Goal: Task Accomplishment & Management: Use online tool/utility

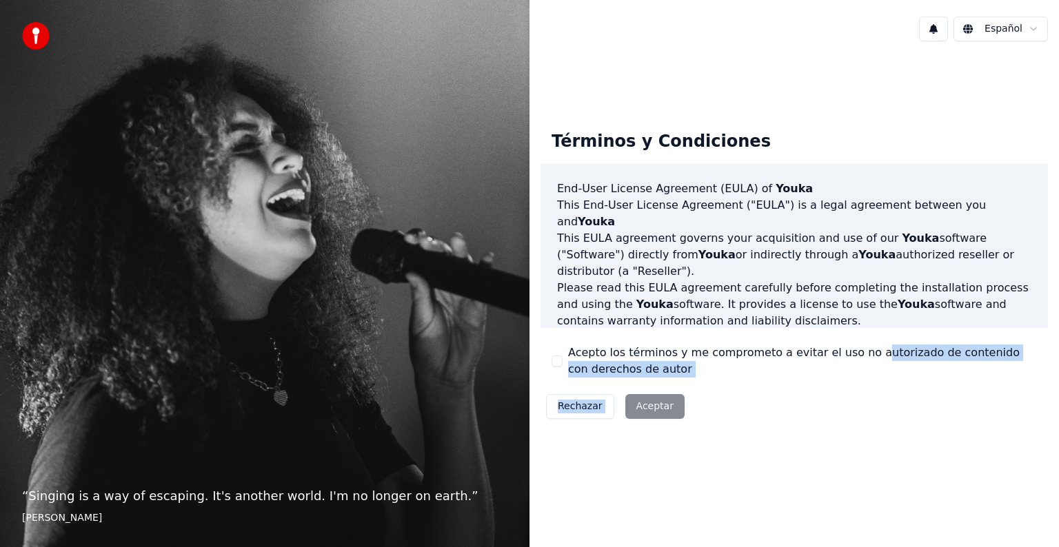
click at [857, 338] on div "Términos y Condiciones End-User License Agreement (EULA) of Youka This End-User…" at bounding box center [793, 272] width 507 height 305
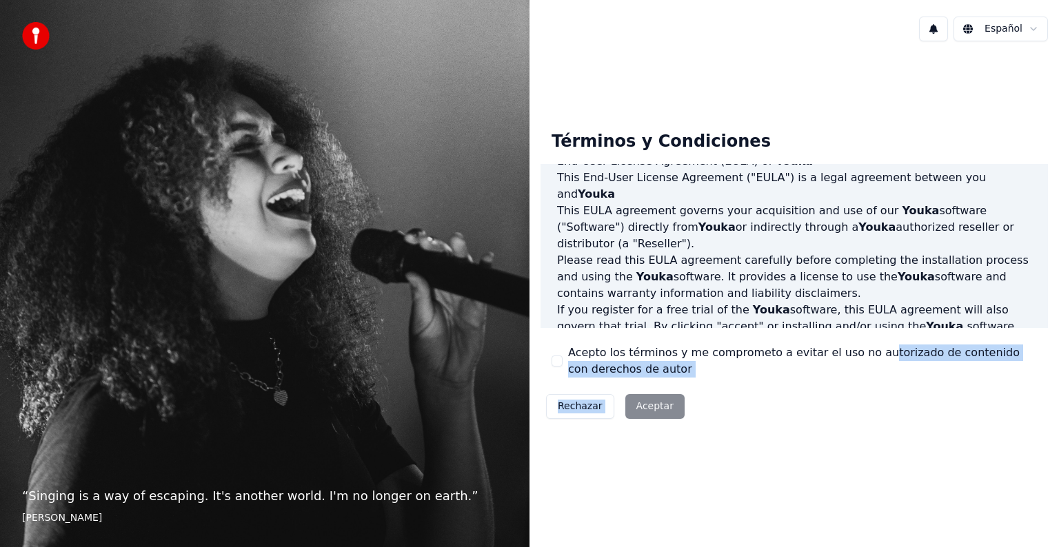
scroll to position [73, 0]
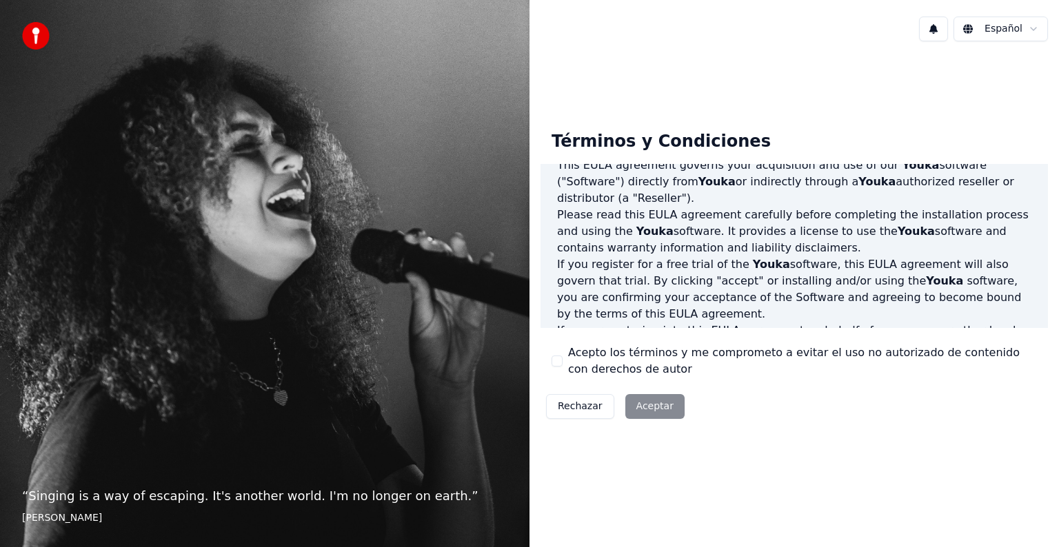
click at [669, 411] on div "Rechazar Aceptar" at bounding box center [615, 407] width 150 height 36
click at [641, 403] on div "Rechazar Aceptar" at bounding box center [615, 407] width 150 height 36
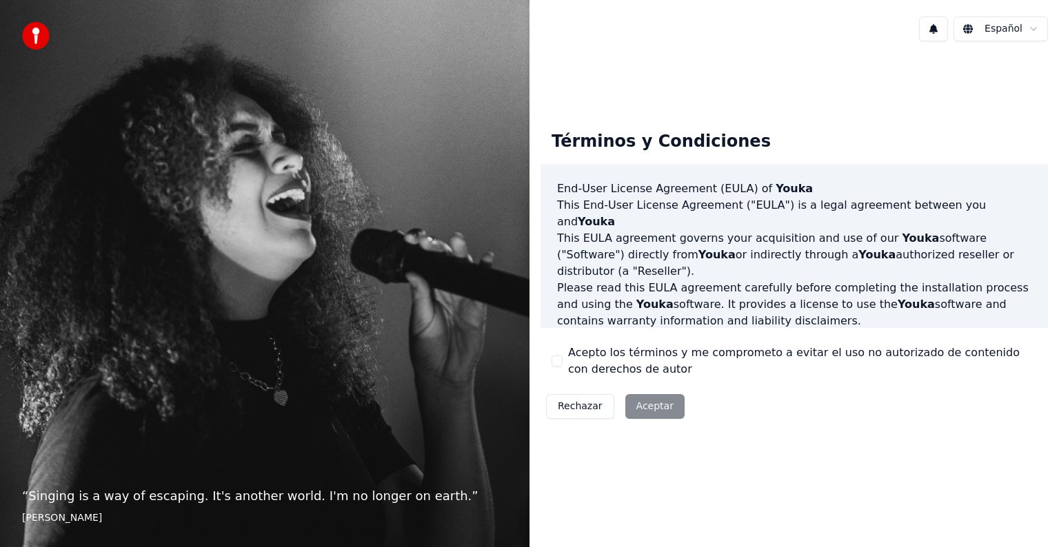
scroll to position [745, 0]
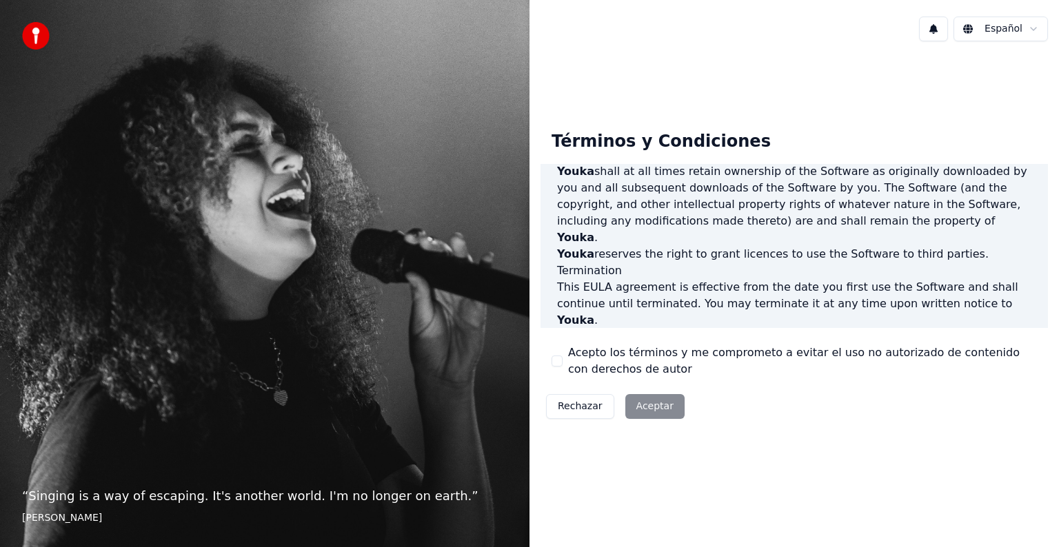
click at [662, 408] on div "Rechazar Aceptar" at bounding box center [615, 407] width 150 height 36
click at [652, 414] on div "Rechazar Aceptar" at bounding box center [615, 407] width 150 height 36
click at [998, 449] on div "Términos y Condiciones End-User License Agreement (EULA) of Youka This End-User…" at bounding box center [793, 272] width 529 height 440
click at [960, 428] on p "This EULA agreement, and any dispute arising out of or in connection with this …" at bounding box center [794, 444] width 474 height 33
click at [959, 428] on p "This EULA agreement, and any dispute arising out of or in connection with this …" at bounding box center [794, 444] width 474 height 33
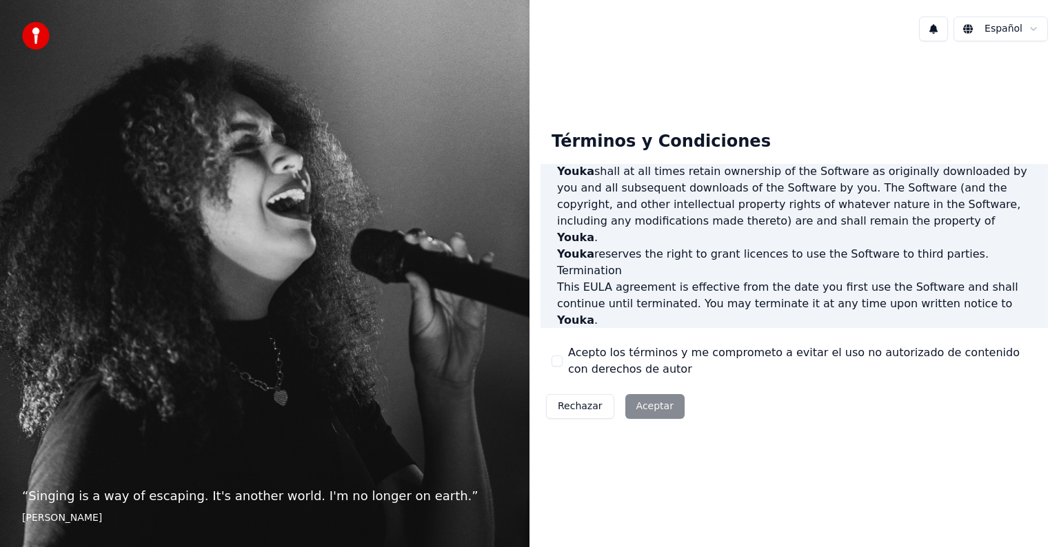
click at [644, 357] on label "Acepto los términos y me comprometo a evitar el uso no autorizado de contenido …" at bounding box center [802, 361] width 469 height 33
click at [562, 357] on button "Acepto los términos y me comprometo a evitar el uso no autorizado de contenido …" at bounding box center [556, 361] width 11 height 11
click at [681, 354] on label "Acepto los términos y me comprometo a evitar el uso no autorizado de contenido …" at bounding box center [802, 361] width 469 height 33
click at [651, 415] on button "Aceptar" at bounding box center [654, 406] width 59 height 25
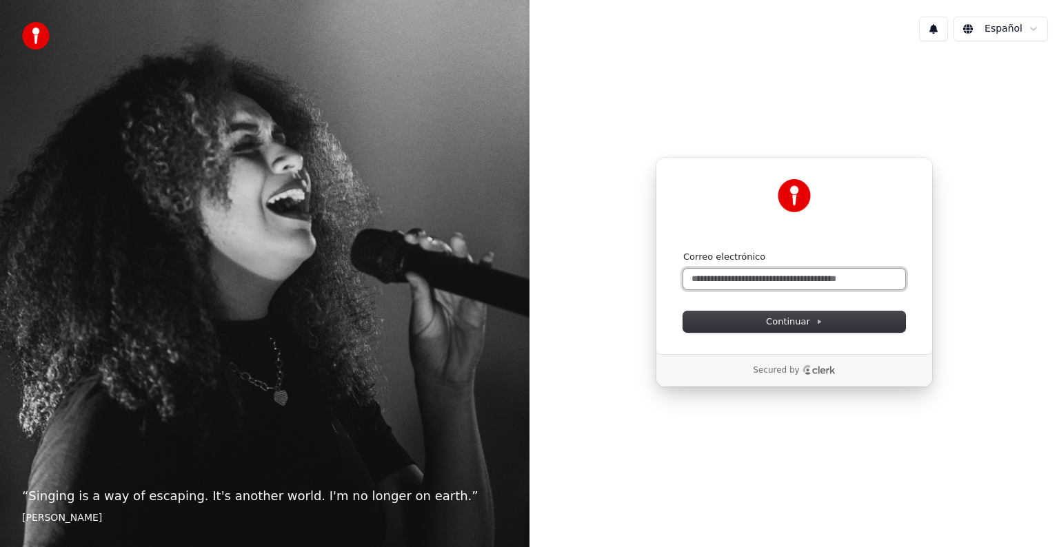
click at [735, 274] on input "Correo electrónico" at bounding box center [794, 279] width 222 height 21
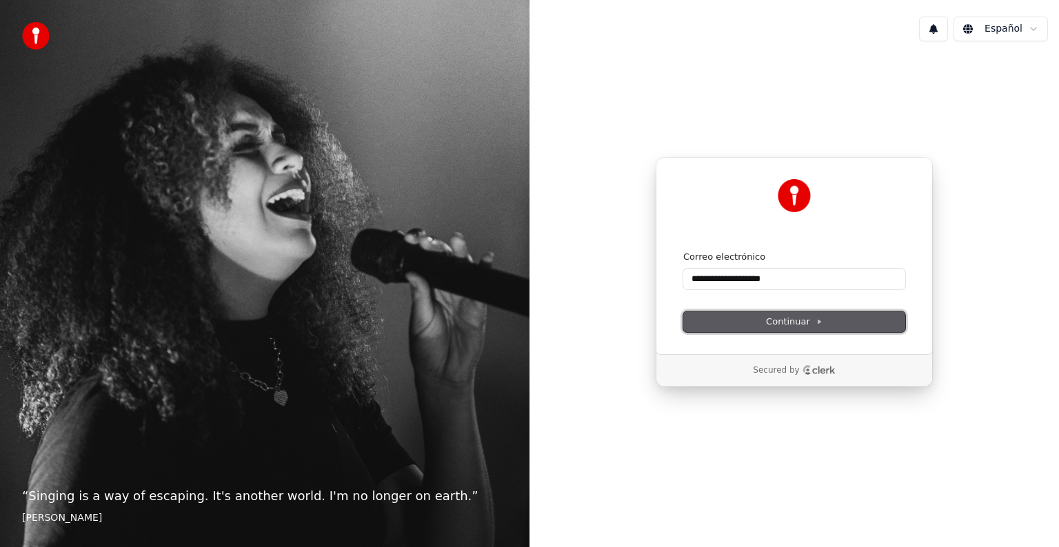
click at [802, 325] on span "Continuar" at bounding box center [794, 322] width 57 height 12
type input "**********"
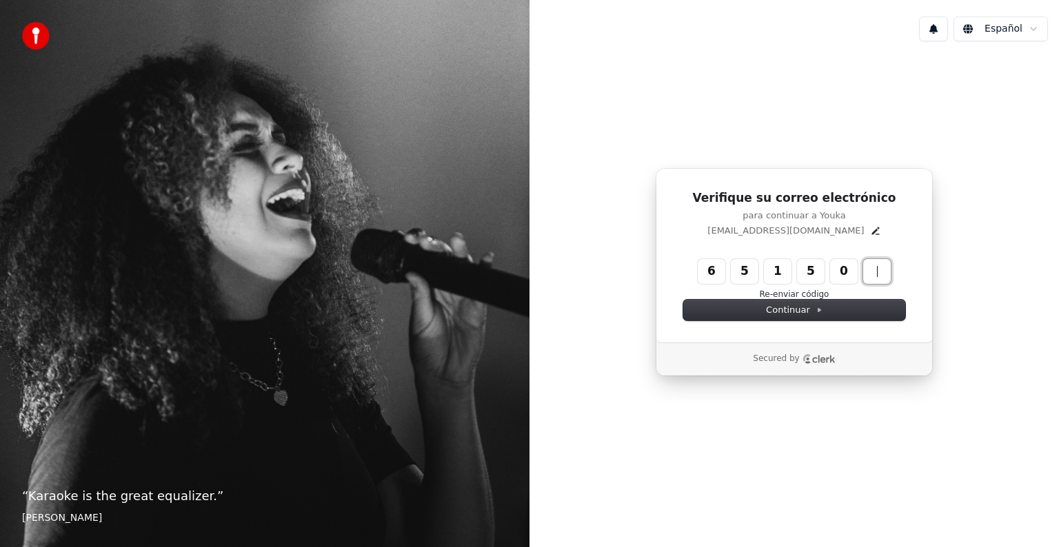
type input "******"
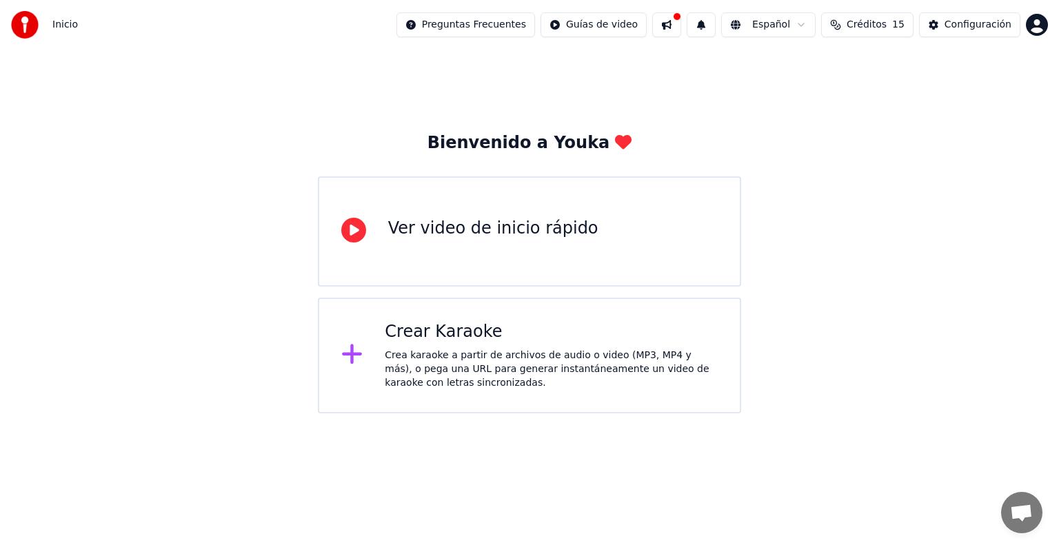
click at [460, 349] on div "Crea karaoke a partir de archivos de audio o video (MP3, MP4 y más), o pega una…" at bounding box center [551, 369] width 333 height 41
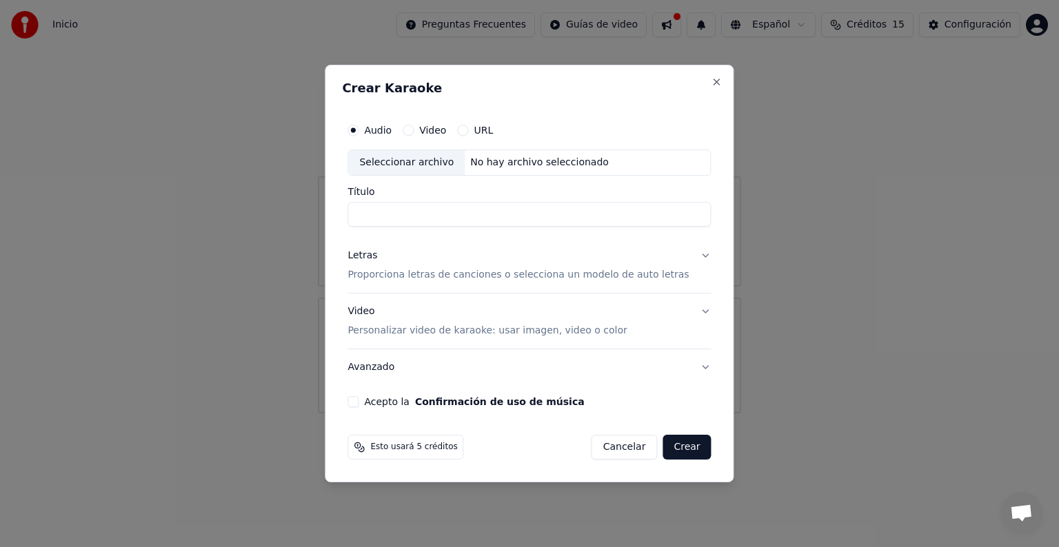
click at [421, 165] on div "Seleccionar archivo" at bounding box center [406, 162] width 116 height 25
click at [547, 163] on div "No hay archivo seleccionado" at bounding box center [540, 163] width 150 height 14
type input "**********"
click at [692, 259] on button "Letras Proporciona letras de canciones o selecciona un modelo de auto letras" at bounding box center [528, 265] width 363 height 55
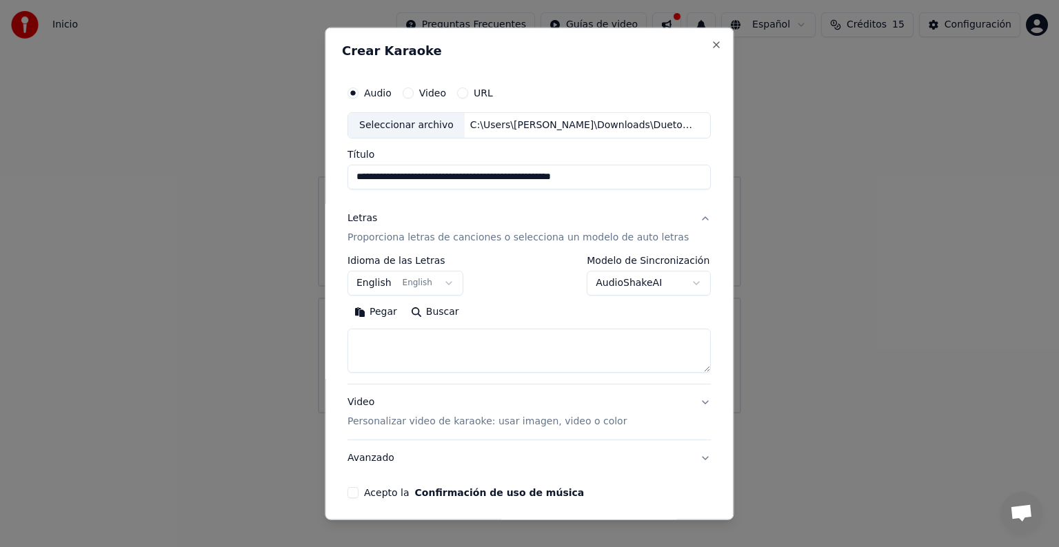
click at [636, 282] on body "**********" at bounding box center [529, 207] width 1059 height 414
click at [390, 279] on button "English English" at bounding box center [405, 283] width 116 height 25
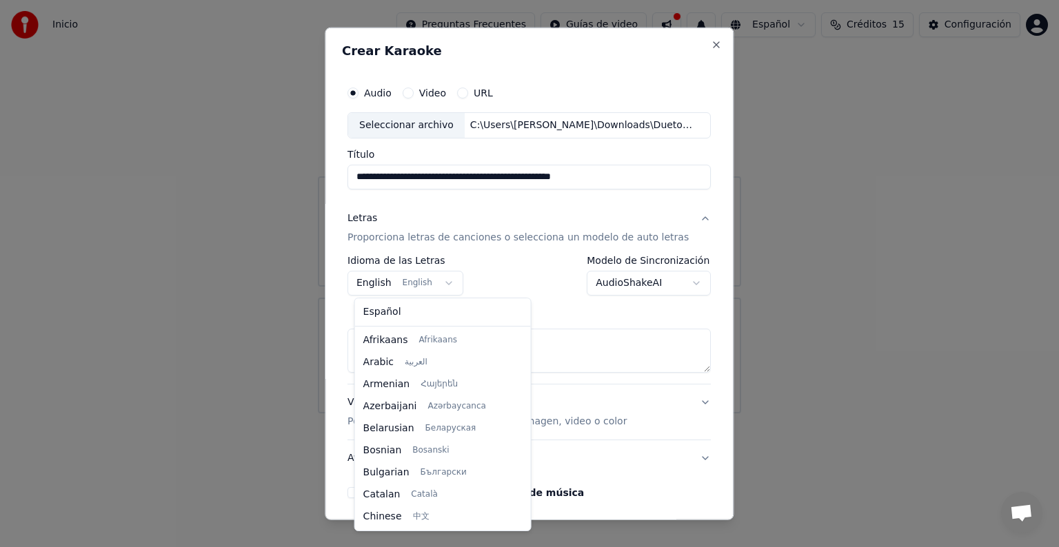
scroll to position [110, 0]
select select "**"
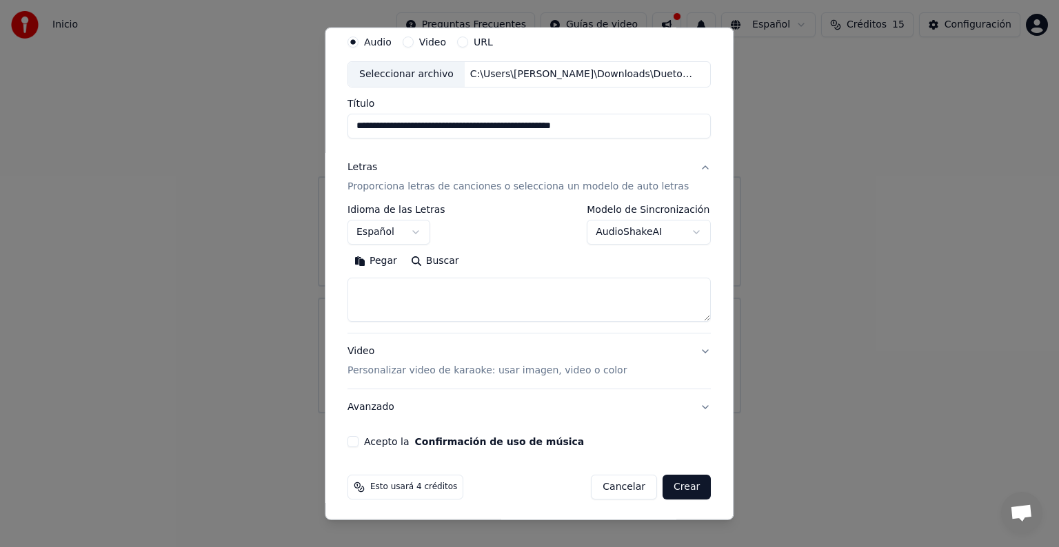
scroll to position [52, 0]
click at [692, 351] on button "Video Personalizar video de karaoke: usar imagen, video o color" at bounding box center [528, 359] width 363 height 55
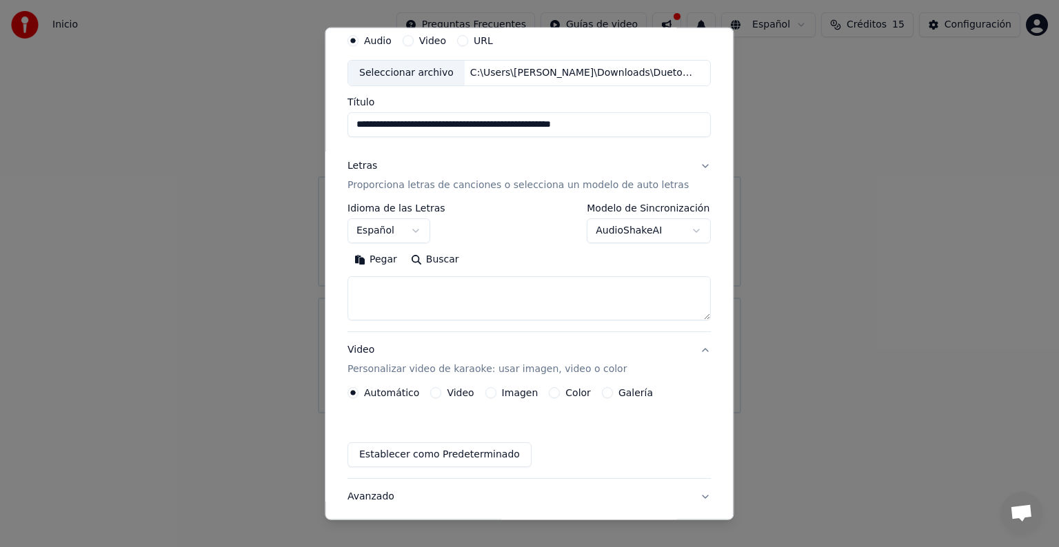
scroll to position [15, 0]
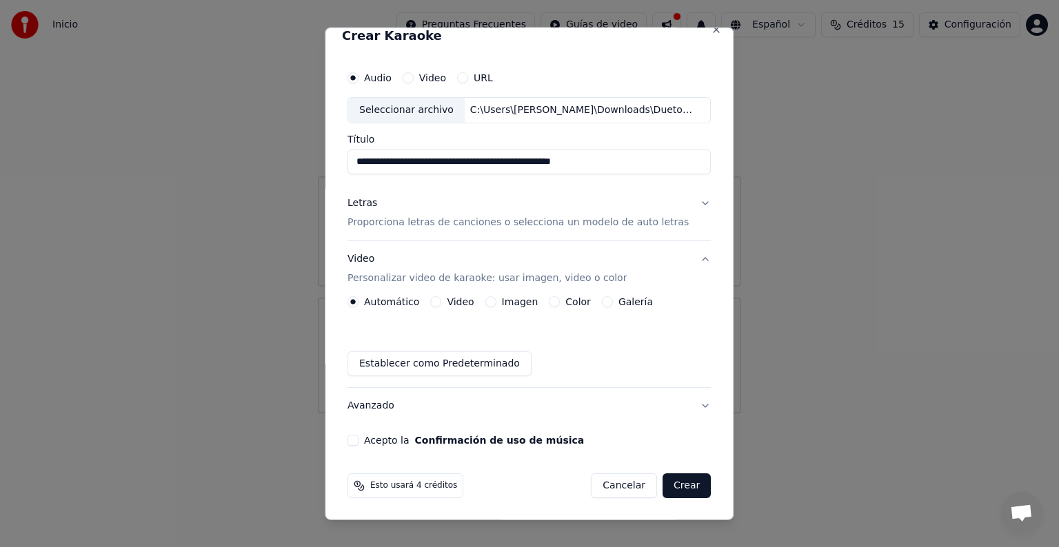
click at [671, 482] on button "Crear" at bounding box center [686, 486] width 48 height 25
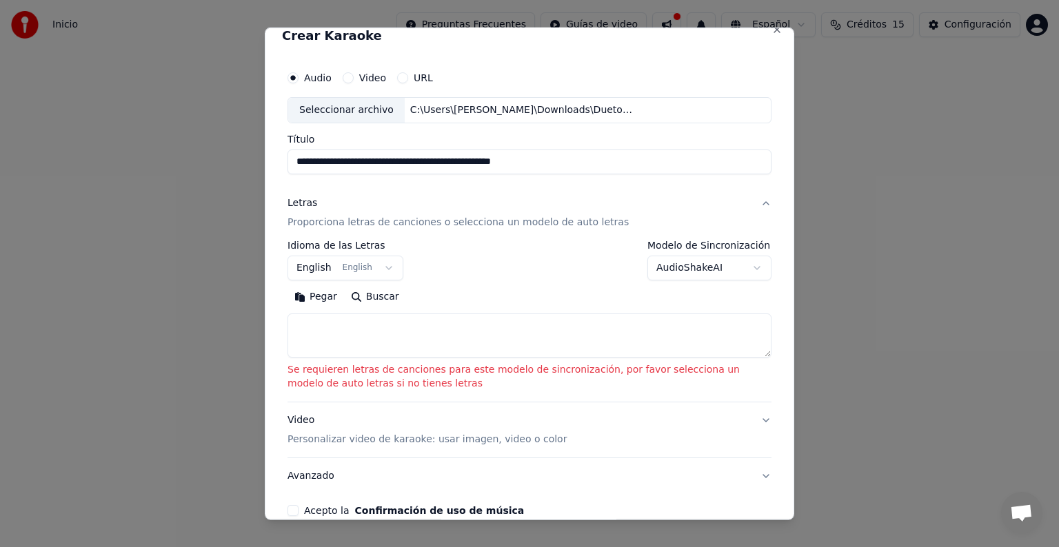
click at [706, 269] on body "**********" at bounding box center [529, 207] width 1059 height 414
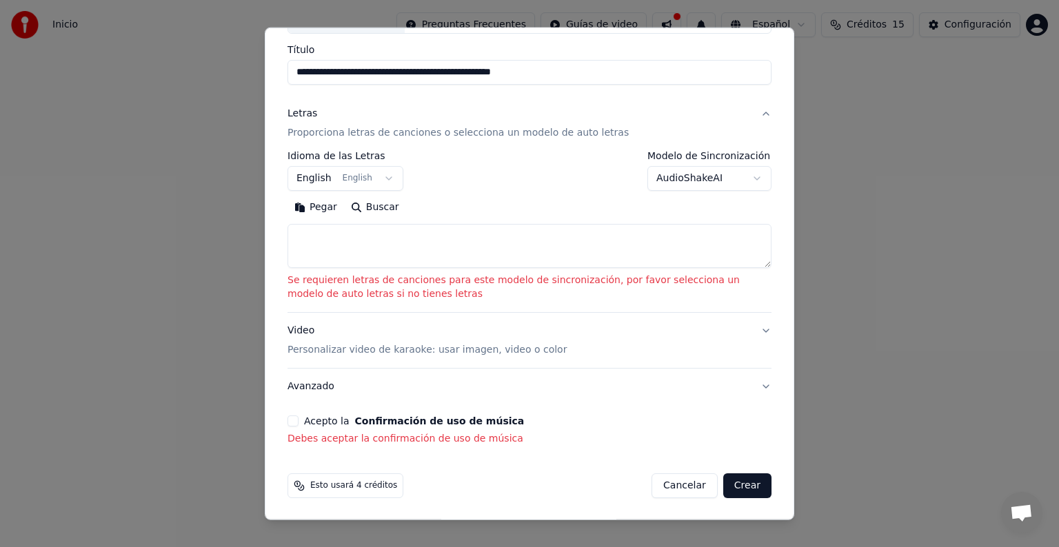
click at [445, 445] on div "**********" at bounding box center [529, 210] width 495 height 482
click at [477, 433] on p "Debes aceptar la confirmación de uso de música" at bounding box center [529, 439] width 484 height 14
click at [336, 432] on p "Debes aceptar la confirmación de uso de música" at bounding box center [529, 439] width 484 height 14
click at [293, 422] on button "Acepto la Confirmación de uso de música" at bounding box center [292, 421] width 11 height 11
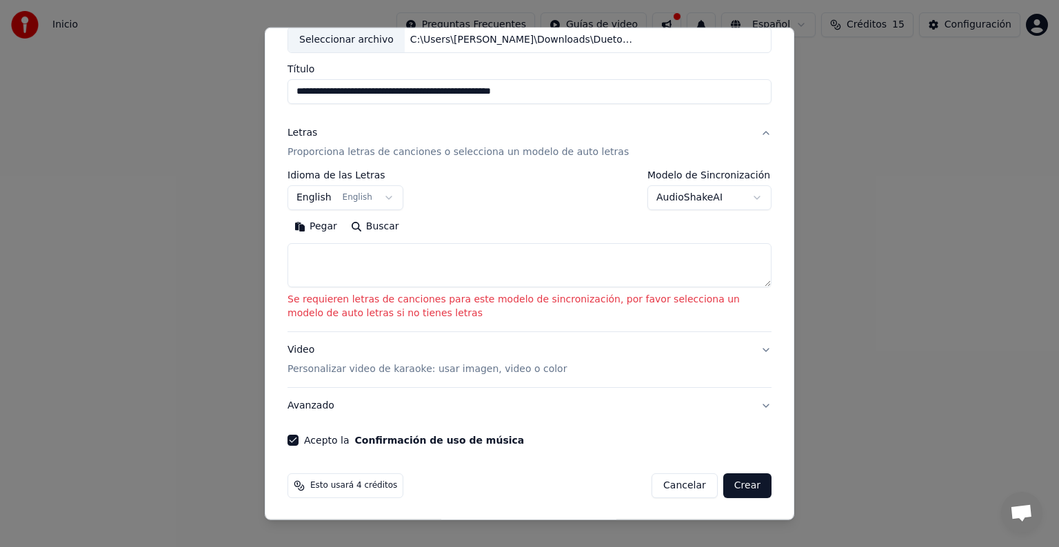
click at [736, 489] on button "Crear" at bounding box center [747, 486] width 48 height 25
click at [740, 482] on button "Crear" at bounding box center [747, 486] width 48 height 25
click at [739, 488] on button "Crear" at bounding box center [747, 486] width 48 height 25
drag, startPoint x: 729, startPoint y: 440, endPoint x: 742, endPoint y: 485, distance: 47.2
click at [742, 485] on form "**********" at bounding box center [529, 246] width 495 height 516
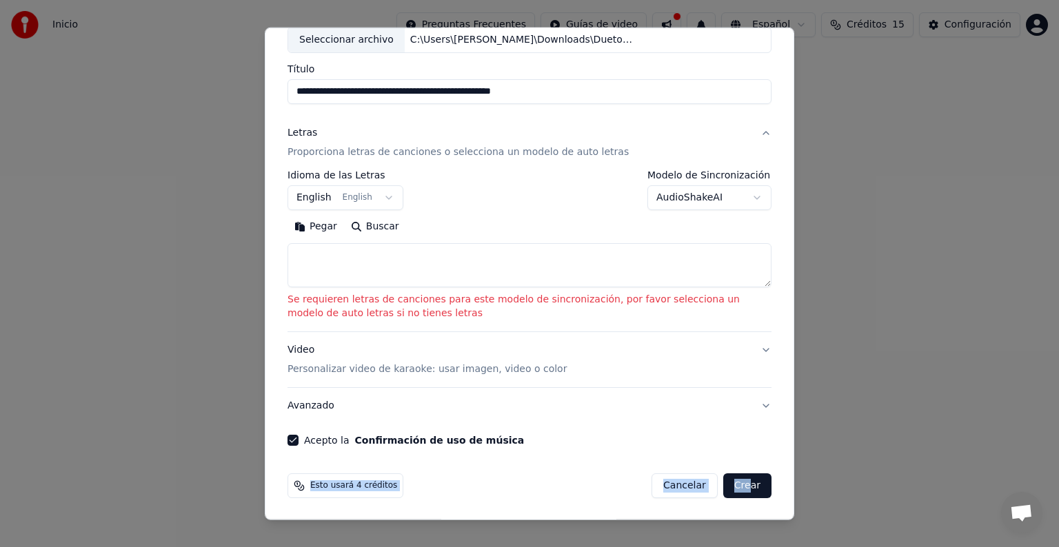
click at [741, 489] on button "Crear" at bounding box center [747, 486] width 48 height 25
click at [480, 501] on div "Esto usará 4 créditos Cancelar Crear" at bounding box center [529, 486] width 495 height 36
click at [733, 485] on button "Crear" at bounding box center [747, 486] width 48 height 25
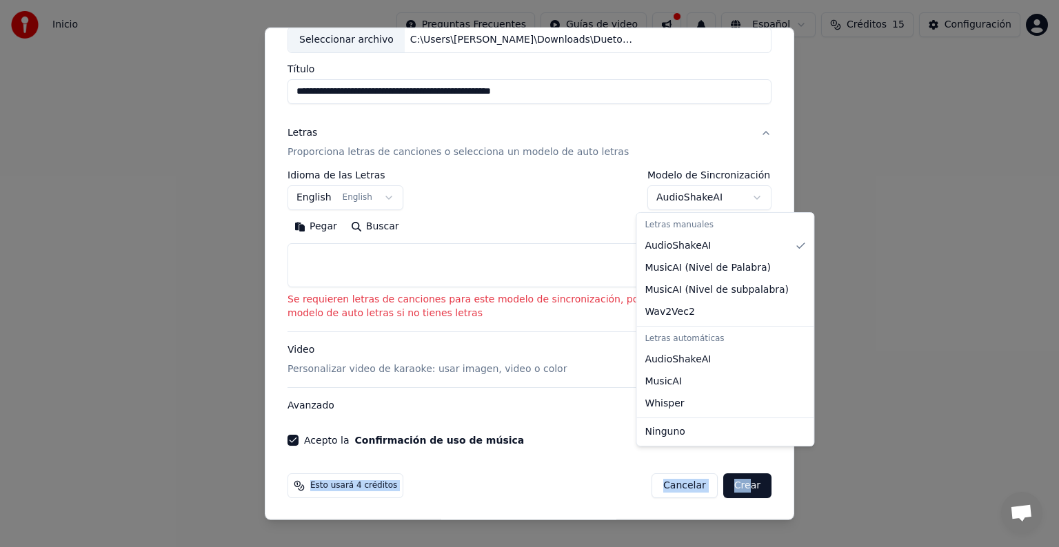
click at [745, 196] on body "**********" at bounding box center [529, 207] width 1059 height 414
select select "**********"
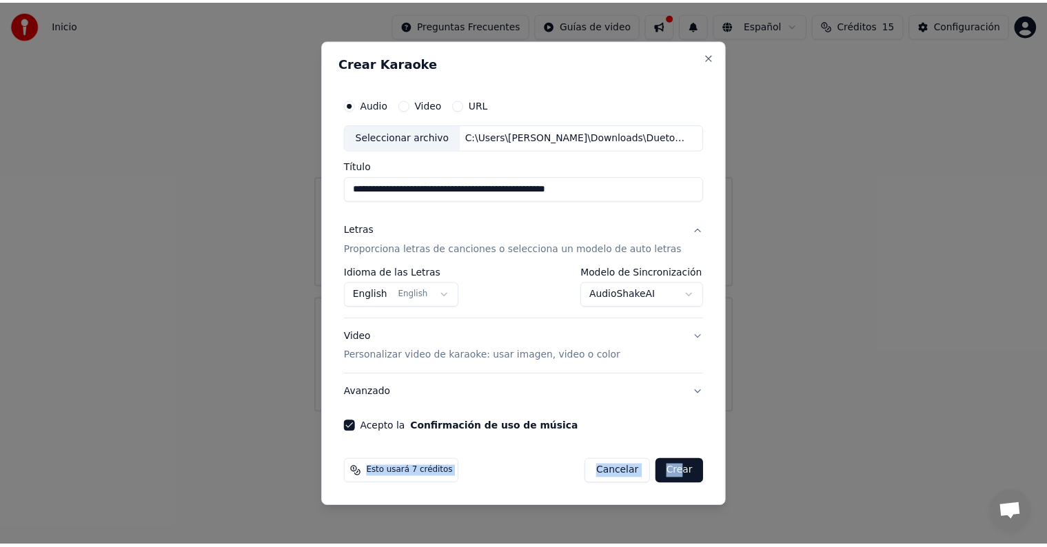
scroll to position [0, 0]
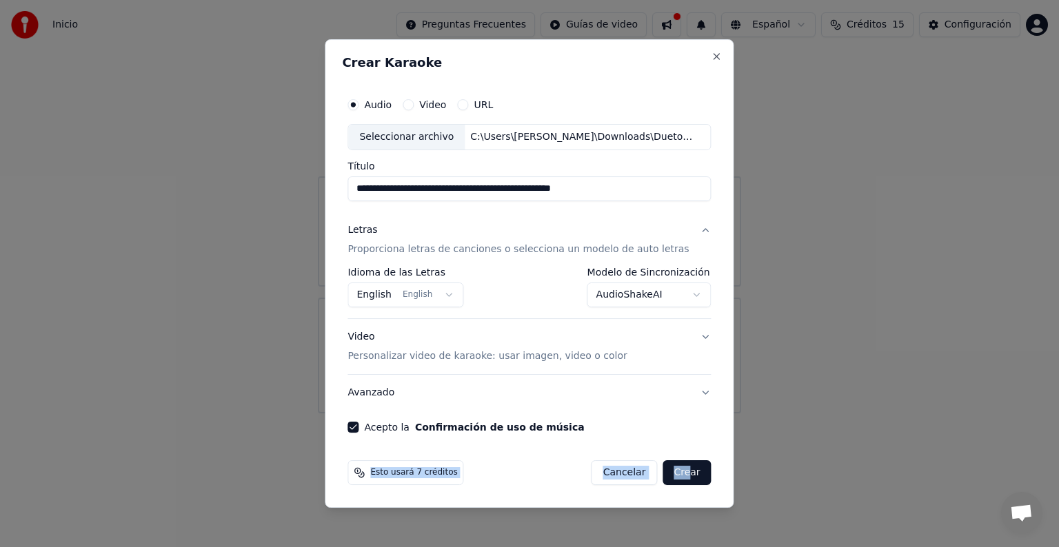
click at [682, 469] on button "Crear" at bounding box center [686, 472] width 48 height 25
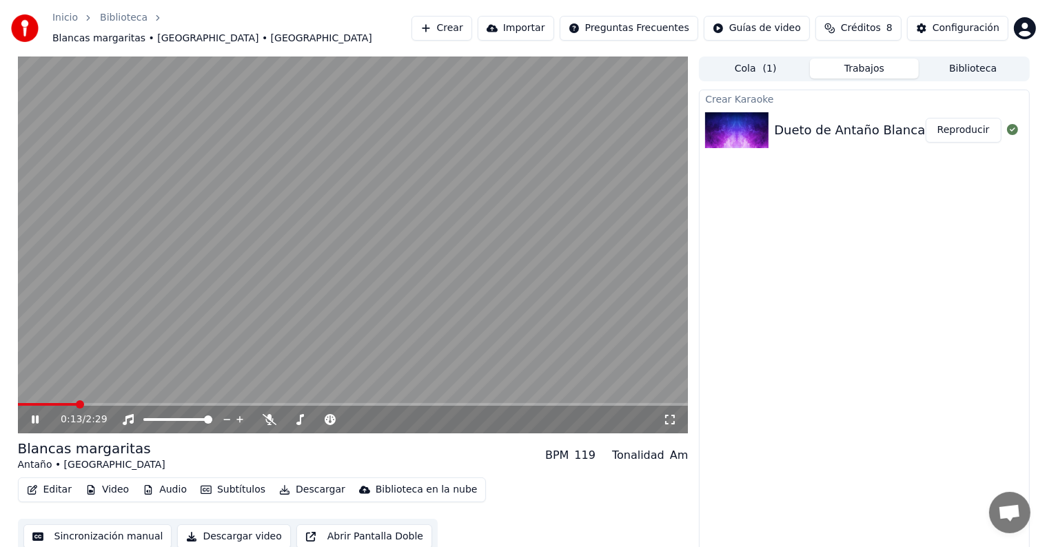
click at [50, 403] on span at bounding box center [47, 404] width 59 height 3
click at [18, 400] on span at bounding box center [22, 404] width 8 height 8
click at [37, 420] on div "0:01 / 2:29" at bounding box center [353, 420] width 671 height 28
click at [36, 418] on icon at bounding box center [45, 419] width 32 height 11
click at [667, 416] on icon at bounding box center [670, 419] width 14 height 11
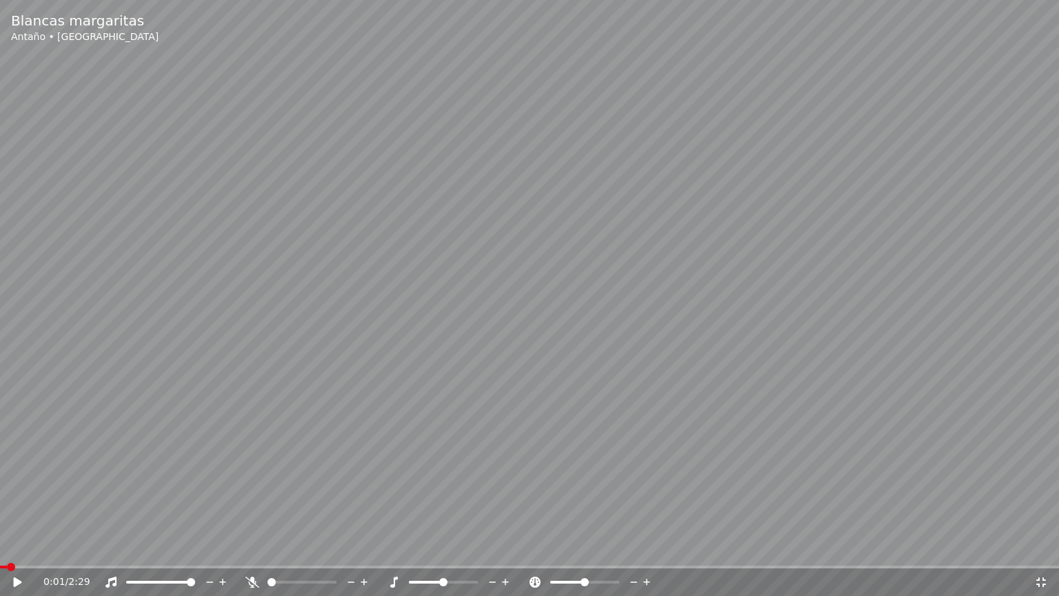
click at [7, 547] on span at bounding box center [11, 566] width 8 height 8
click at [14, 547] on icon at bounding box center [18, 582] width 8 height 10
click at [19, 547] on icon at bounding box center [17, 582] width 7 height 8
click at [478, 547] on span at bounding box center [473, 582] width 8 height 8
click at [1037, 547] on icon at bounding box center [1041, 581] width 14 height 11
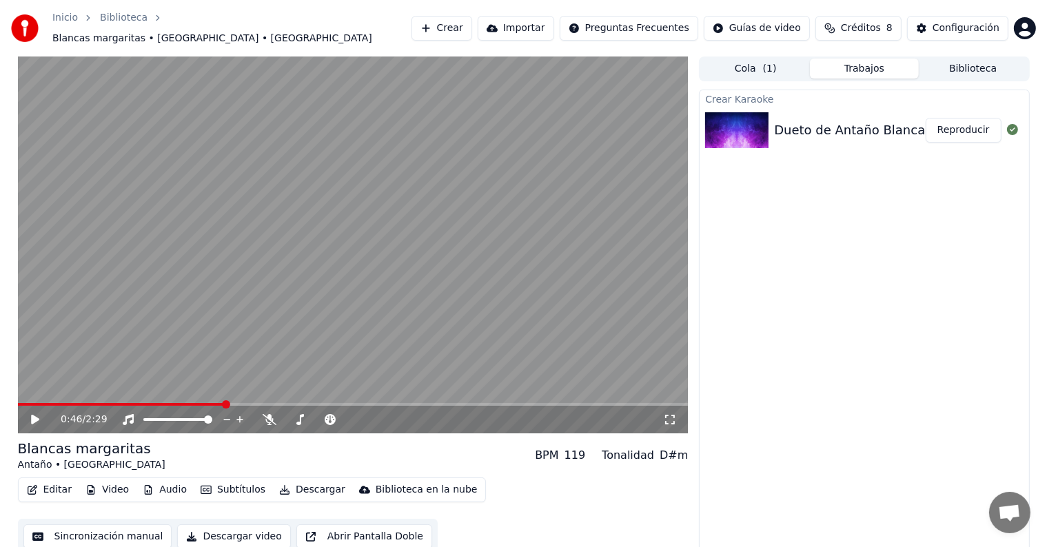
click at [33, 415] on icon at bounding box center [35, 420] width 8 height 10
click at [32, 416] on icon at bounding box center [35, 420] width 7 height 8
click at [49, 400] on span at bounding box center [53, 404] width 8 height 8
click at [39, 416] on icon at bounding box center [45, 419] width 32 height 11
click at [61, 394] on video at bounding box center [353, 245] width 671 height 377
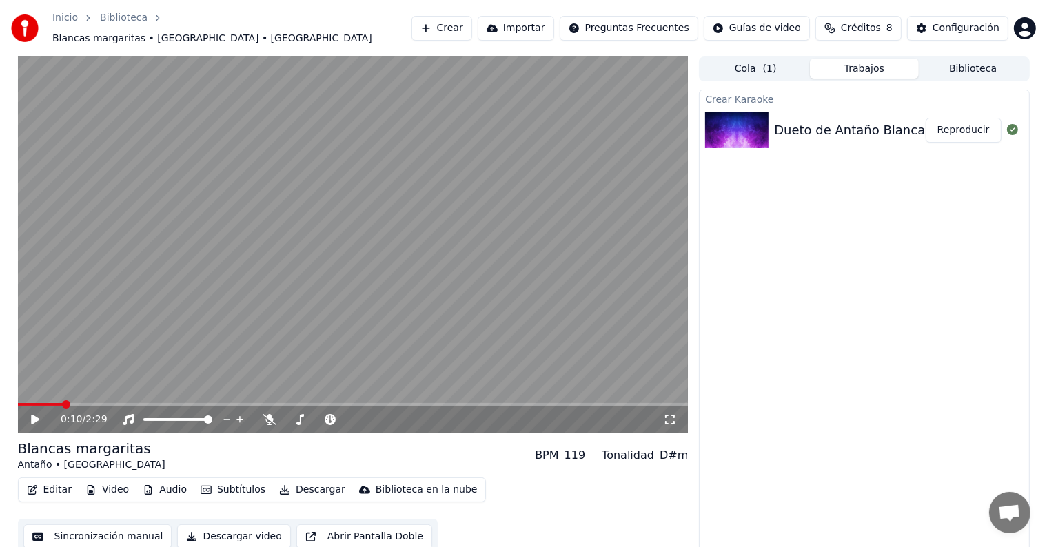
click at [61, 403] on span at bounding box center [40, 404] width 45 height 3
click at [18, 400] on span at bounding box center [22, 404] width 8 height 8
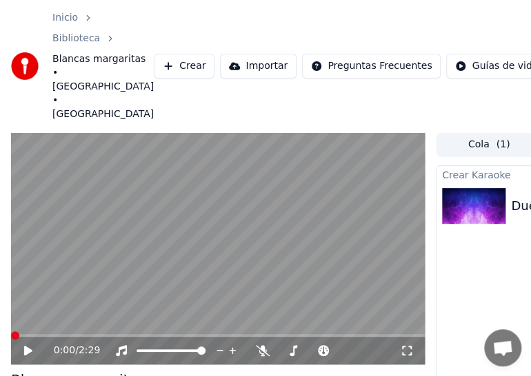
click at [30, 345] on icon at bounding box center [38, 350] width 32 height 11
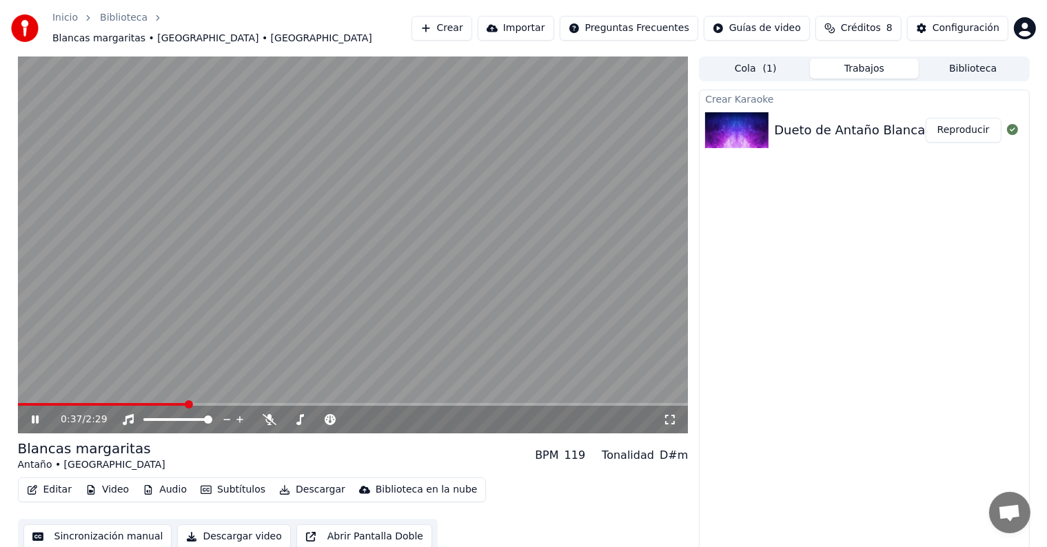
click at [33, 416] on icon at bounding box center [35, 420] width 7 height 8
click at [327, 414] on icon at bounding box center [330, 419] width 11 height 11
click at [371, 416] on span at bounding box center [372, 420] width 8 height 8
click at [34, 414] on icon at bounding box center [45, 419] width 32 height 11
click at [331, 414] on icon at bounding box center [330, 419] width 11 height 11
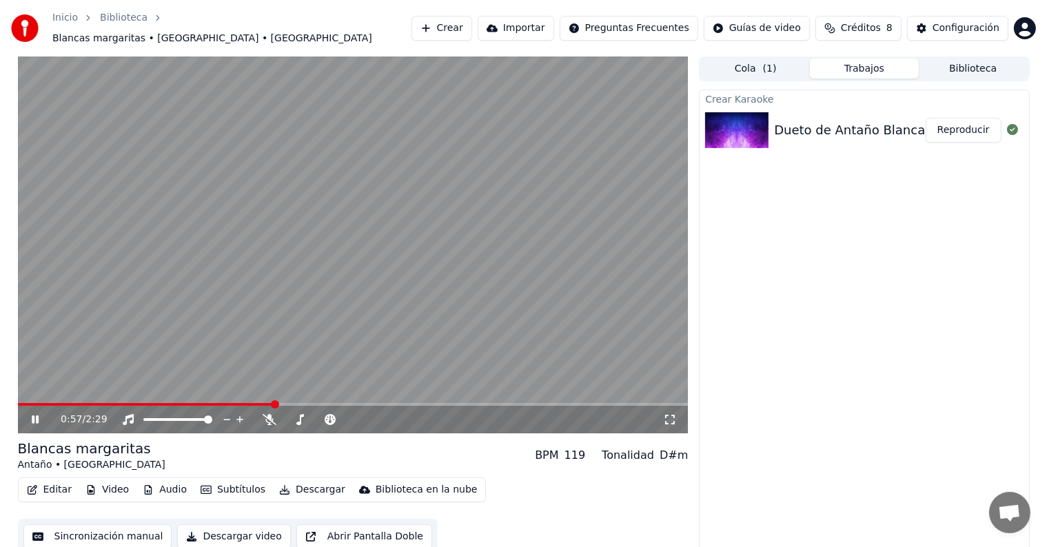
click at [29, 414] on icon at bounding box center [45, 419] width 32 height 11
click at [74, 533] on button "Sincronización manual" at bounding box center [97, 536] width 149 height 25
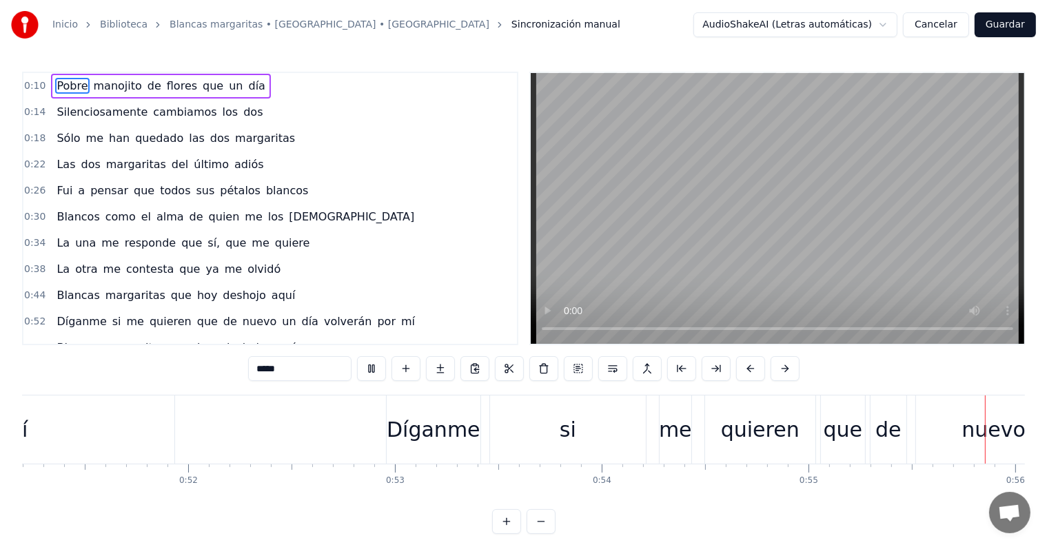
scroll to position [0, 11463]
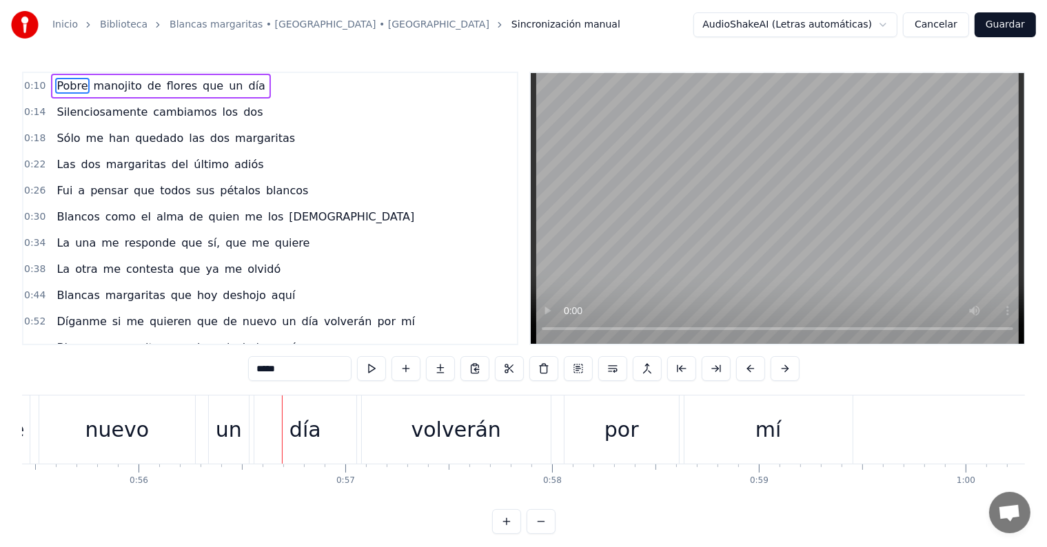
click at [64, 314] on span "Díganme" at bounding box center [81, 322] width 52 height 16
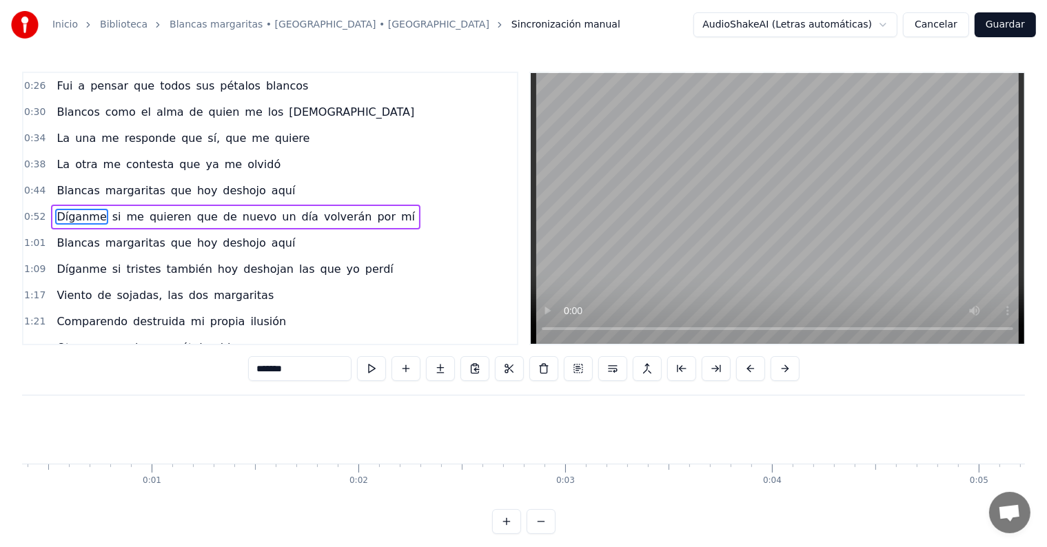
scroll to position [0, 8584]
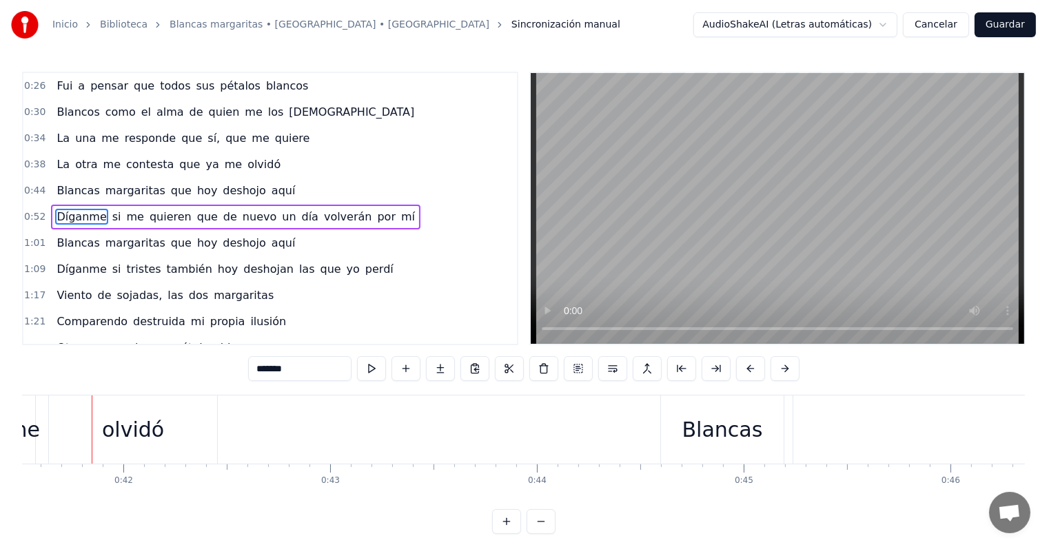
click at [63, 209] on span "Díganme" at bounding box center [81, 217] width 52 height 16
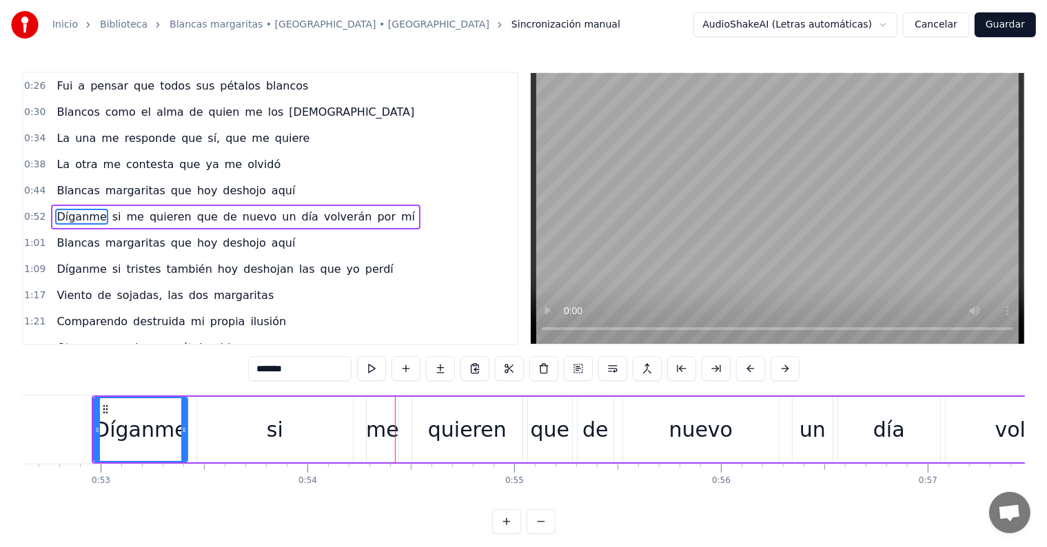
click at [84, 209] on span "Díganme" at bounding box center [81, 217] width 52 height 16
click at [67, 209] on span "Díganme" at bounding box center [81, 217] width 52 height 16
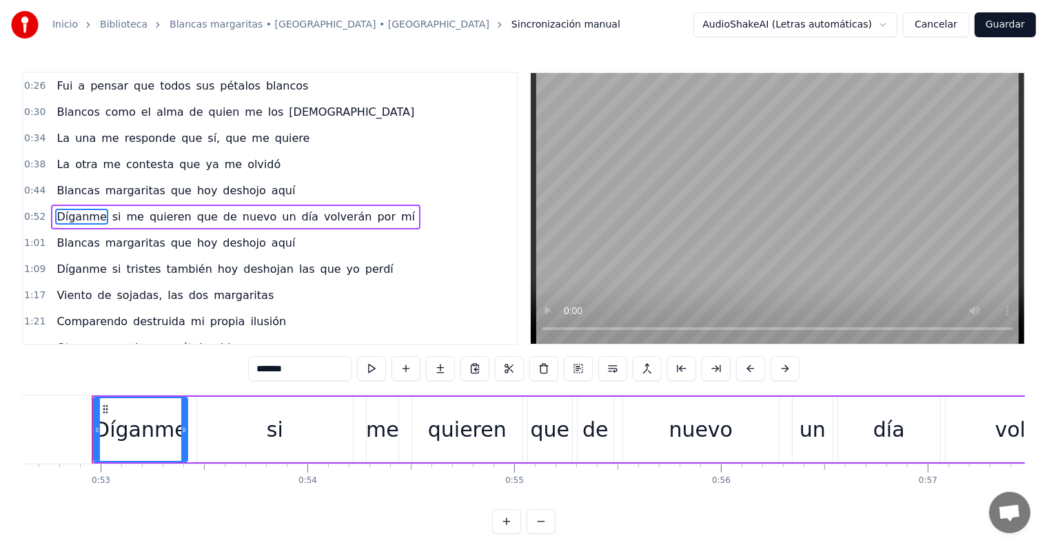
click at [306, 365] on input "*******" at bounding box center [299, 368] width 103 height 25
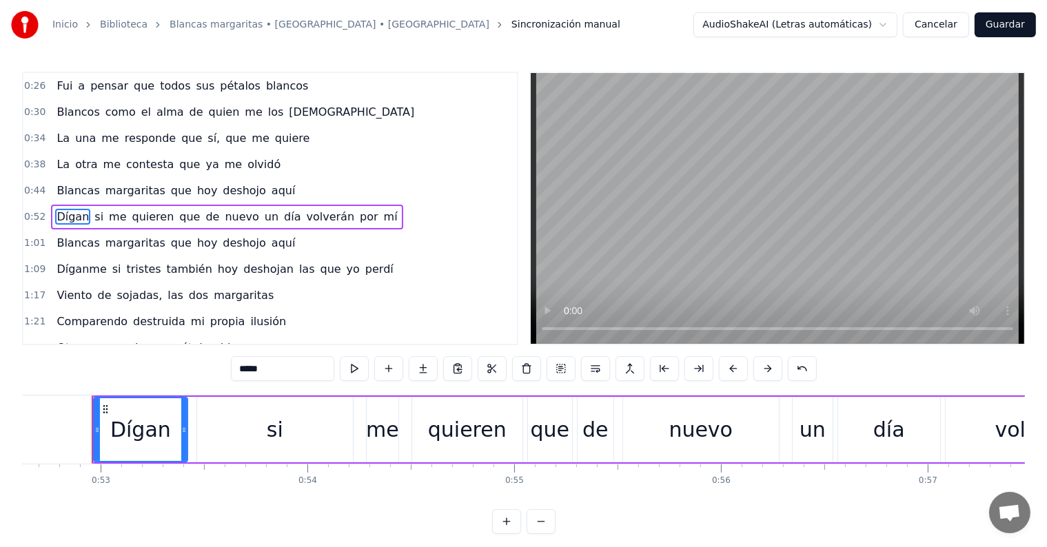
click at [65, 210] on span "Dígan" at bounding box center [72, 217] width 35 height 16
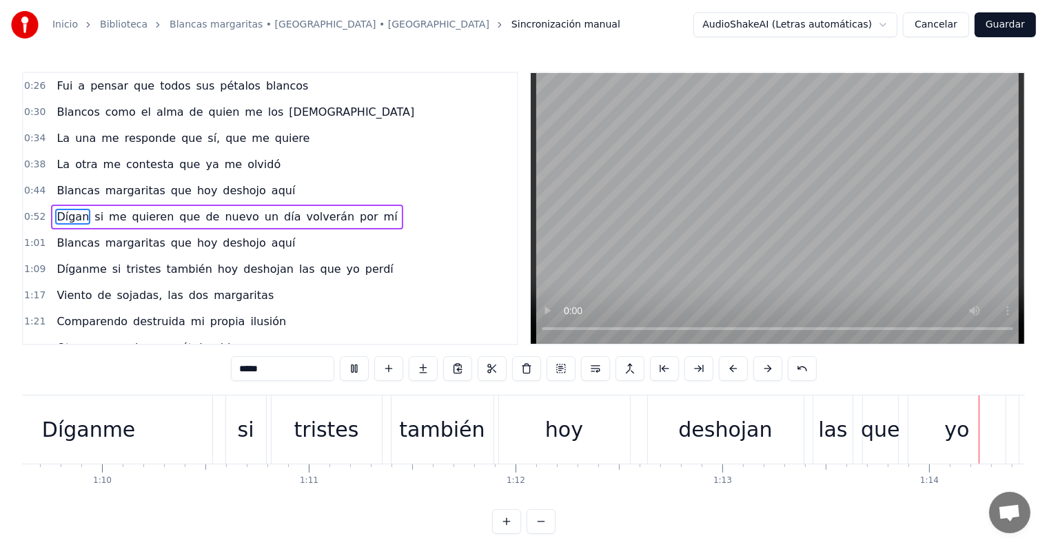
scroll to position [0, 15272]
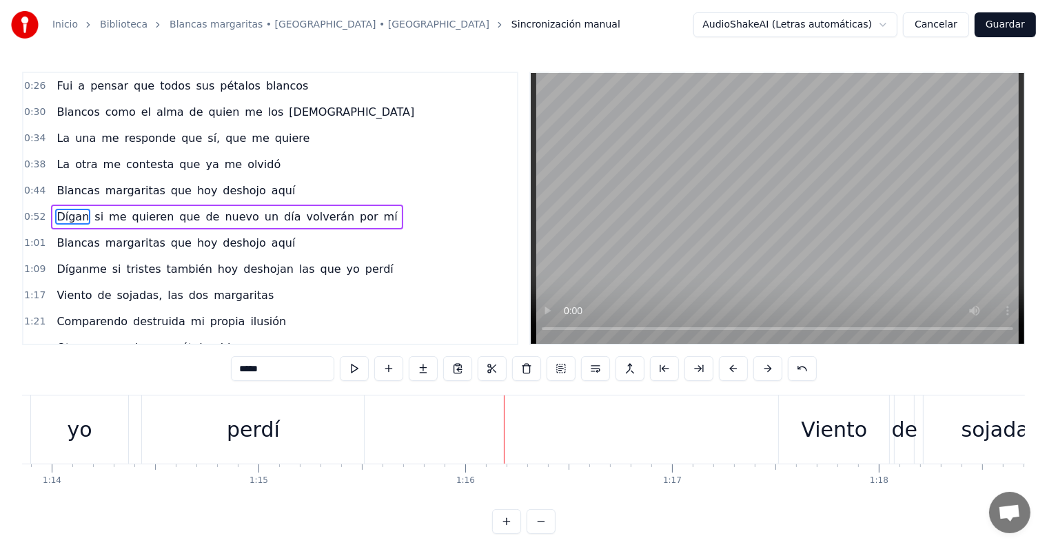
click at [364, 261] on span "perdí" at bounding box center [379, 269] width 31 height 16
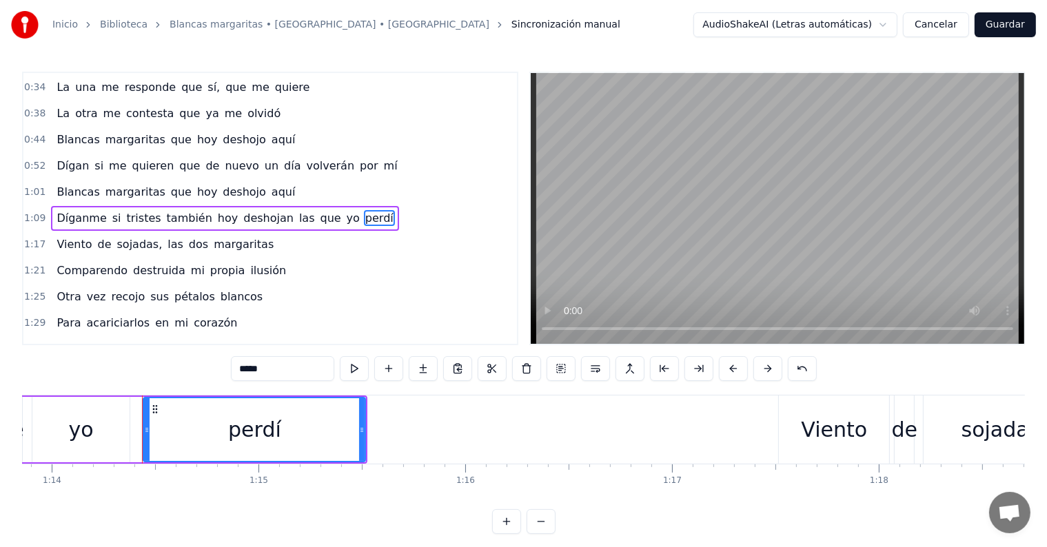
drag, startPoint x: 272, startPoint y: 369, endPoint x: 201, endPoint y: 361, distance: 71.5
click at [201, 361] on div "0:10 Pobre manojito [PERSON_NAME] que un día 0:14 Silenciosamente cambiamos los…" at bounding box center [523, 303] width 1003 height 463
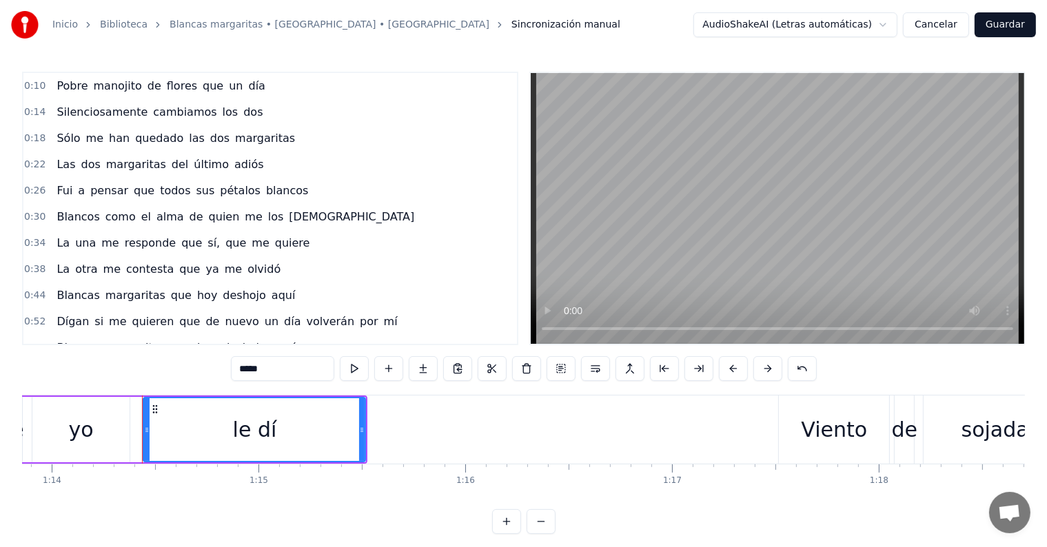
click at [58, 190] on span "Fui" at bounding box center [64, 191] width 19 height 16
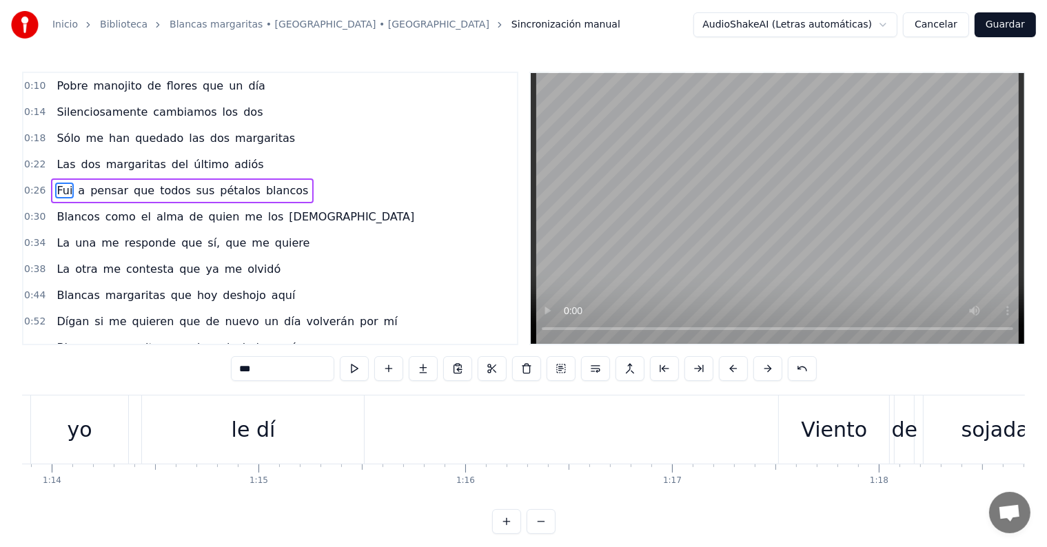
scroll to position [0, 5464]
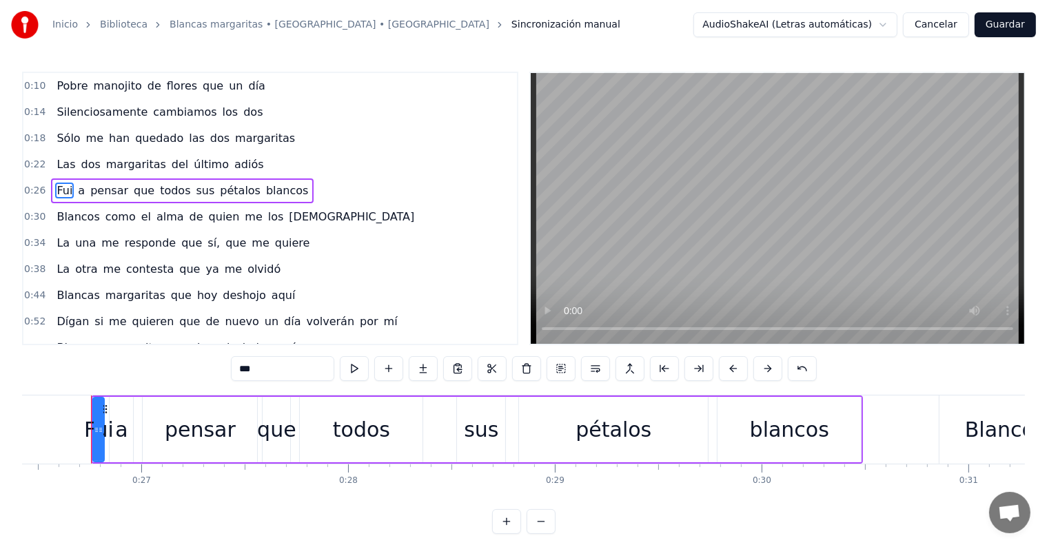
drag, startPoint x: 258, startPoint y: 367, endPoint x: 185, endPoint y: 352, distance: 74.5
click at [185, 352] on div "0:10 Pobre manojito [PERSON_NAME] que un día 0:14 Silenciosamente cambiamos los…" at bounding box center [523, 303] width 1003 height 463
click at [109, 183] on span "a" at bounding box center [114, 191] width 10 height 16
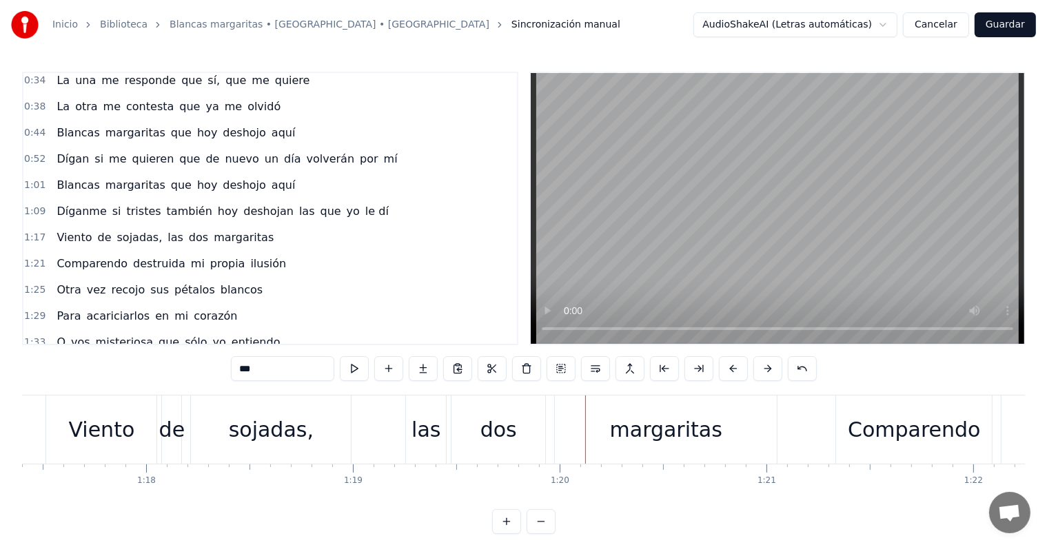
scroll to position [166, 0]
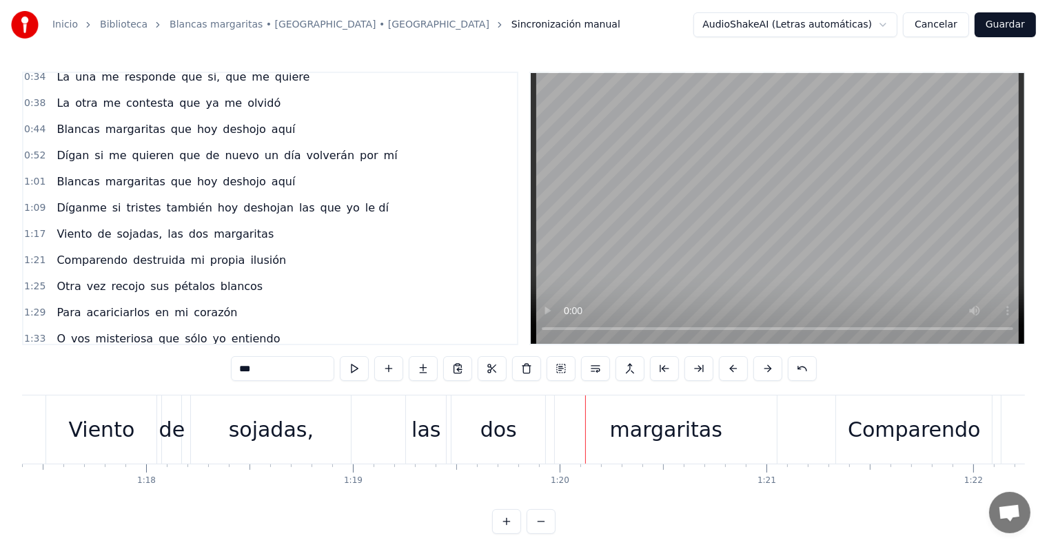
click at [68, 226] on span "Viento" at bounding box center [74, 234] width 38 height 16
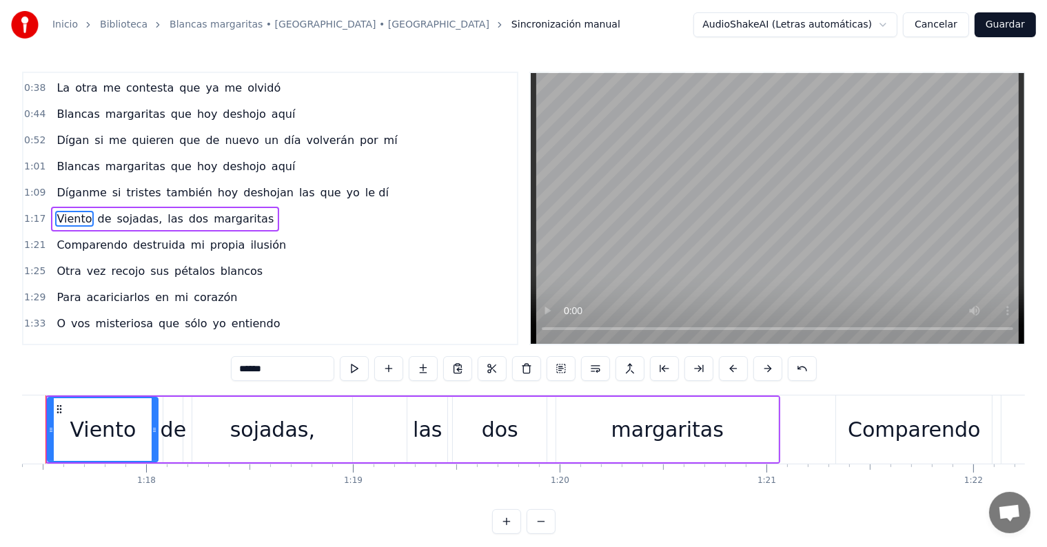
scroll to position [0, 15960]
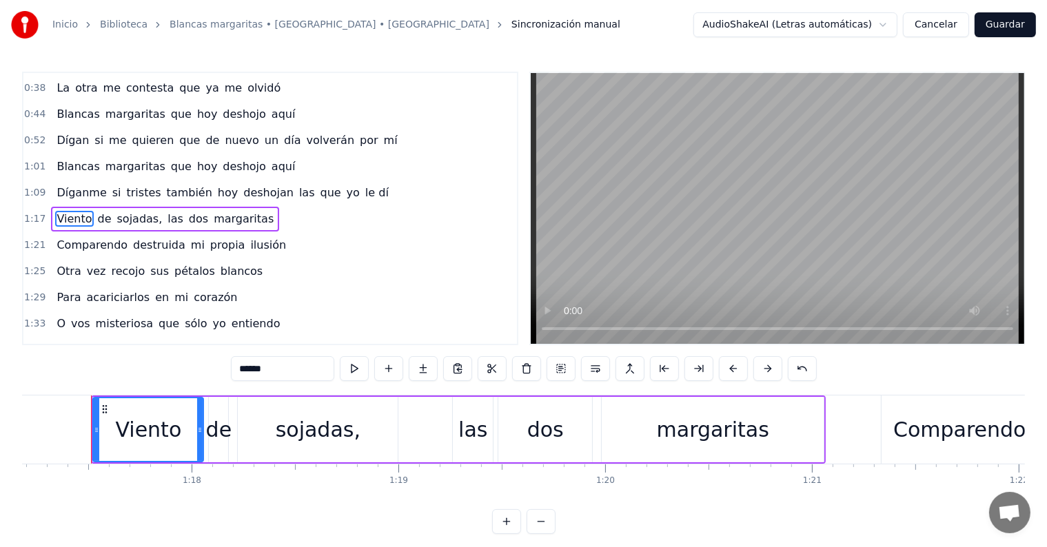
click at [267, 372] on input "******" at bounding box center [282, 368] width 103 height 25
click at [102, 212] on span "de" at bounding box center [107, 219] width 17 height 16
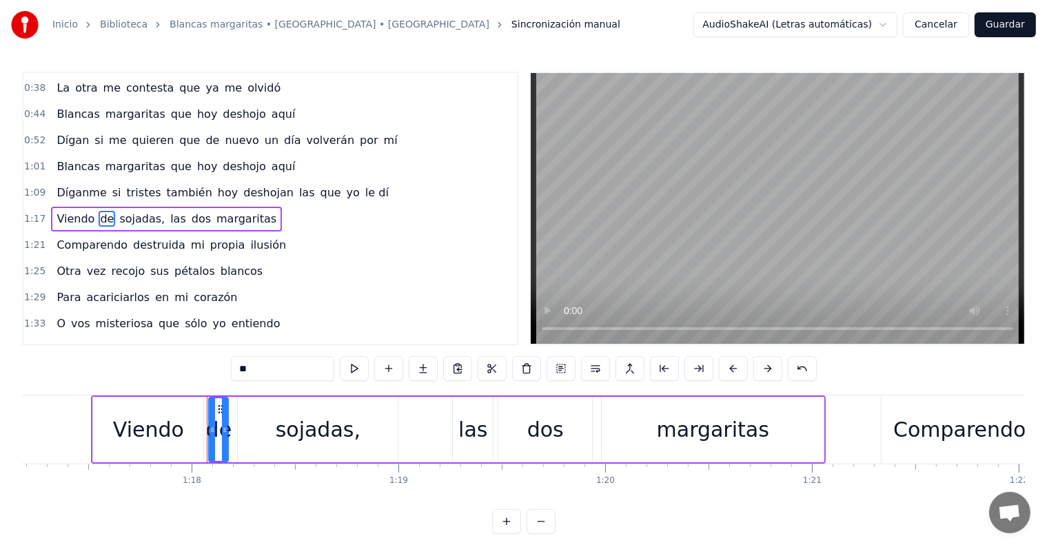
click at [256, 369] on input "**" at bounding box center [282, 368] width 103 height 25
click at [171, 211] on span "sojadas," at bounding box center [191, 219] width 48 height 16
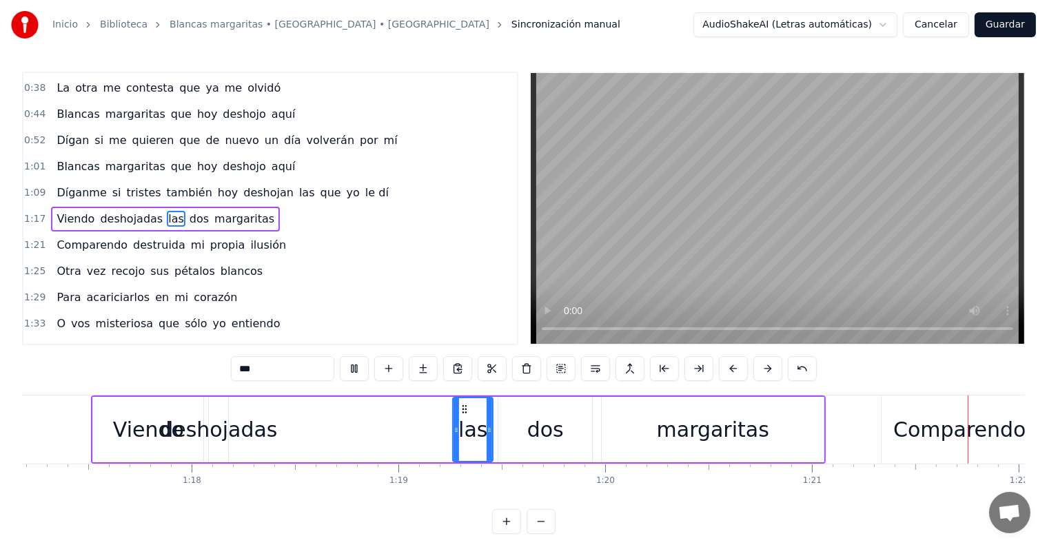
scroll to position [0, 16846]
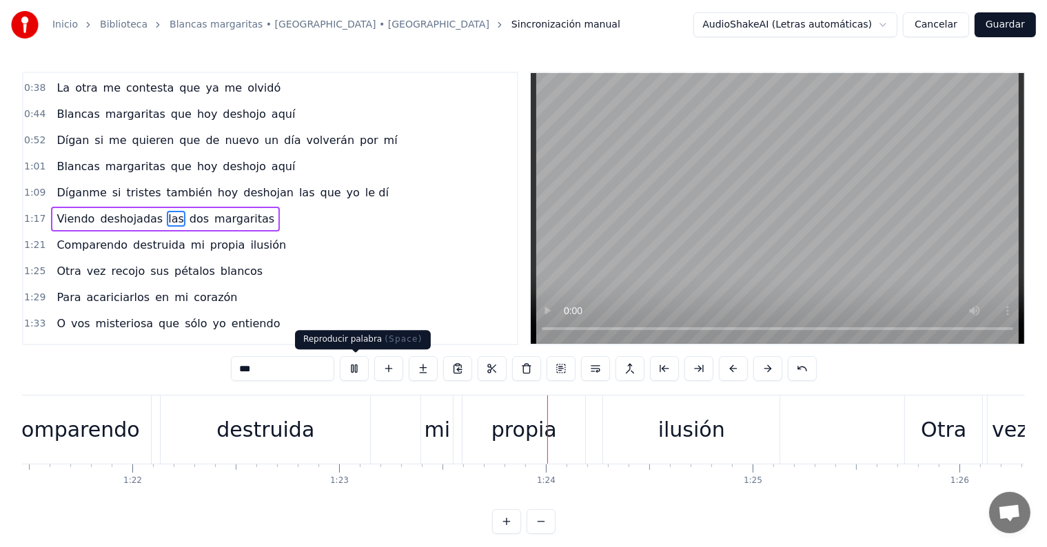
drag, startPoint x: 363, startPoint y: 370, endPoint x: 349, endPoint y: 372, distance: 13.2
click at [362, 370] on button at bounding box center [354, 368] width 29 height 25
click at [74, 237] on span "Comparendo" at bounding box center [92, 245] width 74 height 16
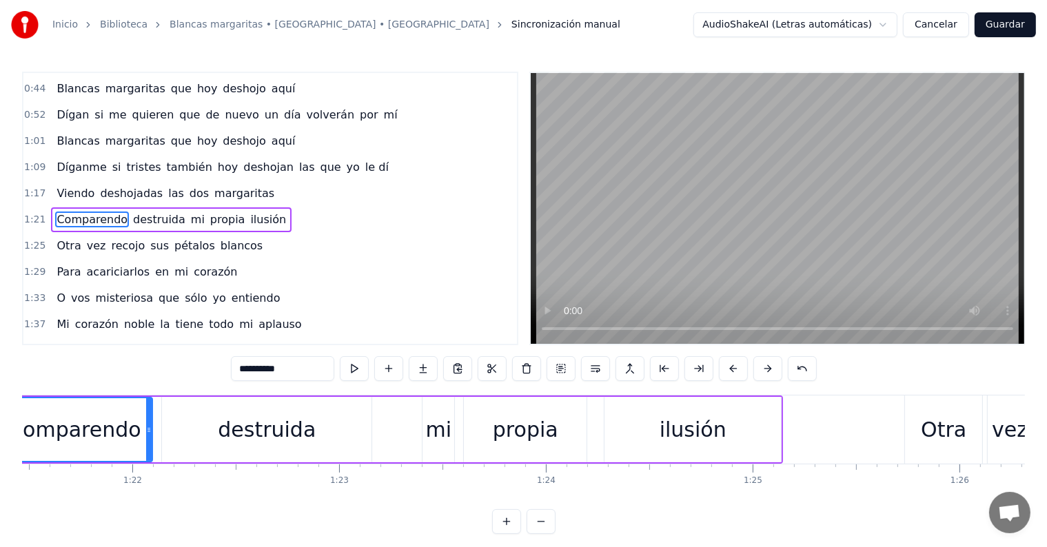
scroll to position [0, 16750]
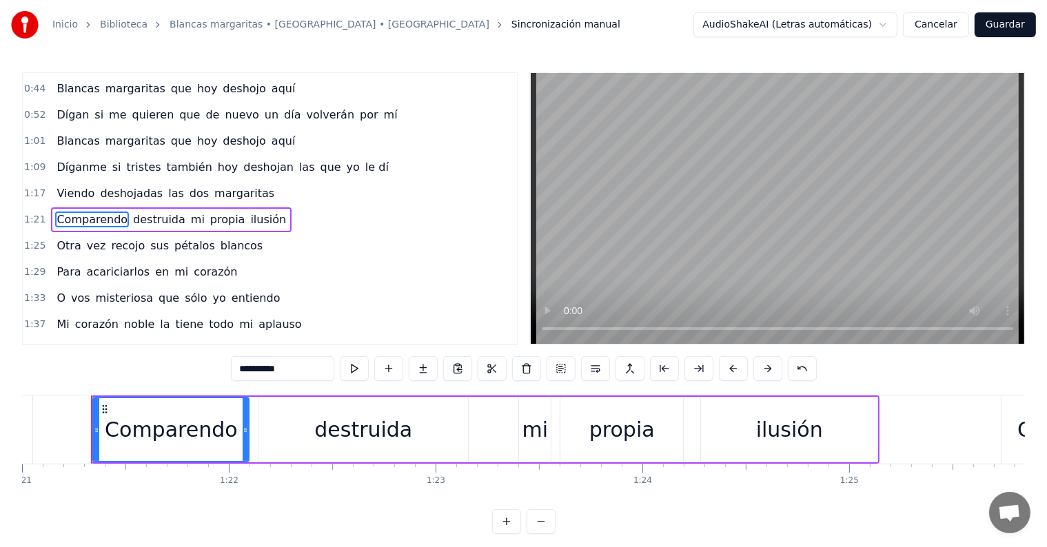
drag, startPoint x: 260, startPoint y: 365, endPoint x: 178, endPoint y: 360, distance: 82.2
click at [178, 360] on div "0:10 Pobre manojito [PERSON_NAME] que un día 0:14 Silenciosamente cambiamos los…" at bounding box center [523, 303] width 1003 height 463
click at [152, 212] on span "destruida" at bounding box center [152, 220] width 55 height 16
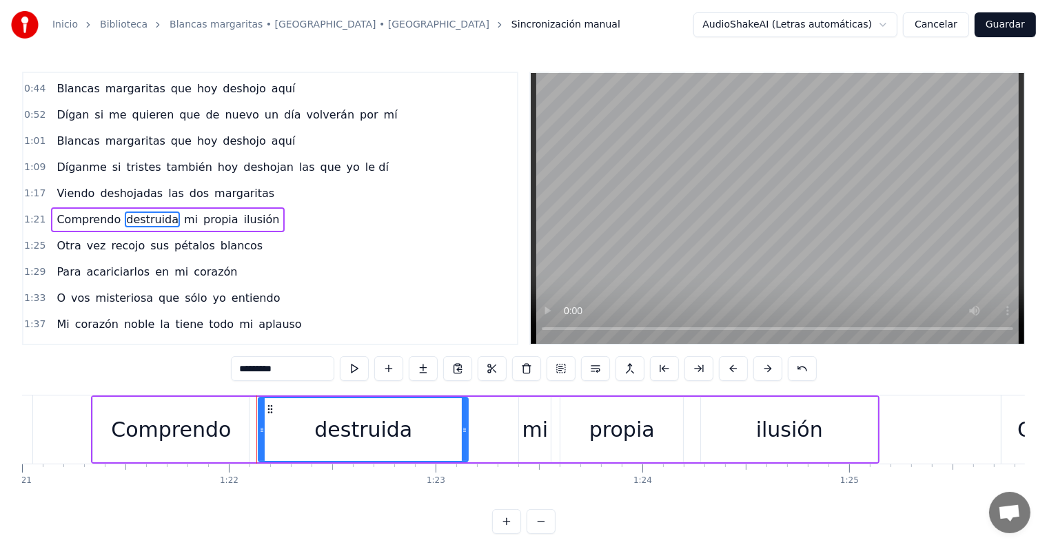
click at [270, 366] on input "*********" at bounding box center [282, 368] width 103 height 25
click at [362, 372] on button at bounding box center [354, 368] width 29 height 25
click at [351, 369] on button at bounding box center [354, 368] width 29 height 25
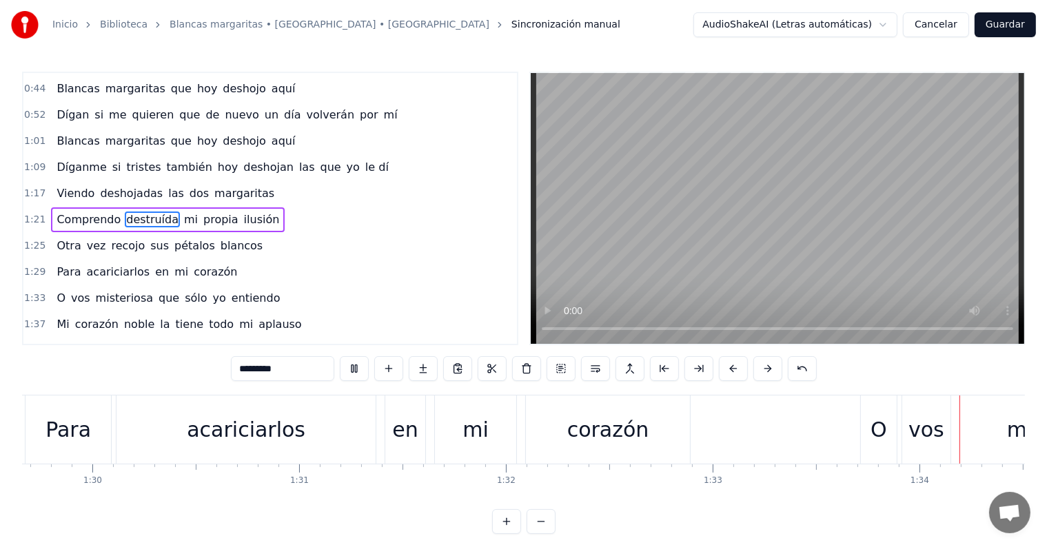
scroll to position [0, 19419]
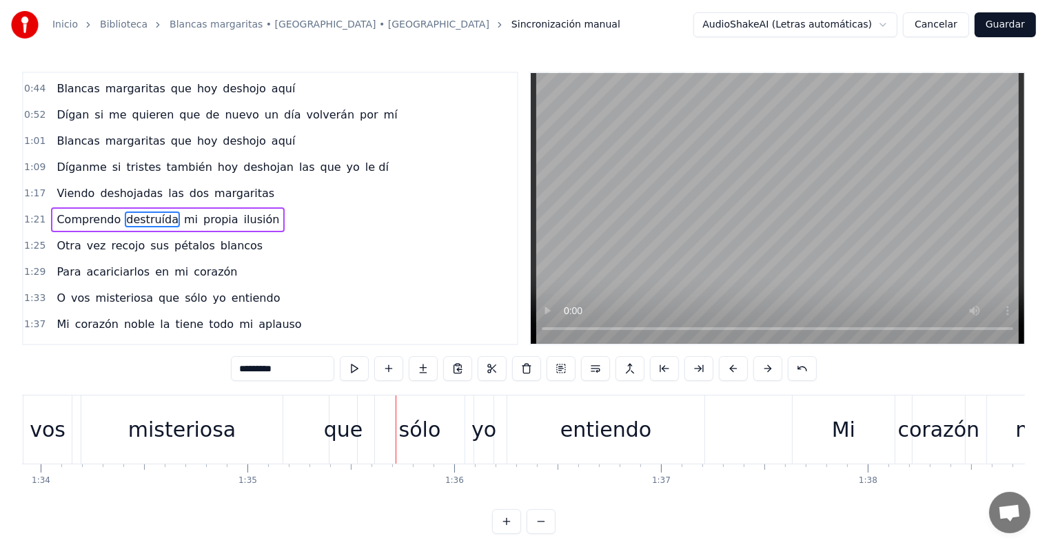
click at [74, 290] on span "vos" at bounding box center [81, 298] width 22 height 16
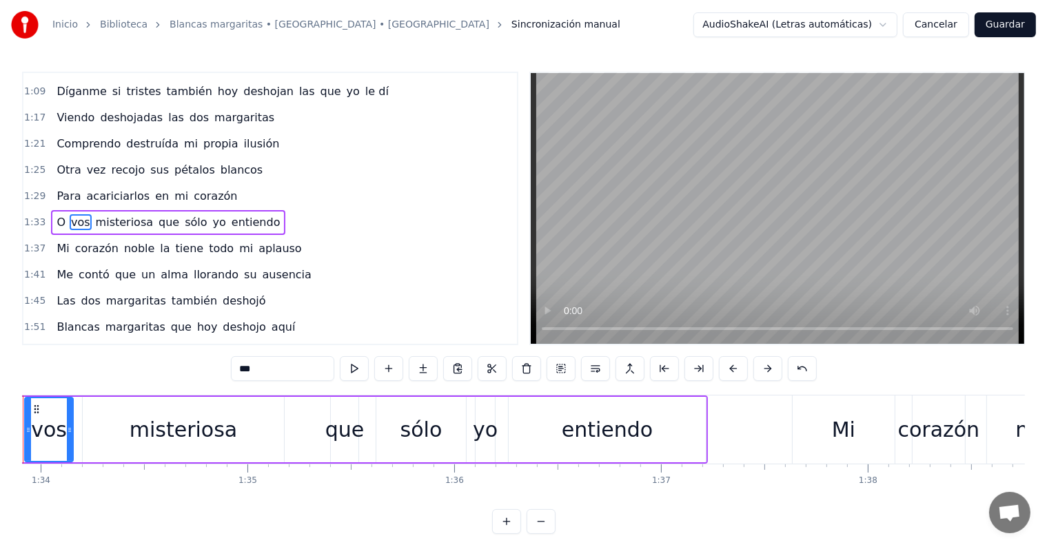
scroll to position [0, 19350]
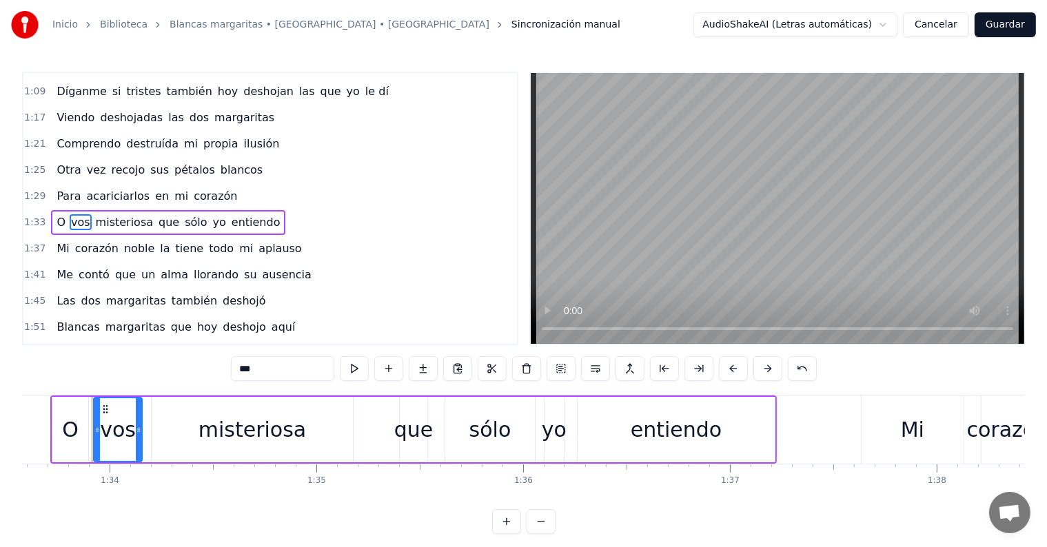
click at [276, 372] on input "***" at bounding box center [282, 368] width 103 height 25
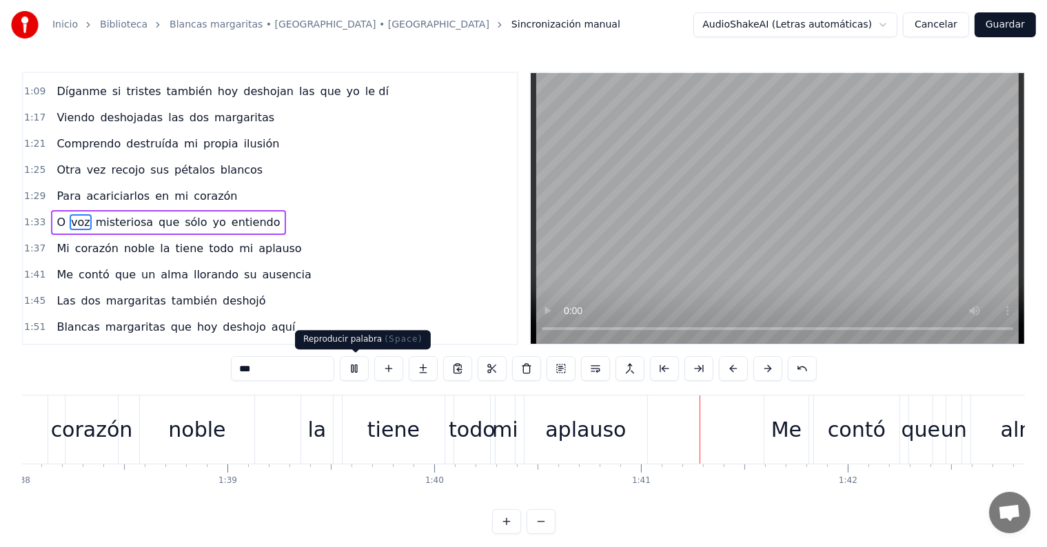
click at [354, 367] on button at bounding box center [354, 368] width 29 height 25
click at [159, 241] on span "la" at bounding box center [165, 249] width 12 height 16
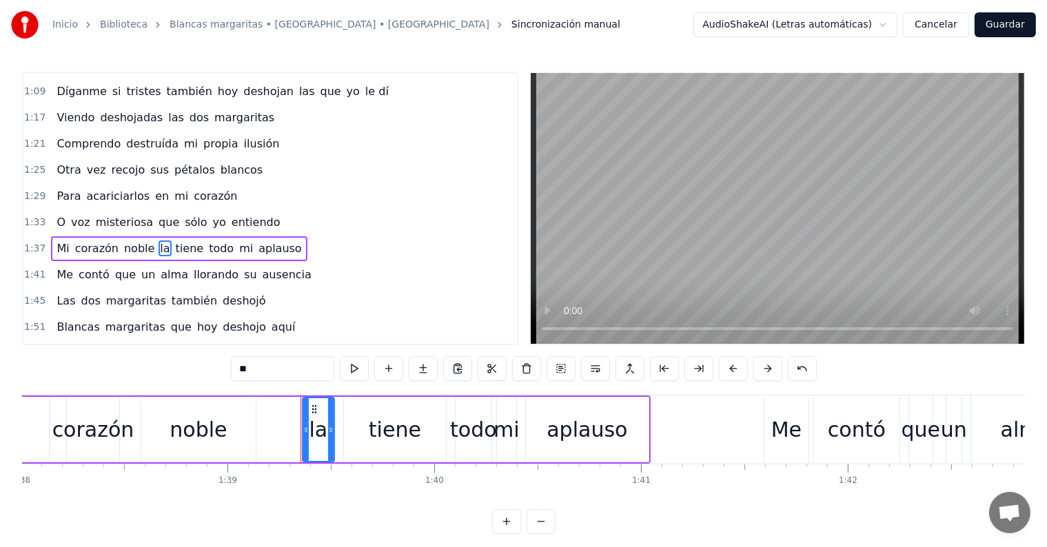
scroll to position [308, 0]
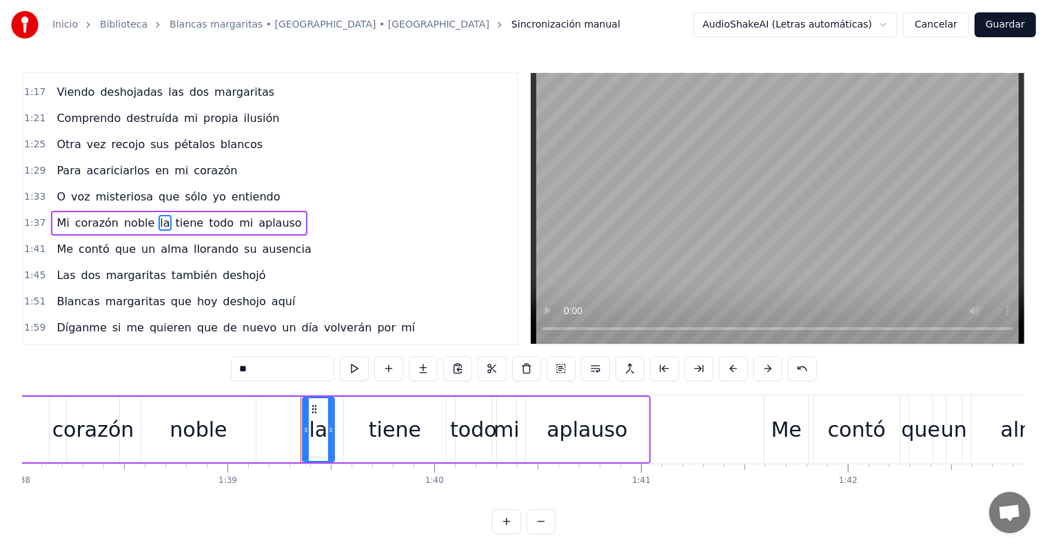
click at [262, 366] on input "**" at bounding box center [282, 368] width 103 height 25
click at [209, 215] on span "tiene" at bounding box center [224, 223] width 31 height 16
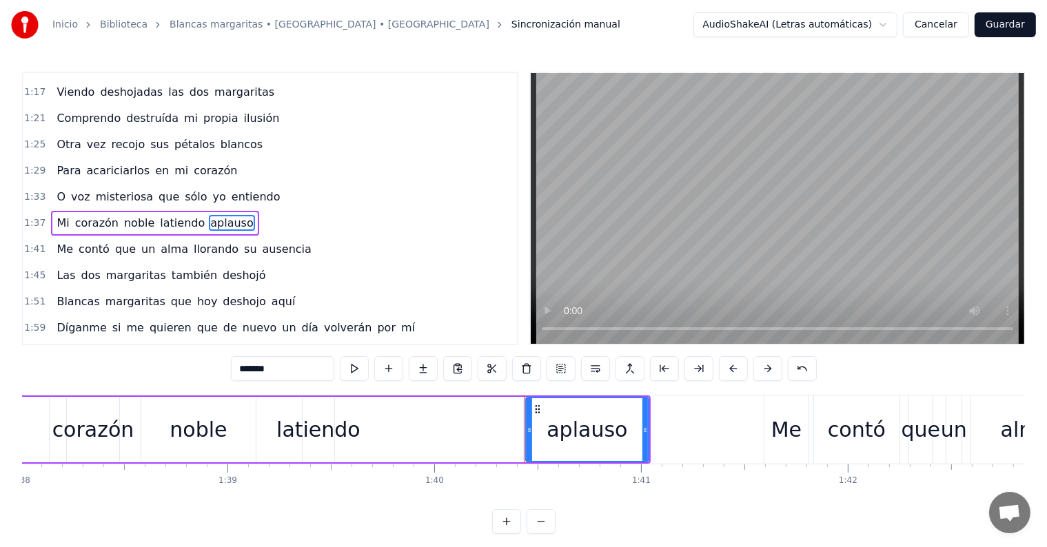
type input "**"
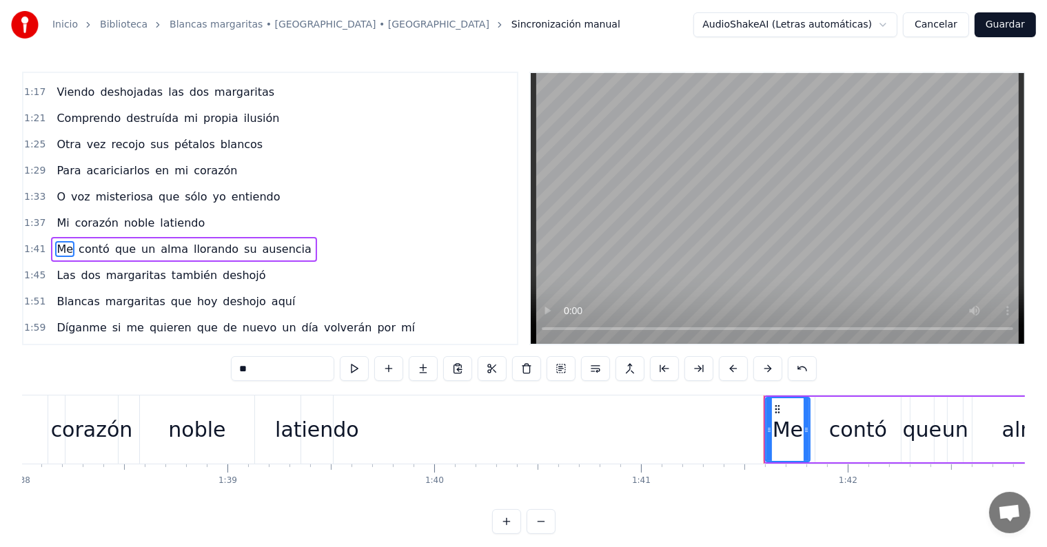
scroll to position [334, 0]
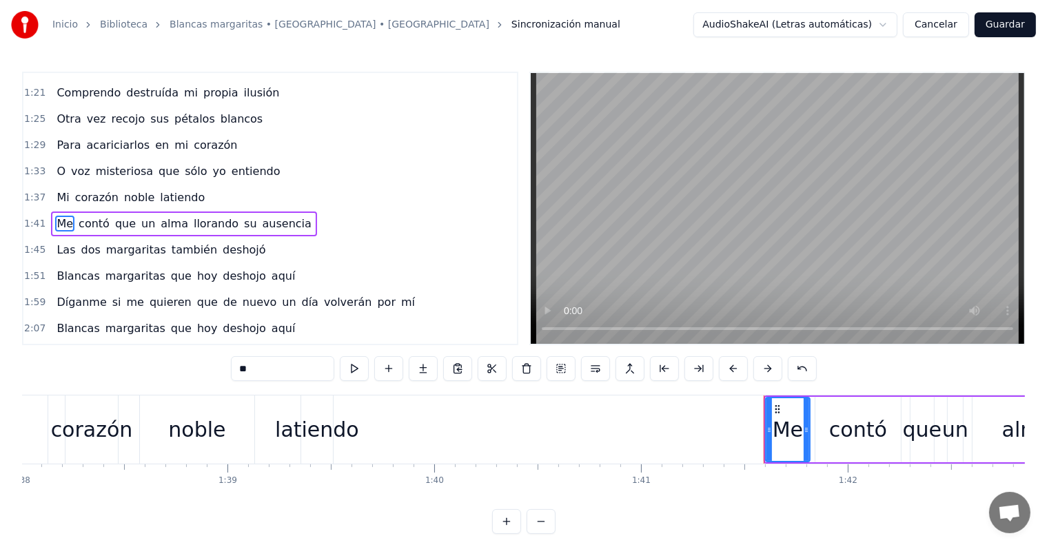
click at [194, 185] on div "1:37 Mi [PERSON_NAME] latiendo" at bounding box center [270, 198] width 494 height 26
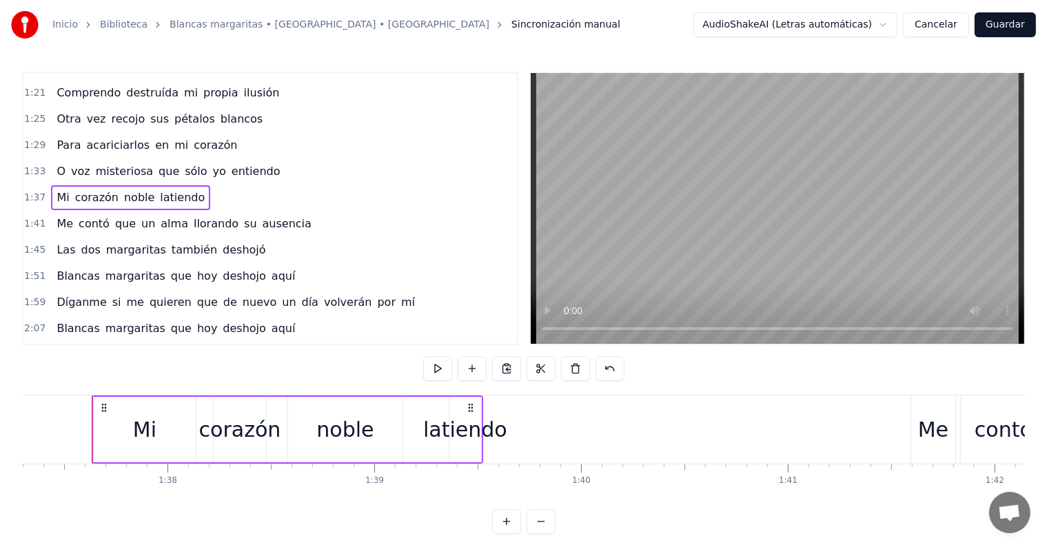
click at [186, 185] on div "Mi [PERSON_NAME] latiendo" at bounding box center [130, 197] width 159 height 25
click at [334, 368] on div "0:10 Pobre manojito [PERSON_NAME] que un día 0:14 Silenciosamente cambiamos los…" at bounding box center [523, 303] width 1003 height 463
click at [372, 378] on div "0:10 Pobre manojito [PERSON_NAME] que un día 0:14 Silenciosamente cambiamos los…" at bounding box center [523, 303] width 1003 height 463
click at [182, 190] on span "latiendo" at bounding box center [183, 198] width 48 height 16
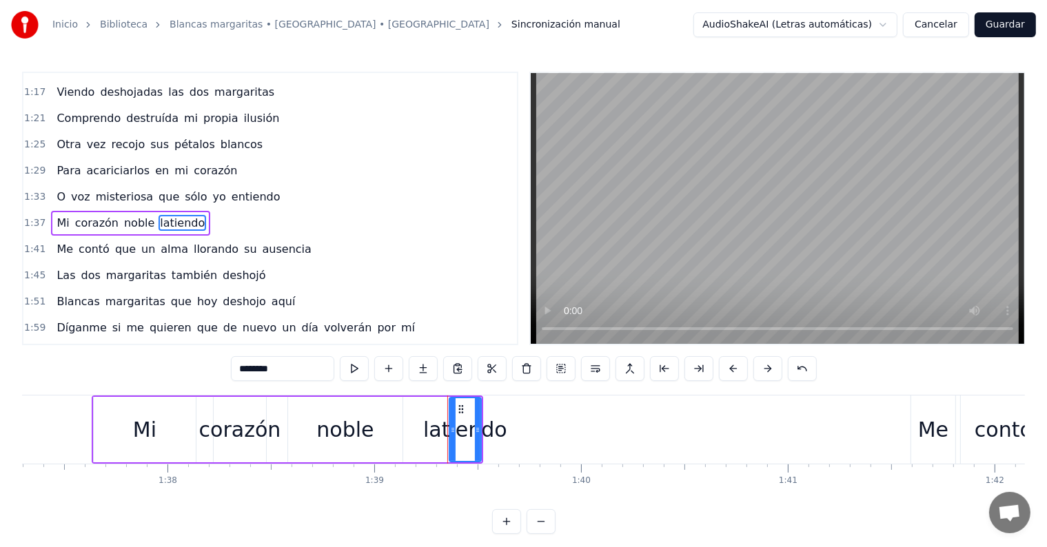
click at [184, 215] on span "latiendo" at bounding box center [183, 223] width 48 height 16
click at [190, 211] on div "Mi [PERSON_NAME] latiendo" at bounding box center [130, 223] width 159 height 25
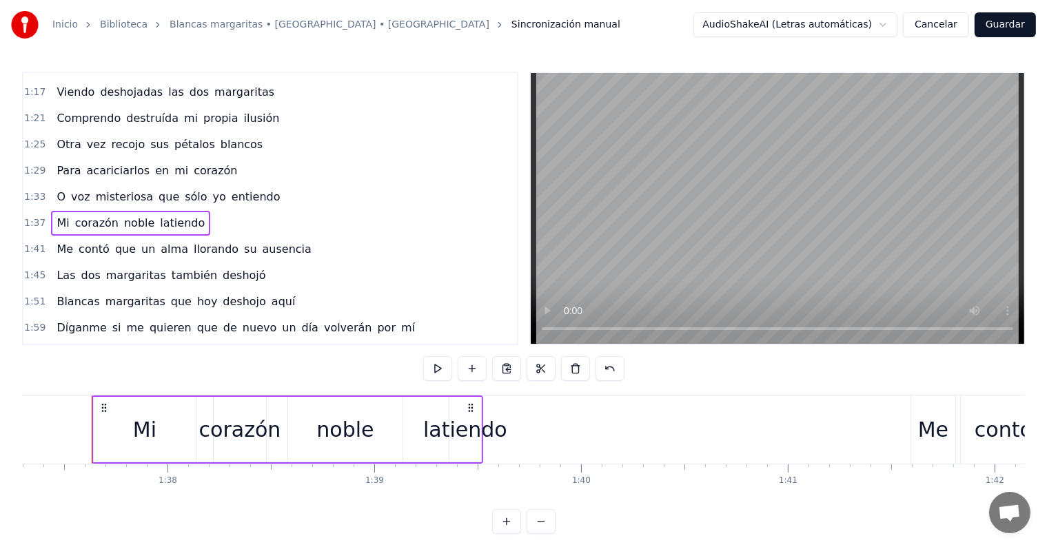
click at [179, 215] on span "latiendo" at bounding box center [183, 223] width 48 height 16
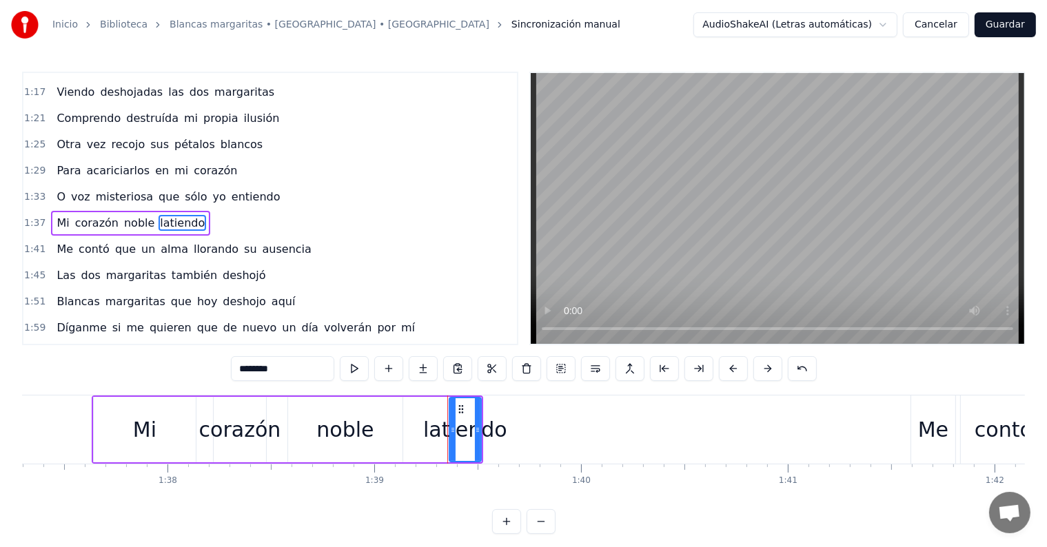
click at [285, 369] on input "********" at bounding box center [282, 368] width 103 height 25
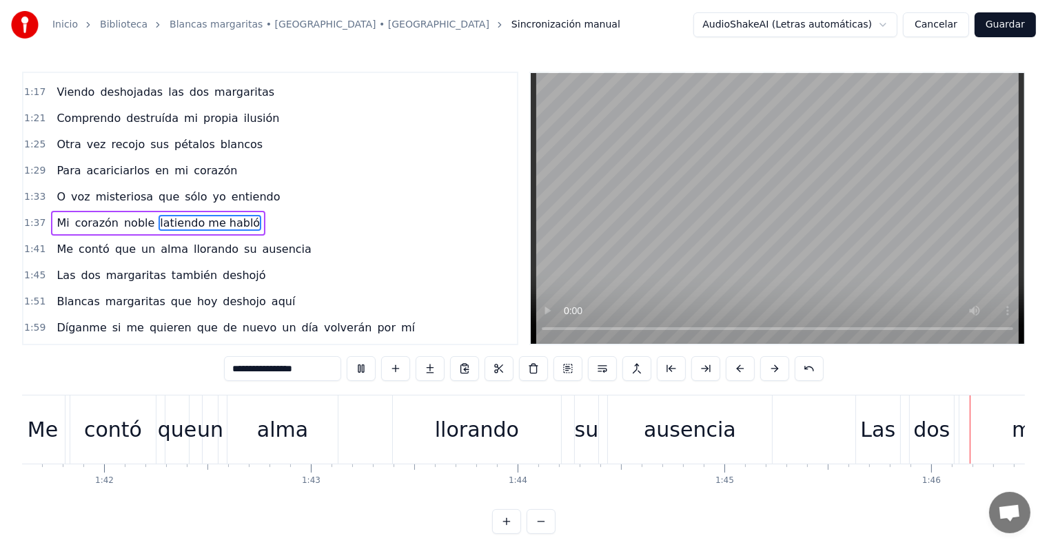
scroll to position [0, 21883]
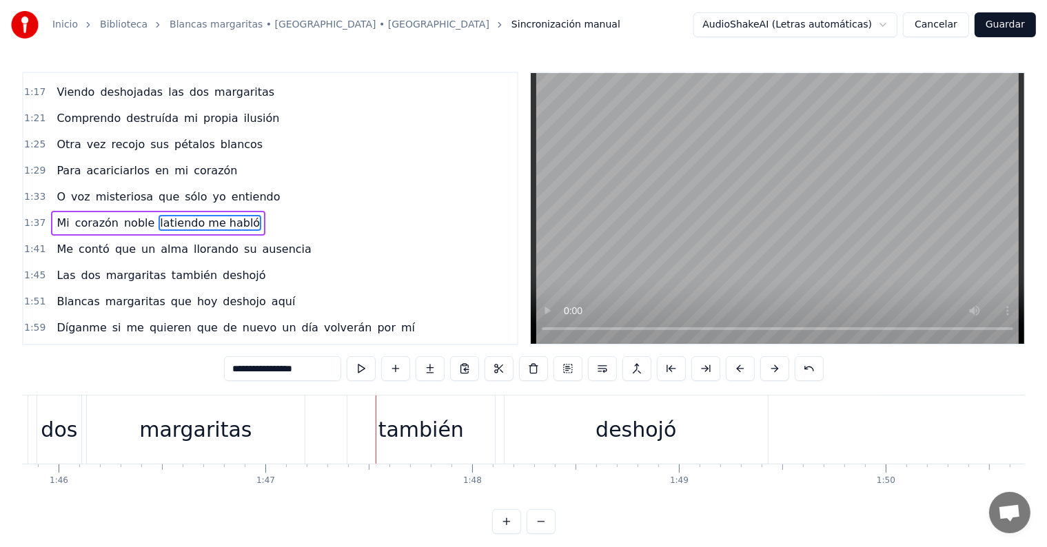
click at [243, 241] on span "su" at bounding box center [250, 249] width 15 height 16
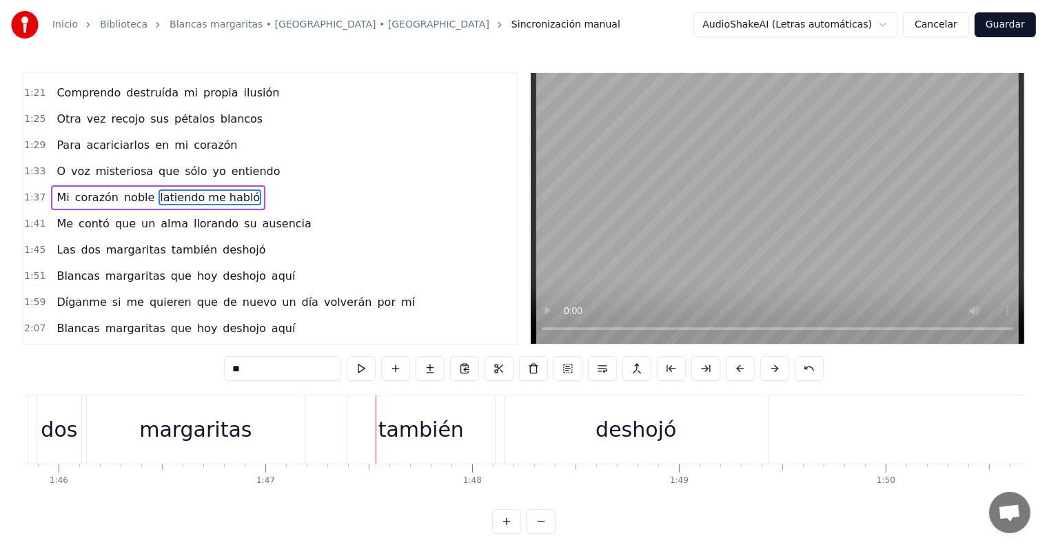
scroll to position [0, 21492]
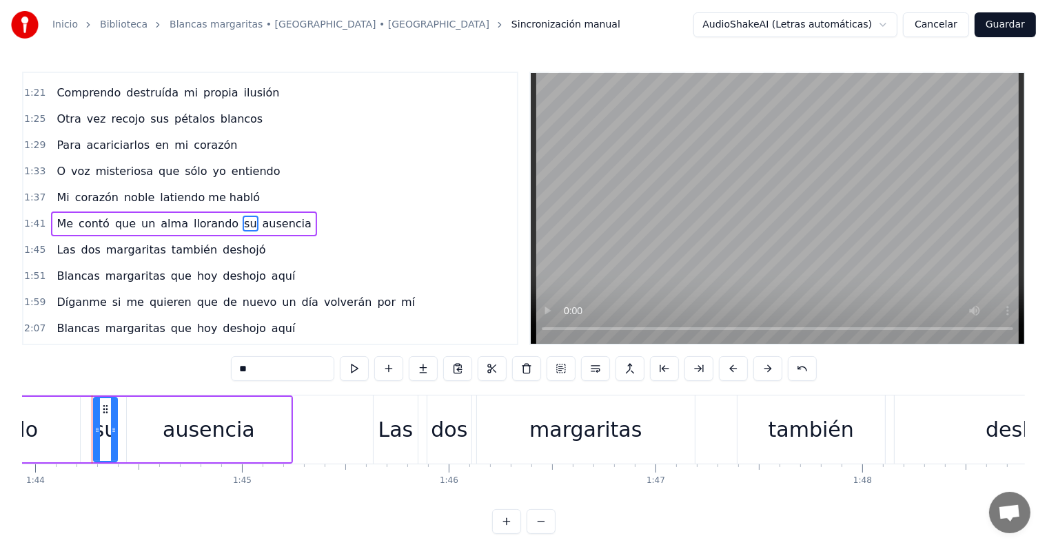
drag, startPoint x: 258, startPoint y: 367, endPoint x: 192, endPoint y: 350, distance: 68.9
click at [192, 350] on div "0:10 Pobre manojito [PERSON_NAME] que un día 0:14 Silenciosamente cambiamos los…" at bounding box center [523, 303] width 1003 height 463
type input "**"
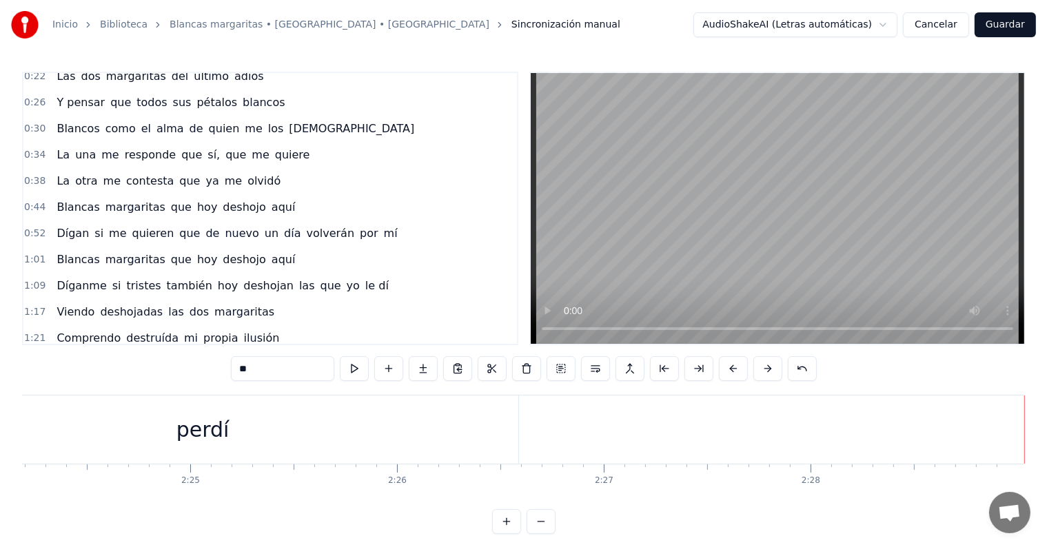
scroll to position [0, 0]
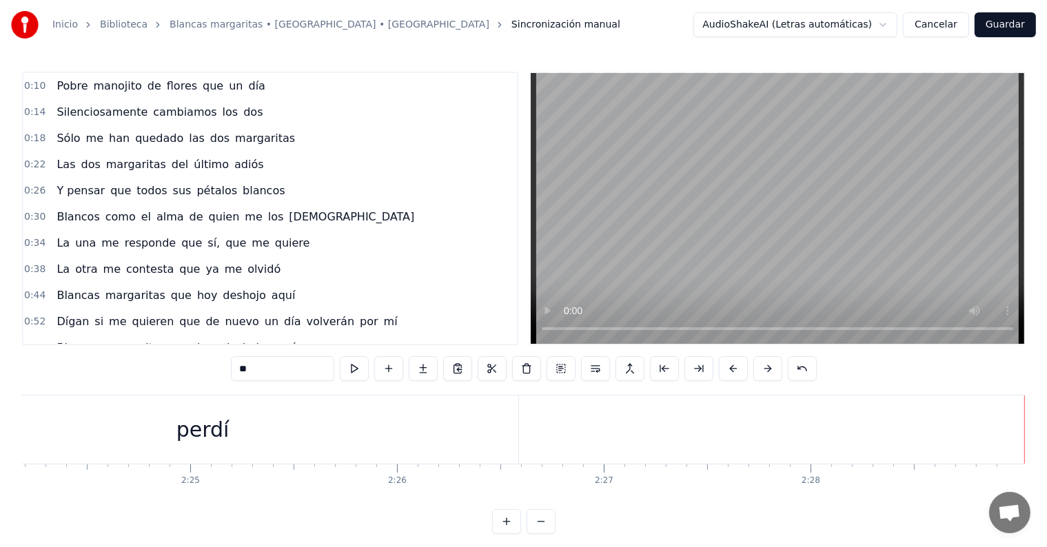
drag, startPoint x: 254, startPoint y: 110, endPoint x: 68, endPoint y: 100, distance: 185.7
click at [68, 100] on div "0:14 Silenciosamente cambiamos los dos" at bounding box center [270, 112] width 494 height 26
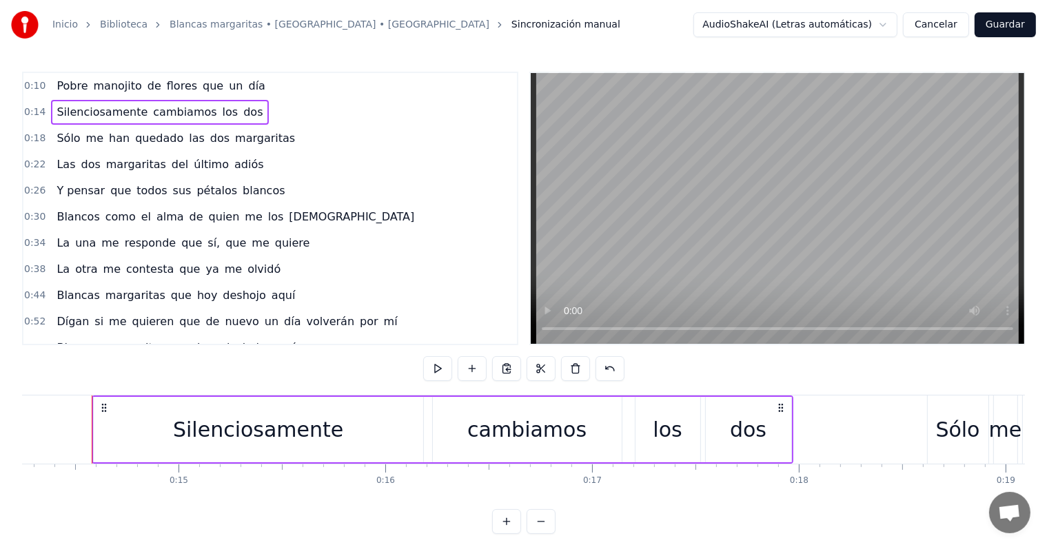
click at [62, 82] on span "Pobre" at bounding box center [72, 86] width 34 height 16
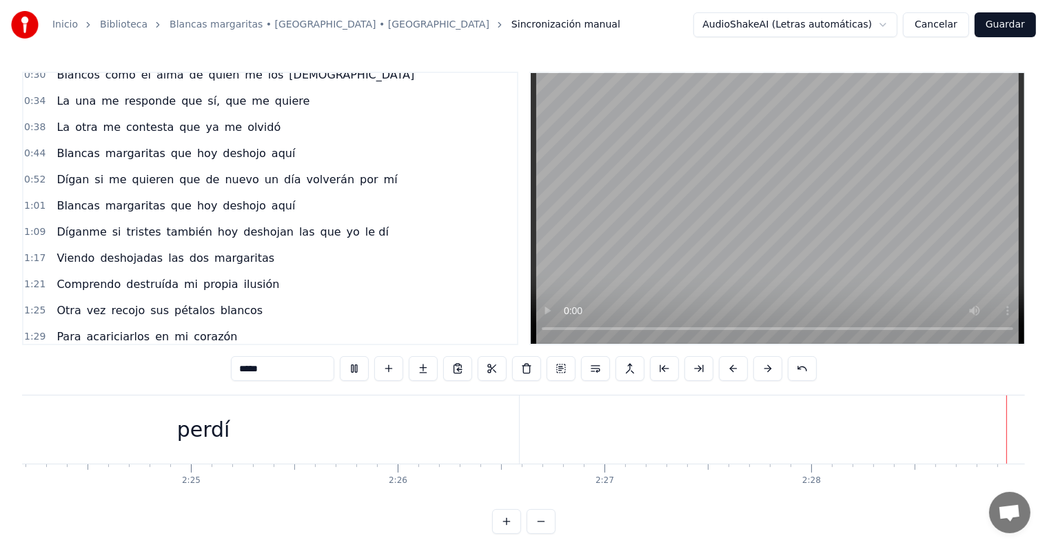
scroll to position [0, 29816]
click at [1022, 28] on button "Guardar" at bounding box center [1005, 24] width 61 height 25
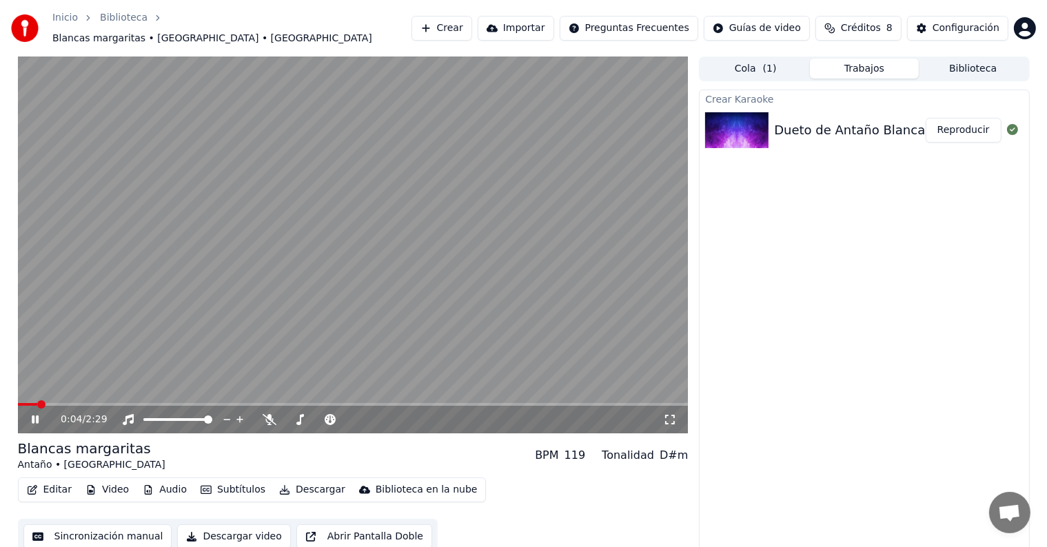
click at [32, 414] on icon at bounding box center [45, 419] width 32 height 11
click at [50, 485] on button "Editar" at bounding box center [49, 489] width 56 height 19
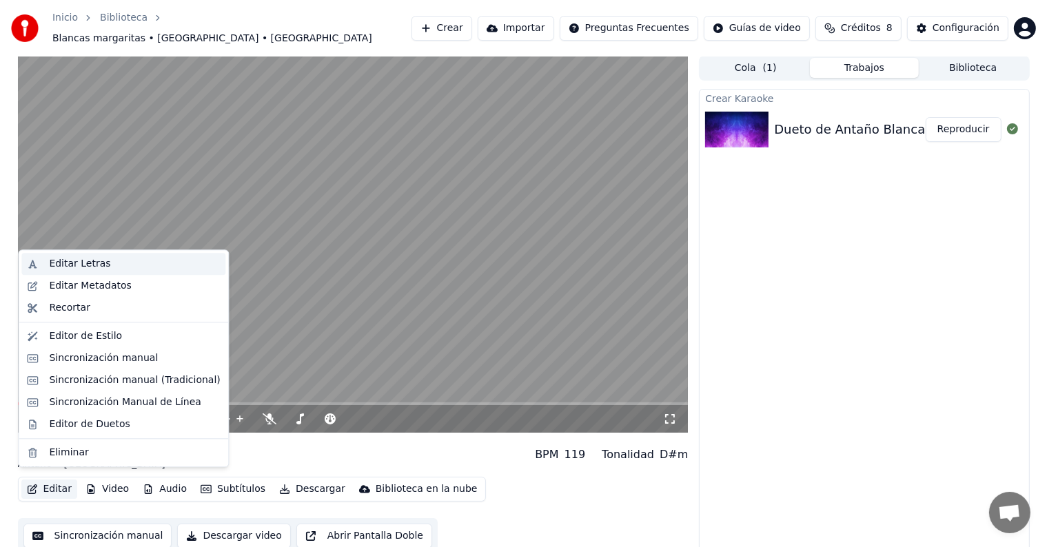
click at [100, 267] on div "Editar Letras" at bounding box center [79, 264] width 61 height 14
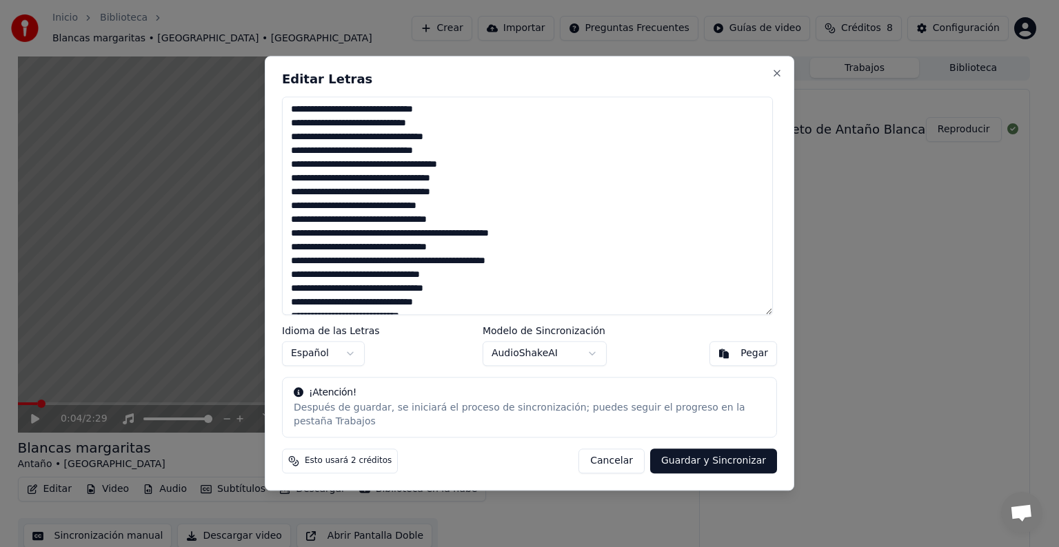
click at [616, 458] on button "Cancelar" at bounding box center [611, 461] width 66 height 25
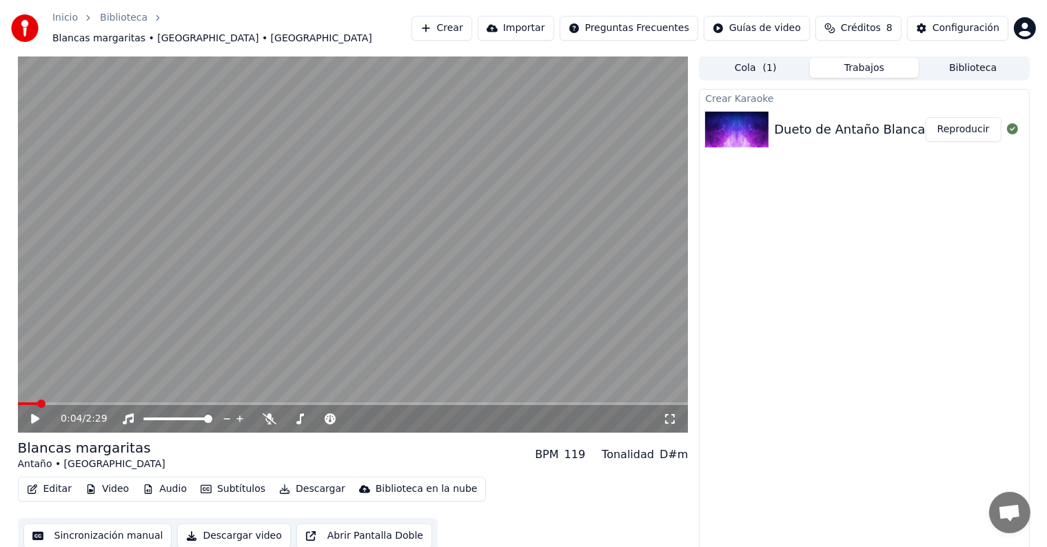
click at [32, 491] on button "Editar" at bounding box center [49, 489] width 56 height 19
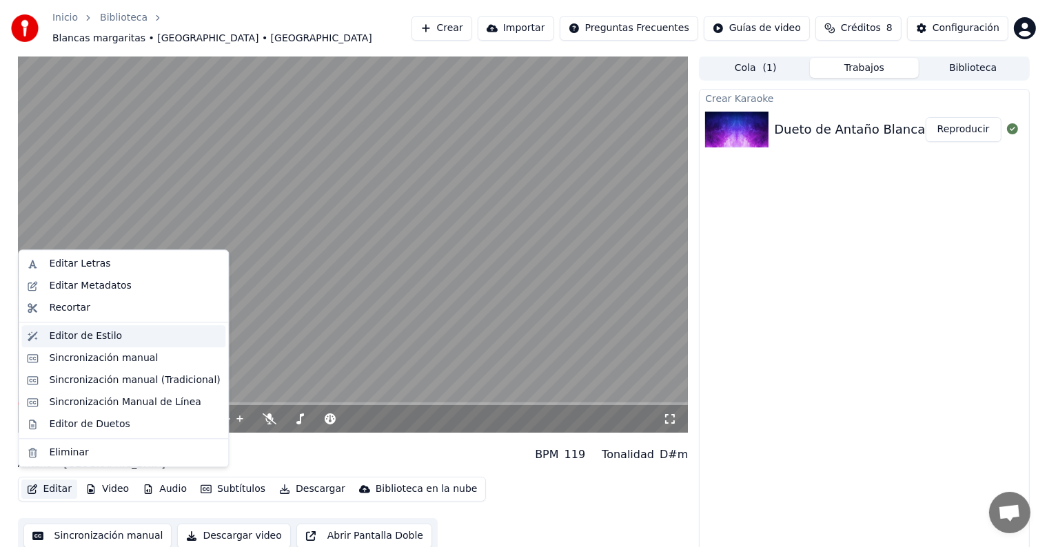
click at [90, 336] on div "Editor de Estilo" at bounding box center [85, 336] width 73 height 14
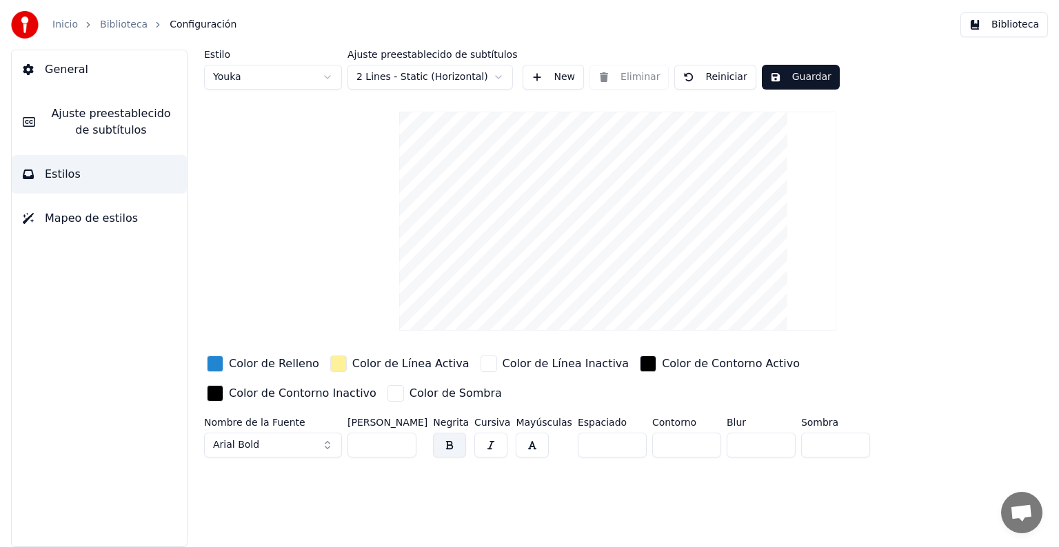
click at [100, 226] on span "Mapeo de estilos" at bounding box center [91, 218] width 93 height 17
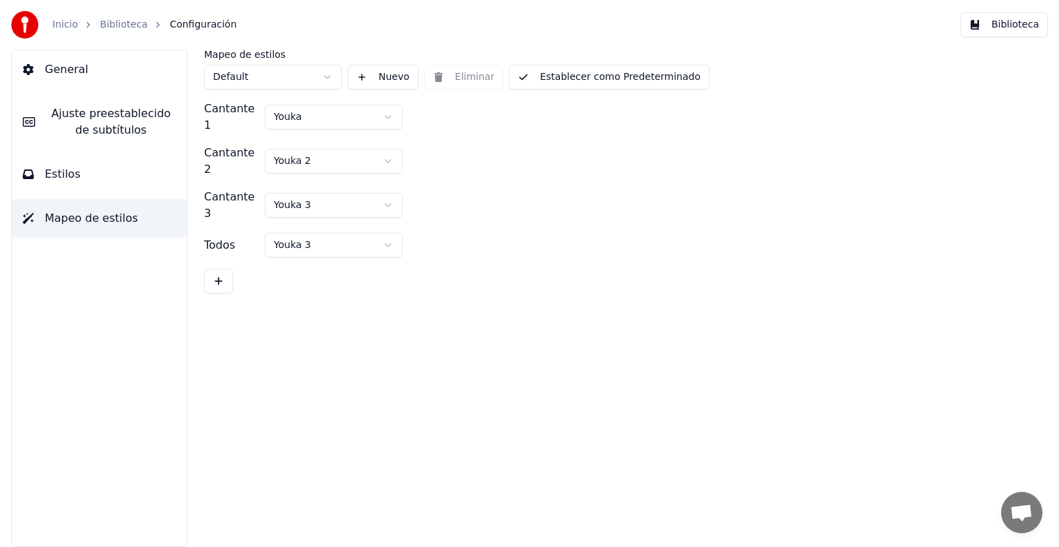
click at [106, 180] on button "Estilos" at bounding box center [99, 174] width 175 height 39
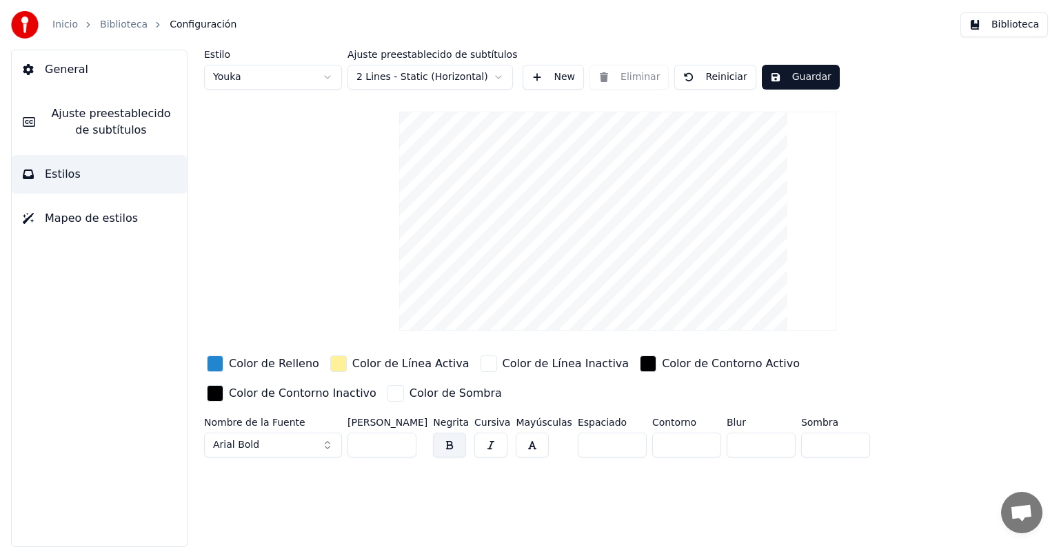
drag, startPoint x: 363, startPoint y: 439, endPoint x: 334, endPoint y: 438, distance: 29.0
click at [334, 438] on div "Nombre de la Fuente Arial Bold [PERSON_NAME] ** Negrita Cursiva Mayúsculas Espa…" at bounding box center [574, 440] width 741 height 45
type input "*"
type input "***"
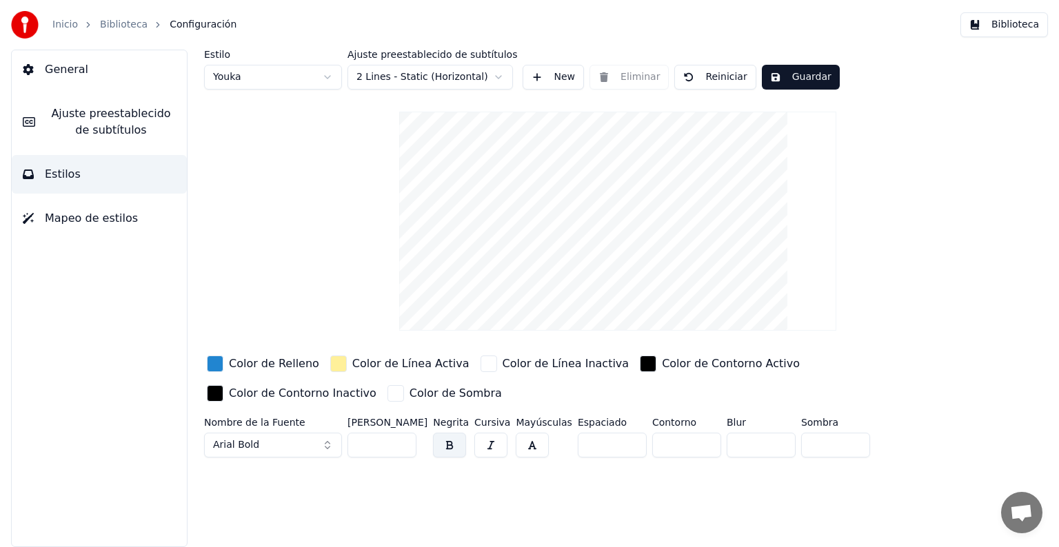
click at [774, 75] on button "Guardar" at bounding box center [801, 77] width 78 height 25
click at [66, 78] on button "General" at bounding box center [99, 69] width 175 height 39
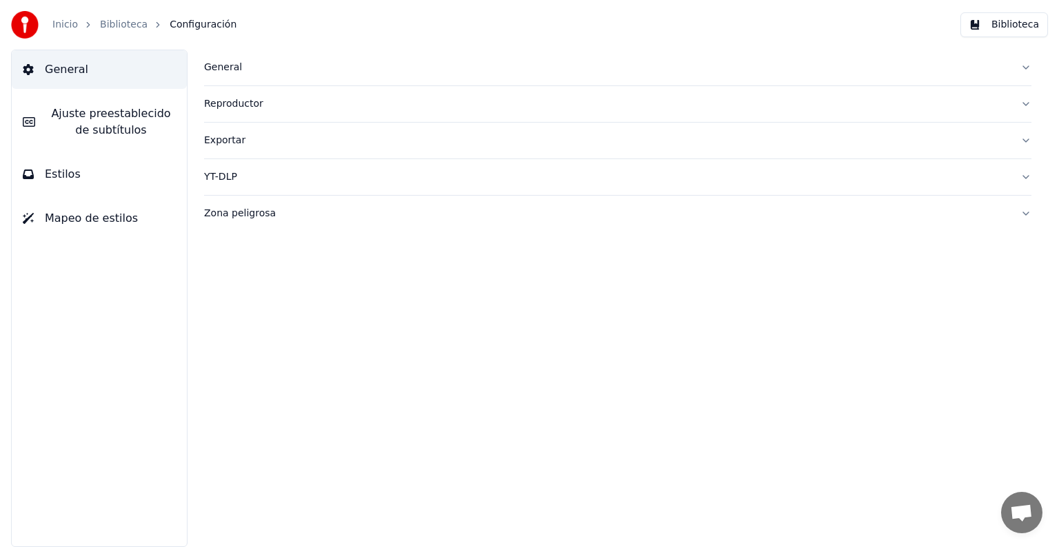
click at [122, 19] on link "Biblioteca" at bounding box center [124, 25] width 48 height 14
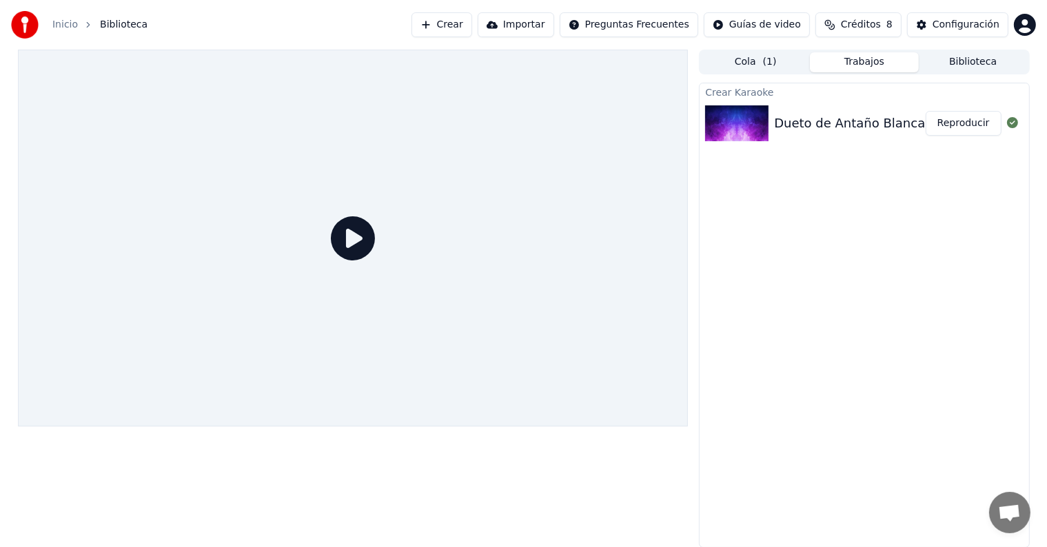
click at [827, 106] on div "Dueto de Antaño Blancas margaritas Colección Lujomar.wmv Reproducir" at bounding box center [864, 123] width 329 height 47
click at [369, 246] on icon at bounding box center [353, 238] width 44 height 44
click at [953, 127] on button "Reproducir" at bounding box center [964, 123] width 76 height 25
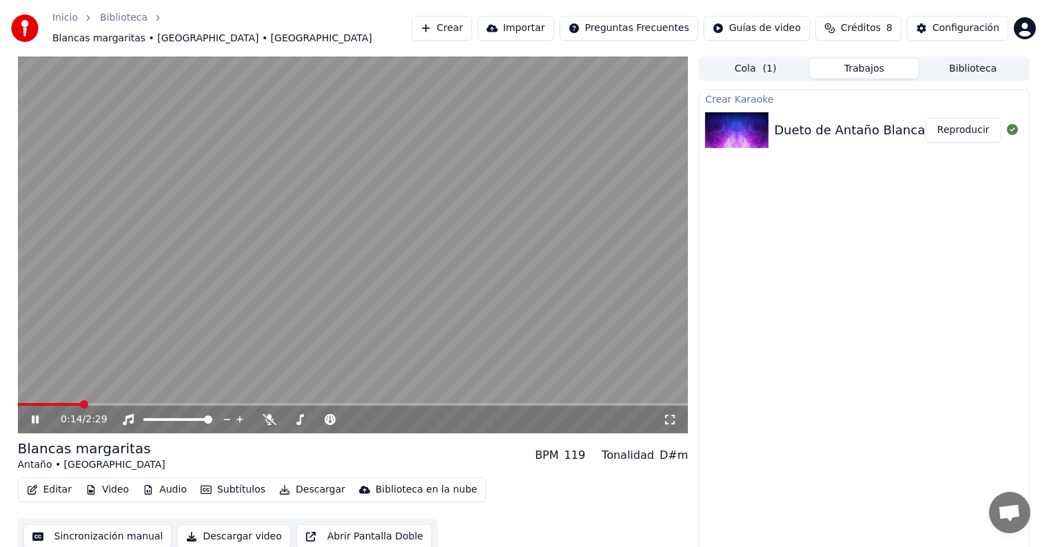
click at [81, 403] on span at bounding box center [353, 404] width 671 height 3
click at [120, 396] on video at bounding box center [353, 245] width 671 height 377
click at [39, 419] on div "0:14 / 2:29" at bounding box center [353, 420] width 660 height 14
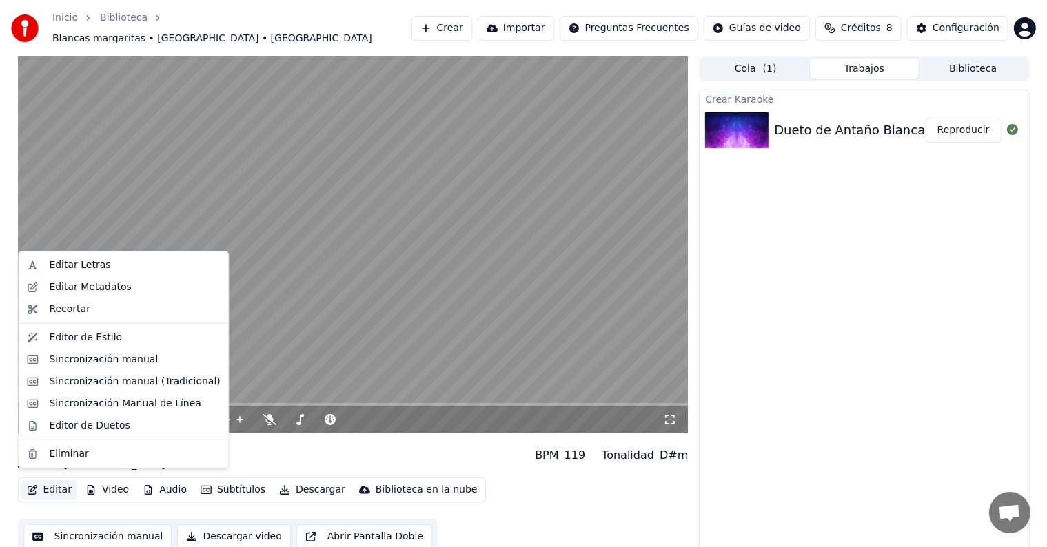
click at [52, 482] on button "Editar" at bounding box center [49, 489] width 56 height 19
click at [96, 339] on div "Editor de Estilo" at bounding box center [85, 338] width 73 height 14
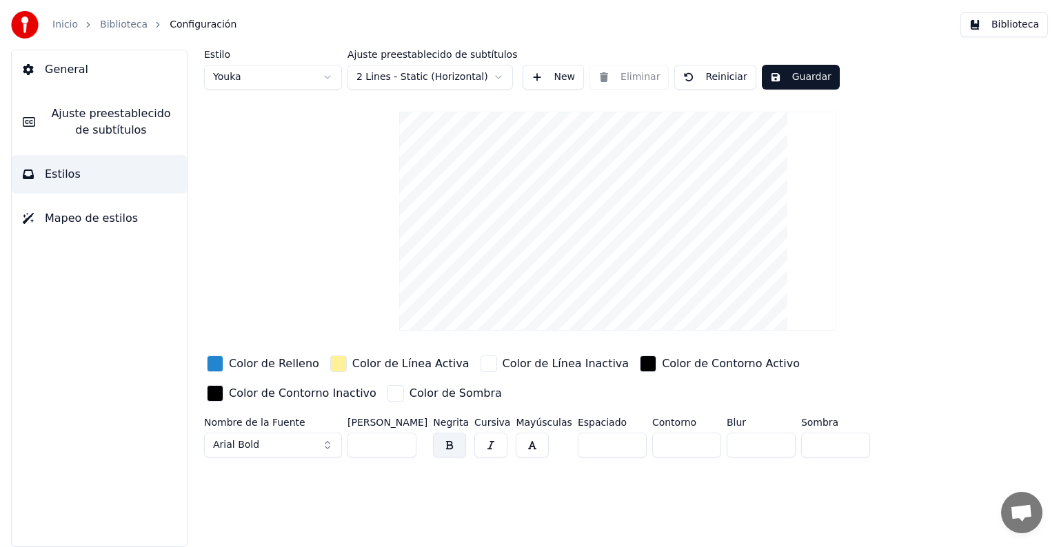
drag, startPoint x: 376, startPoint y: 449, endPoint x: 292, endPoint y: 428, distance: 86.6
click at [292, 428] on div "Nombre de la Fuente Arial Bold [PERSON_NAME] *** Negrita Cursiva Mayúsculas Esp…" at bounding box center [574, 440] width 741 height 45
type input "**"
click at [787, 77] on button "Guardar" at bounding box center [801, 77] width 78 height 25
click at [68, 29] on link "Inicio" at bounding box center [65, 25] width 26 height 14
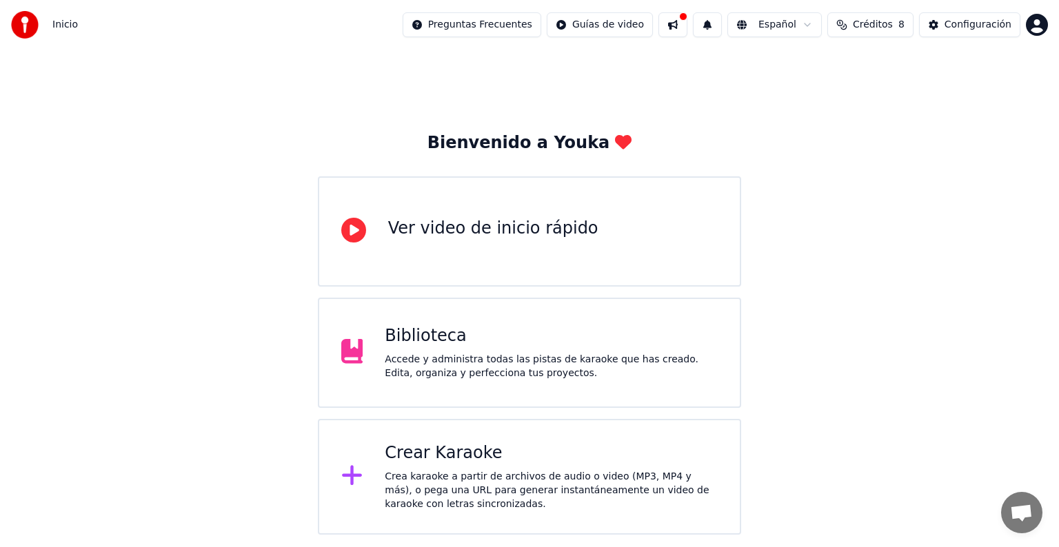
click at [687, 23] on button at bounding box center [672, 24] width 29 height 25
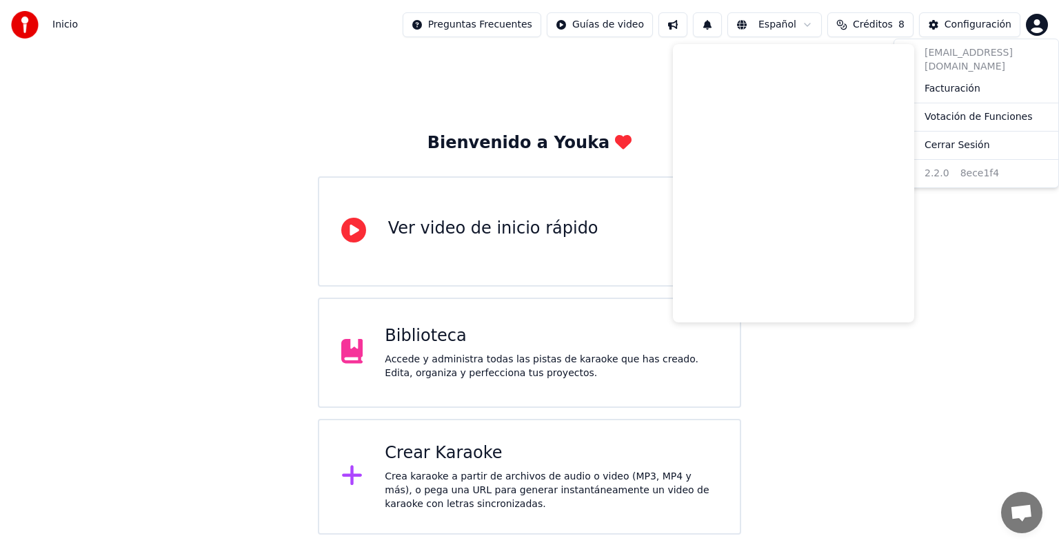
click at [1042, 18] on html "Inicio Preguntas Frecuentes Guías de video Español Créditos 8 Configuración Bie…" at bounding box center [529, 267] width 1059 height 535
click at [496, 363] on html "Inicio Preguntas Frecuentes Guías de video Español Créditos 8 Configuración Bie…" at bounding box center [529, 267] width 1059 height 535
click at [391, 341] on div "Biblioteca" at bounding box center [551, 336] width 333 height 22
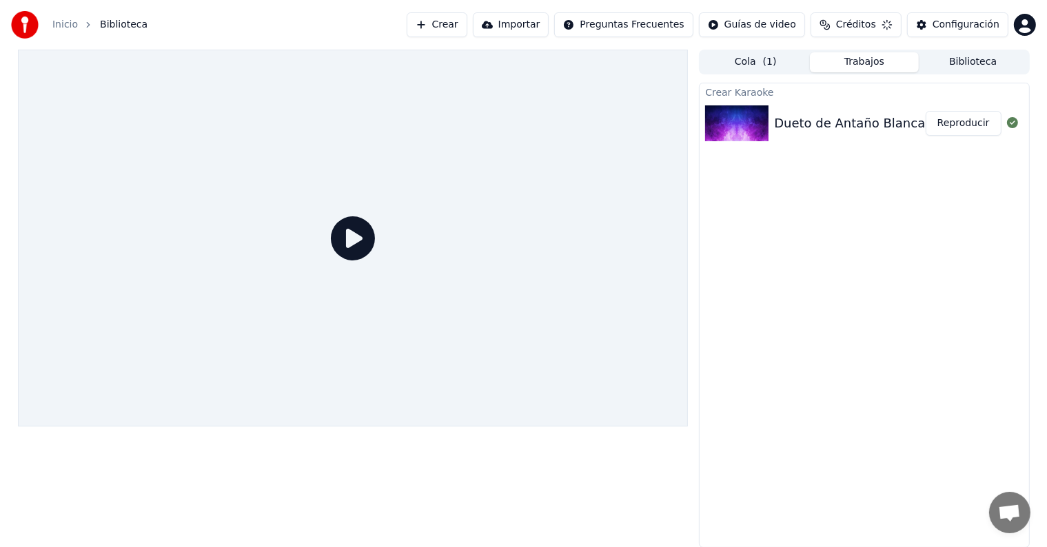
click at [391, 342] on div at bounding box center [353, 238] width 671 height 377
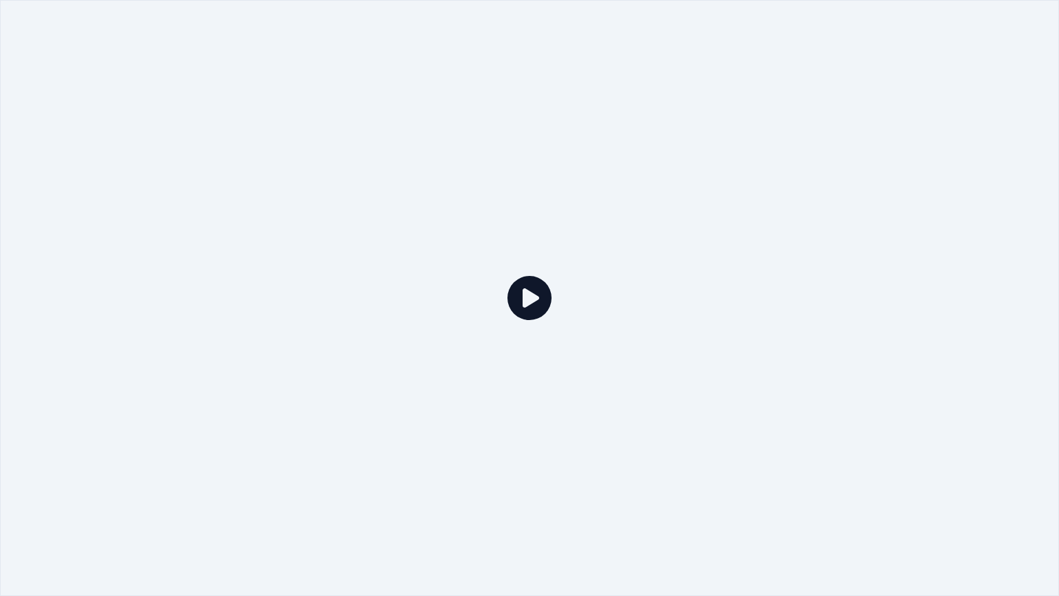
click at [536, 296] on icon at bounding box center [529, 298] width 44 height 44
click at [753, 403] on div at bounding box center [529, 298] width 1059 height 596
click at [689, 139] on div at bounding box center [529, 298] width 1059 height 596
click at [751, 221] on div at bounding box center [529, 298] width 1059 height 596
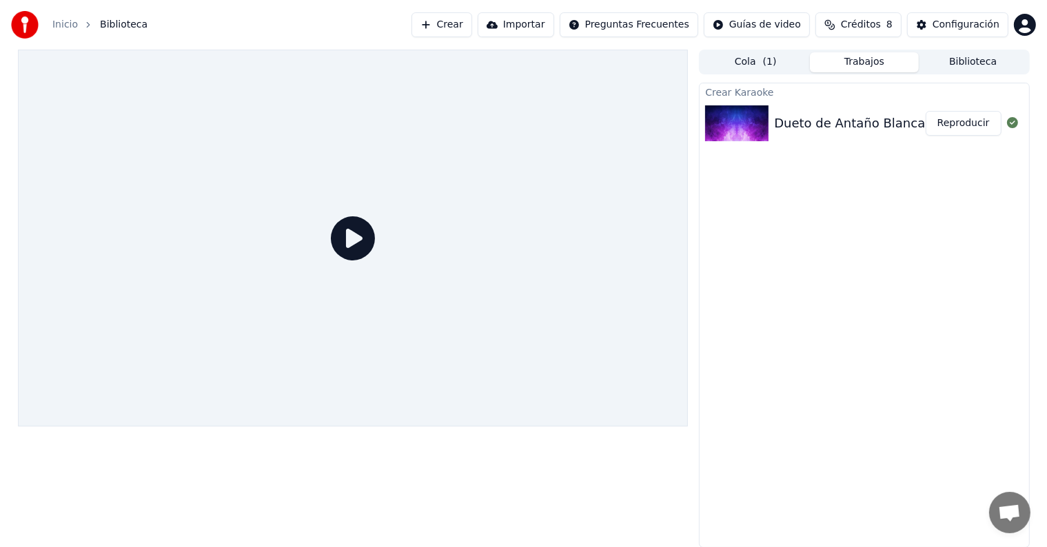
click at [837, 96] on div "Crear Karaoke" at bounding box center [864, 91] width 329 height 17
click at [899, 119] on div "Dueto de Antaño Blancas margaritas Colección Lujomar.wmv" at bounding box center [964, 123] width 380 height 19
click at [973, 119] on button "Reproducir" at bounding box center [964, 123] width 76 height 25
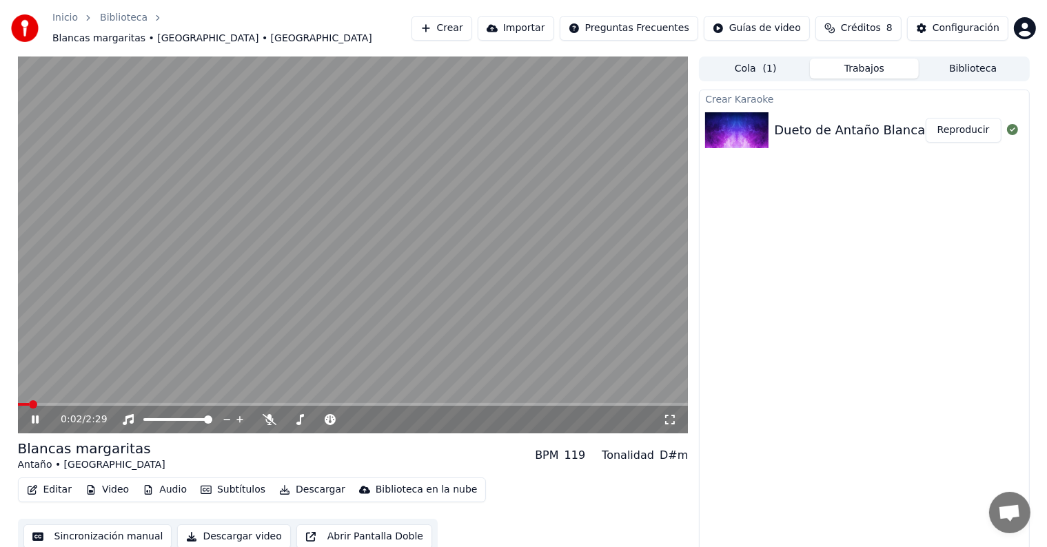
click at [79, 396] on video at bounding box center [353, 245] width 671 height 377
click at [37, 415] on icon at bounding box center [35, 420] width 8 height 10
click at [99, 403] on span at bounding box center [353, 404] width 671 height 3
click at [34, 414] on icon at bounding box center [45, 419] width 32 height 11
drag, startPoint x: 302, startPoint y: 321, endPoint x: 343, endPoint y: 174, distance: 153.2
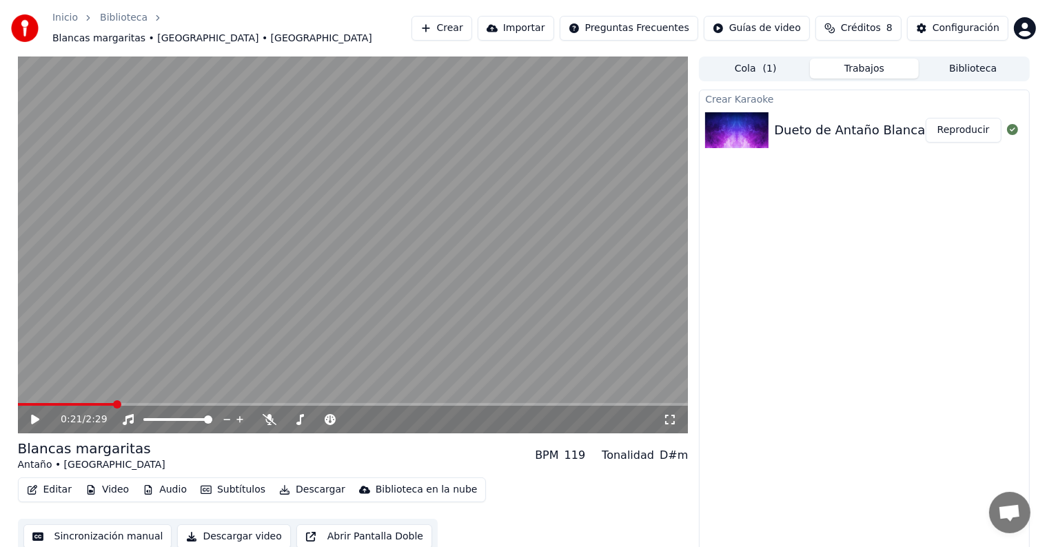
click at [343, 174] on video at bounding box center [353, 245] width 671 height 377
click at [34, 414] on icon at bounding box center [45, 419] width 32 height 11
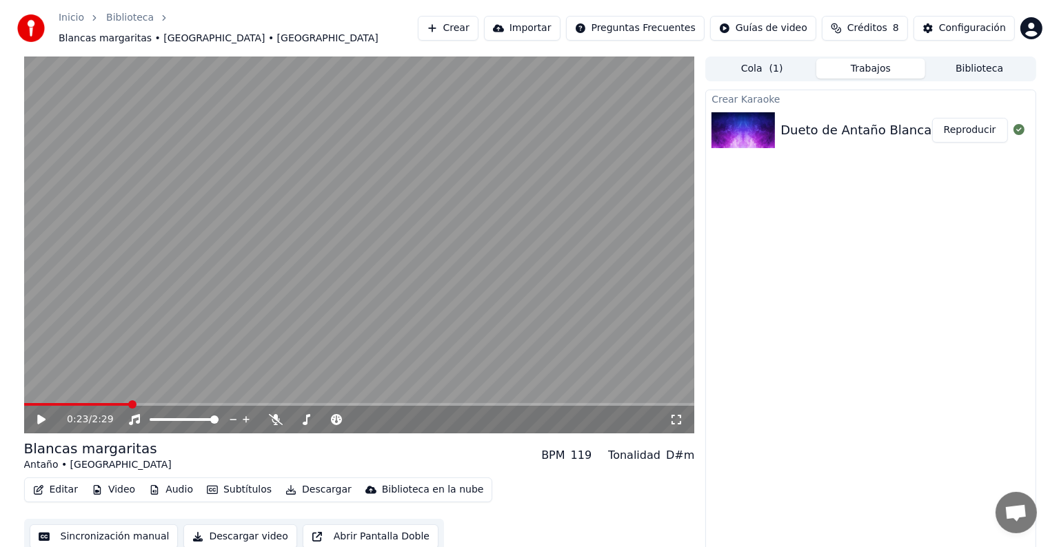
scroll to position [1, 0]
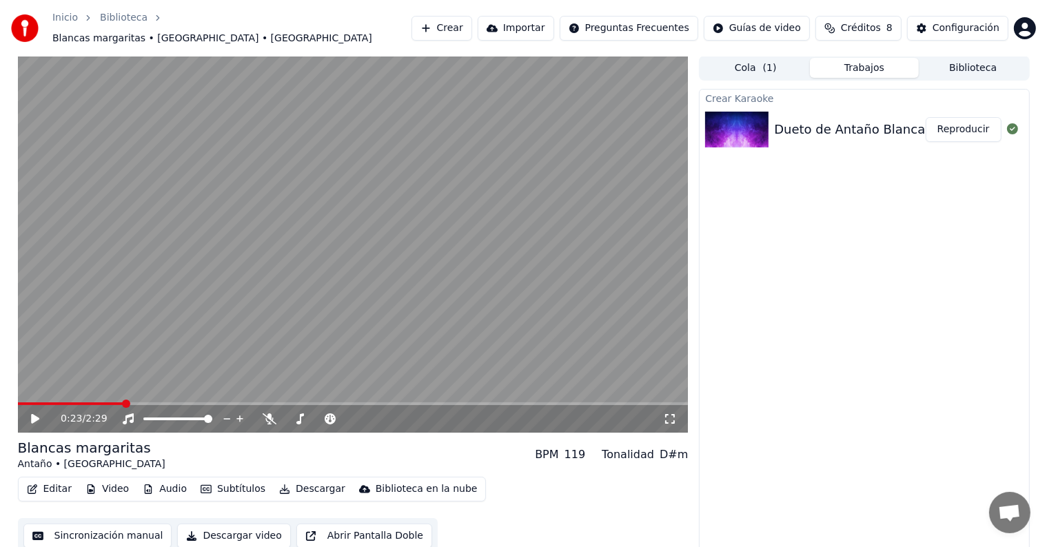
click at [98, 483] on button "Video" at bounding box center [107, 489] width 54 height 19
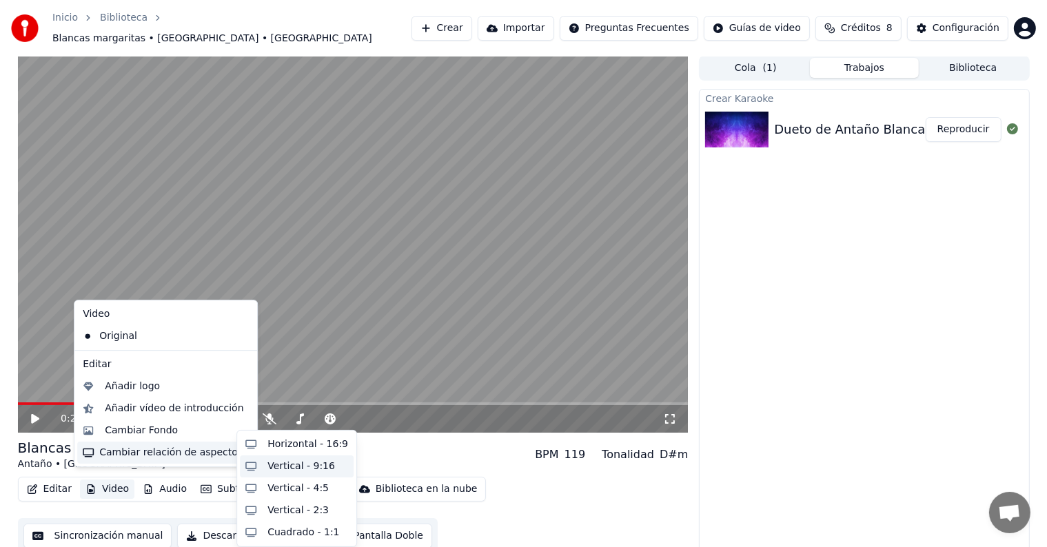
click at [289, 464] on div "Vertical - 9:16" at bounding box center [301, 467] width 68 height 14
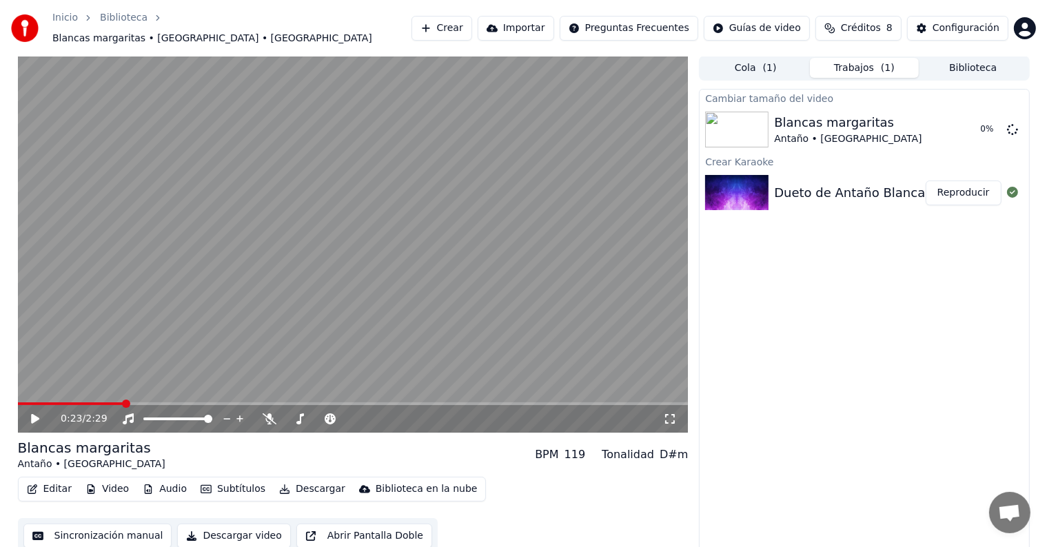
click at [112, 482] on button "Video" at bounding box center [107, 489] width 54 height 19
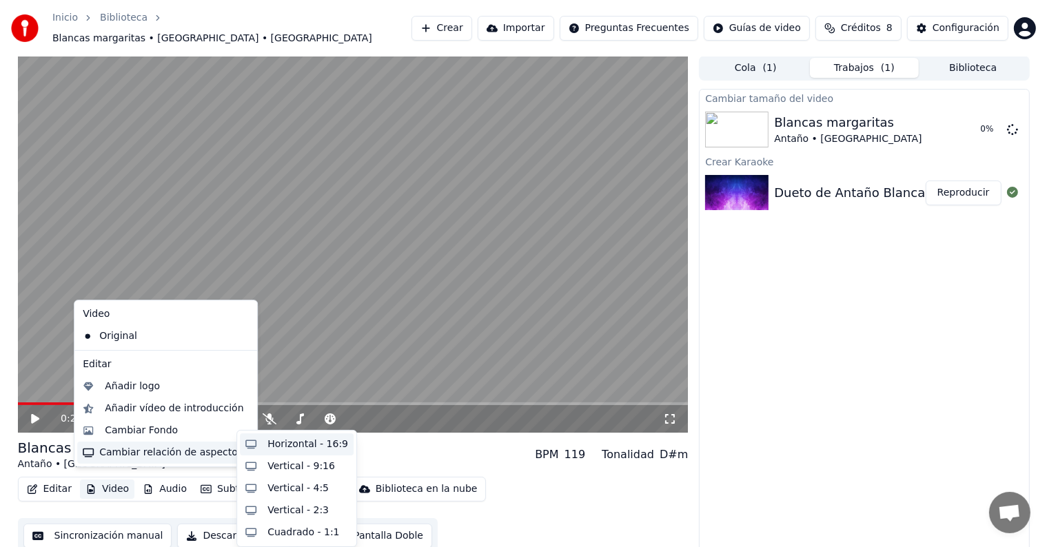
click at [301, 438] on div "Horizontal - 16:9" at bounding box center [307, 445] width 81 height 14
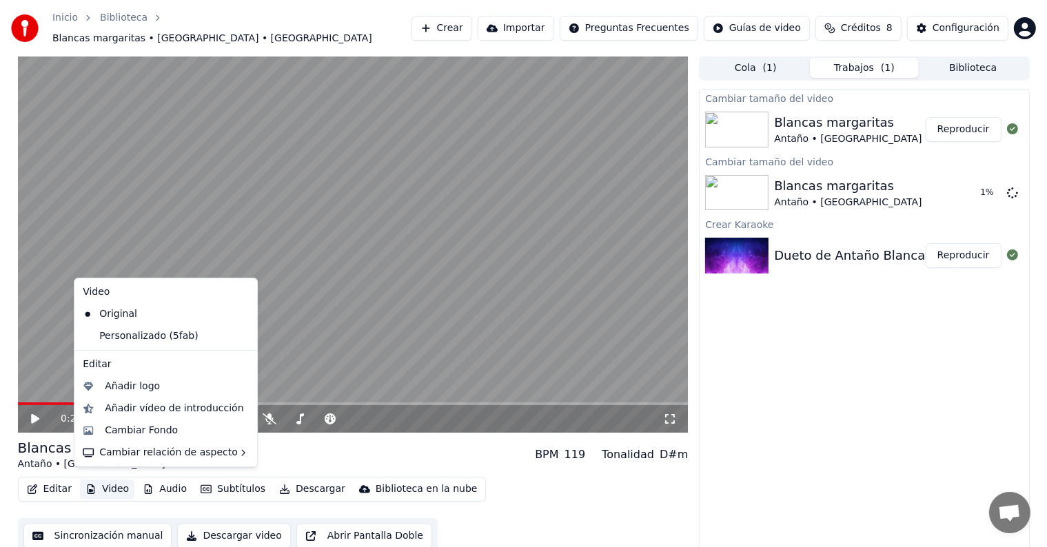
click at [116, 480] on button "Video" at bounding box center [107, 489] width 54 height 19
click at [156, 431] on div "Cambiar Fondo" at bounding box center [141, 431] width 73 height 14
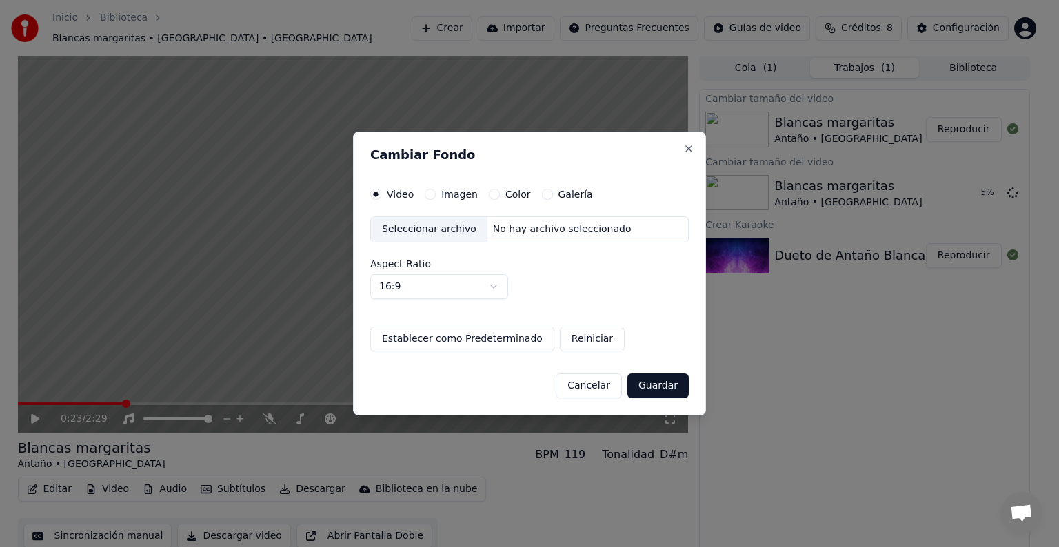
click at [505, 192] on label "Color" at bounding box center [518, 195] width 26 height 10
click at [500, 192] on button "Color" at bounding box center [494, 194] width 11 height 11
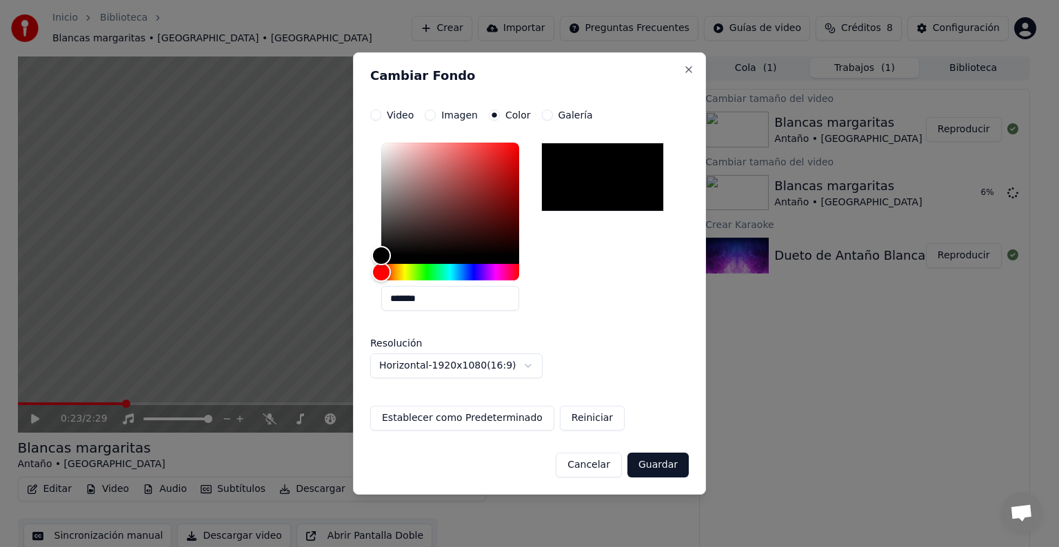
click at [442, 115] on label "Imagen" at bounding box center [459, 115] width 37 height 10
click at [436, 115] on button "Imagen" at bounding box center [430, 115] width 11 height 11
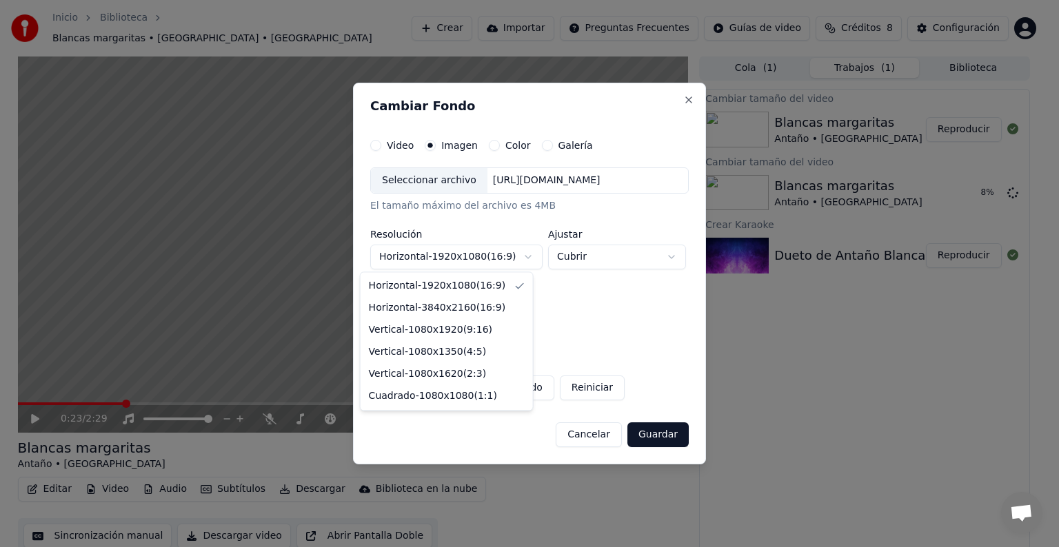
click at [471, 260] on body "**********" at bounding box center [523, 272] width 1047 height 547
click at [471, 259] on body "**********" at bounding box center [523, 272] width 1047 height 547
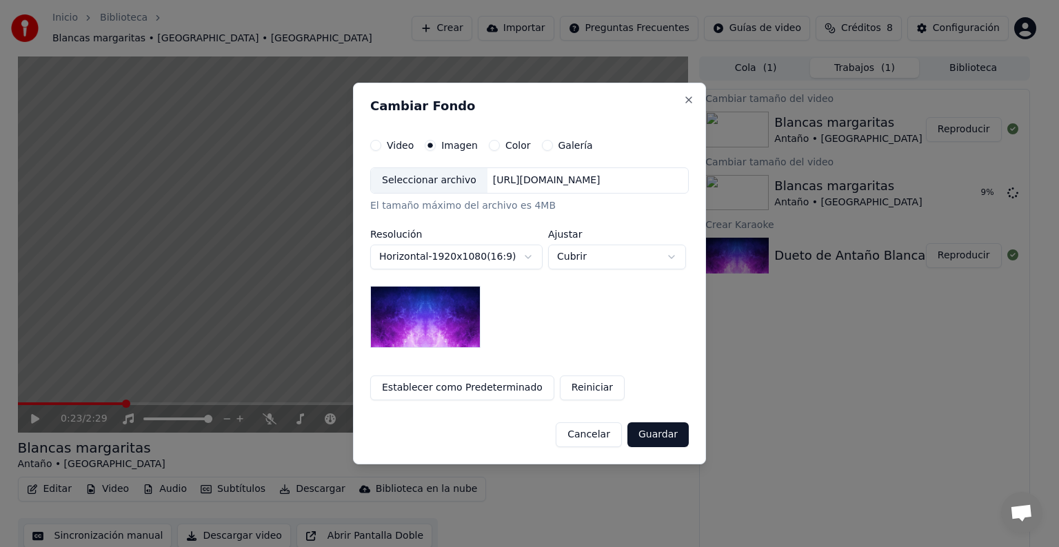
click at [573, 257] on body "**********" at bounding box center [523, 272] width 1047 height 547
click at [562, 152] on div "**********" at bounding box center [529, 270] width 318 height 261
click at [561, 145] on label "Galería" at bounding box center [575, 146] width 34 height 10
click at [553, 145] on button "Galería" at bounding box center [547, 145] width 11 height 11
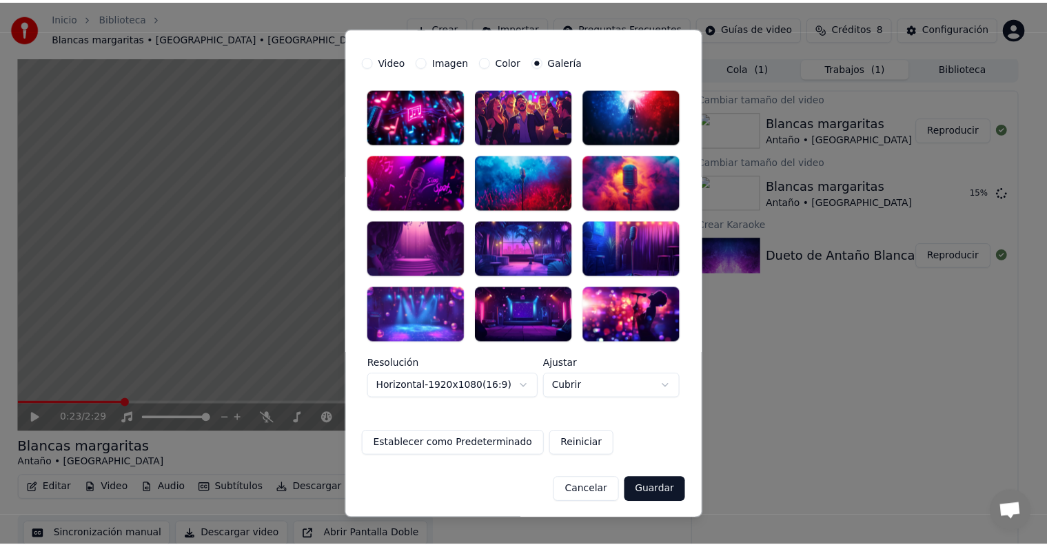
scroll to position [0, 0]
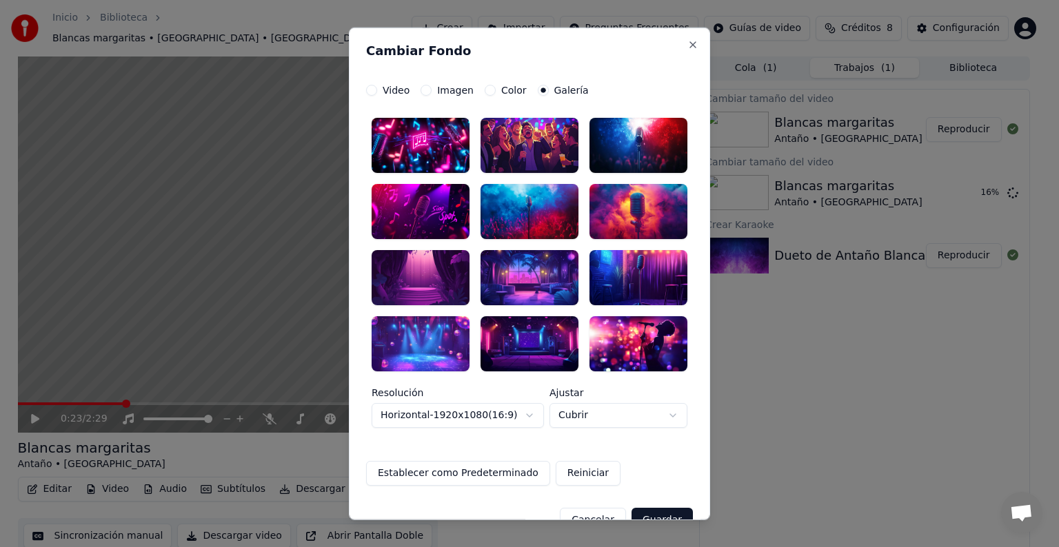
click at [504, 99] on div "**********" at bounding box center [529, 285] width 327 height 401
click at [504, 90] on label "Color" at bounding box center [514, 90] width 26 height 10
click at [496, 90] on button "Color" at bounding box center [490, 90] width 11 height 11
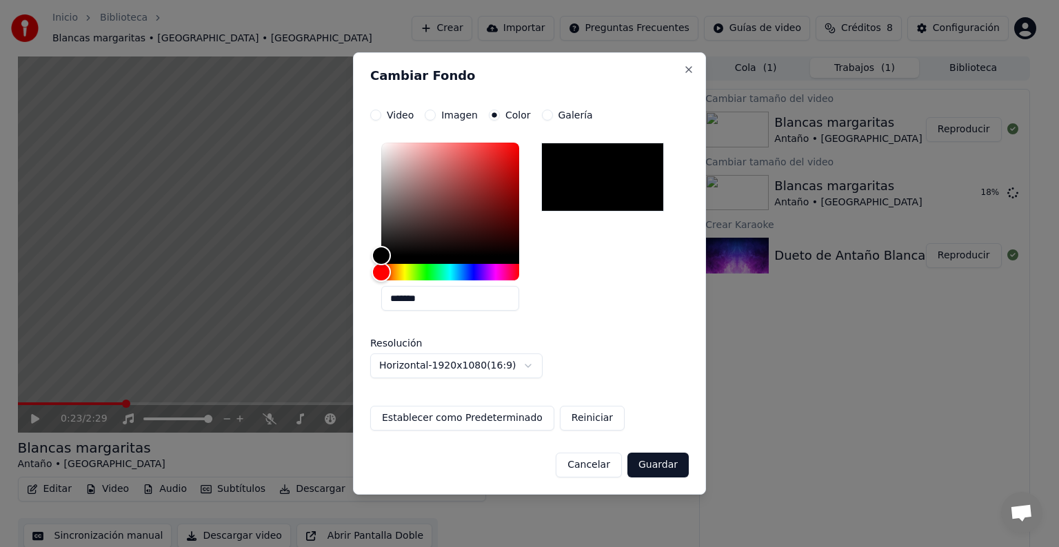
click at [458, 111] on label "Imagen" at bounding box center [459, 115] width 37 height 10
click at [436, 111] on button "Imagen" at bounding box center [430, 115] width 11 height 11
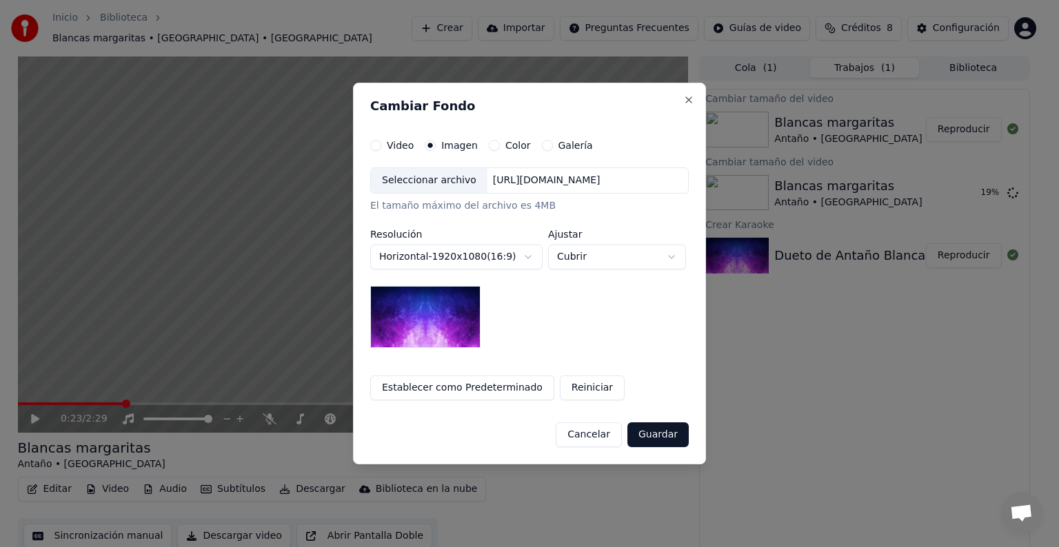
click at [558, 145] on label "Galería" at bounding box center [575, 146] width 34 height 10
click at [553, 145] on button "Galería" at bounding box center [547, 145] width 11 height 11
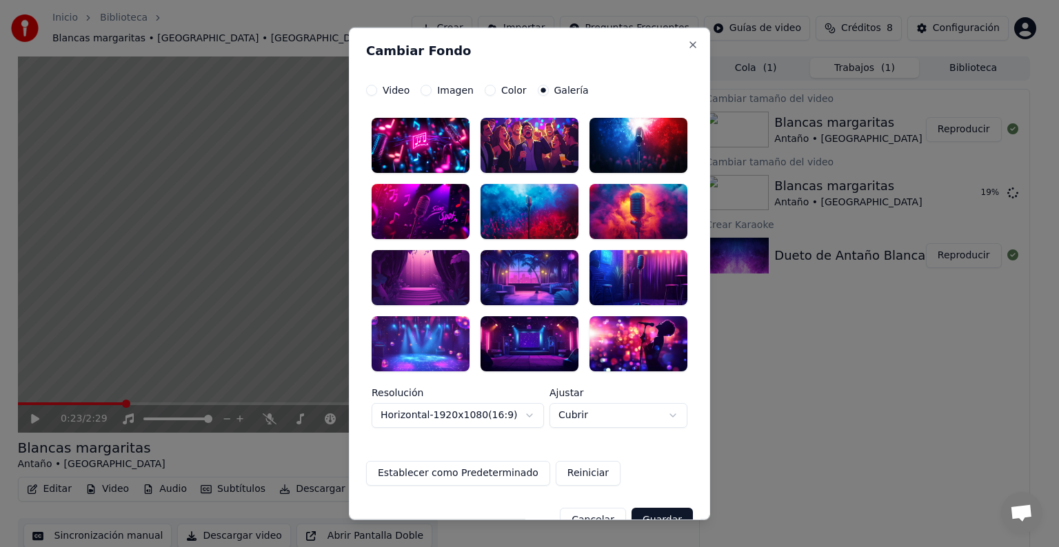
click at [407, 94] on div "Video Imagen Color Galería" at bounding box center [477, 90] width 223 height 11
click at [385, 93] on label "Video" at bounding box center [396, 90] width 27 height 10
click at [377, 93] on button "Video" at bounding box center [371, 90] width 11 height 11
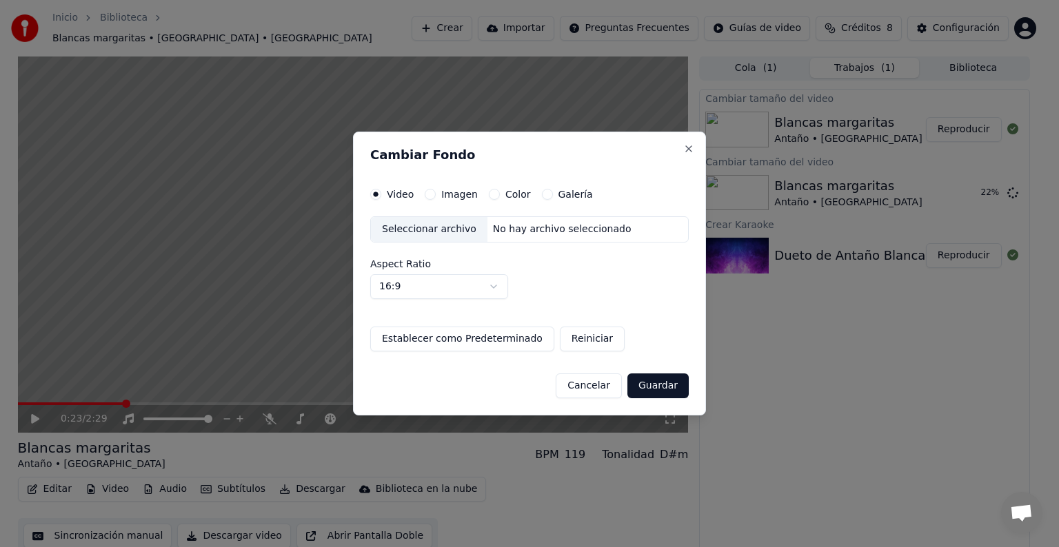
click at [604, 382] on button "Cancelar" at bounding box center [589, 386] width 66 height 25
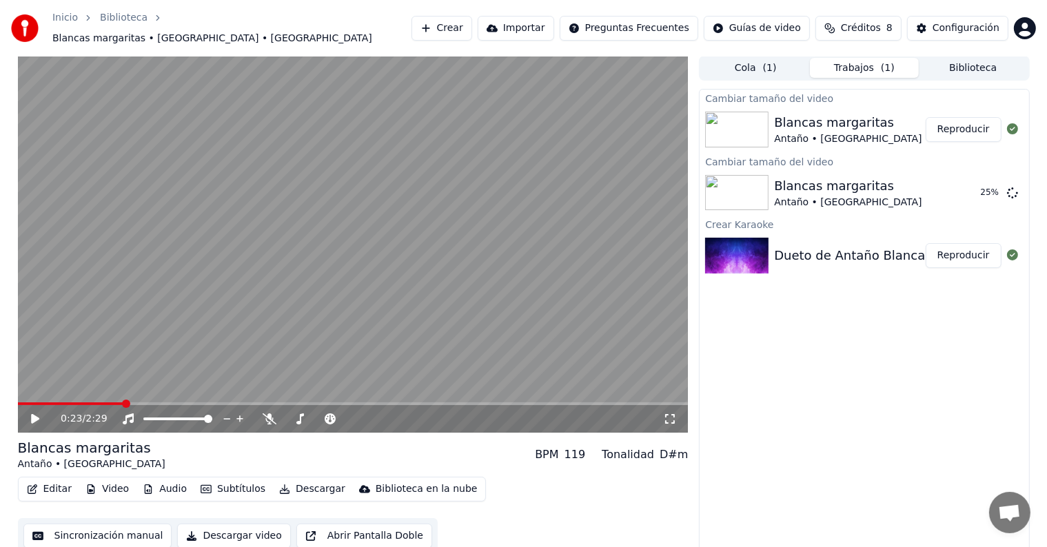
click at [290, 487] on button "Descargar" at bounding box center [312, 489] width 77 height 19
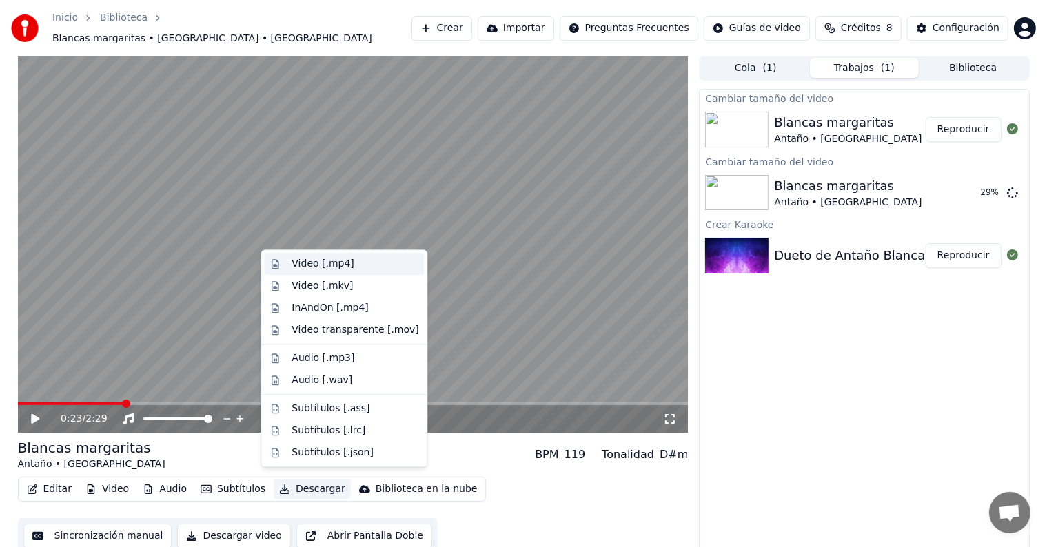
click at [314, 264] on div "Video [.mp4]" at bounding box center [323, 264] width 62 height 14
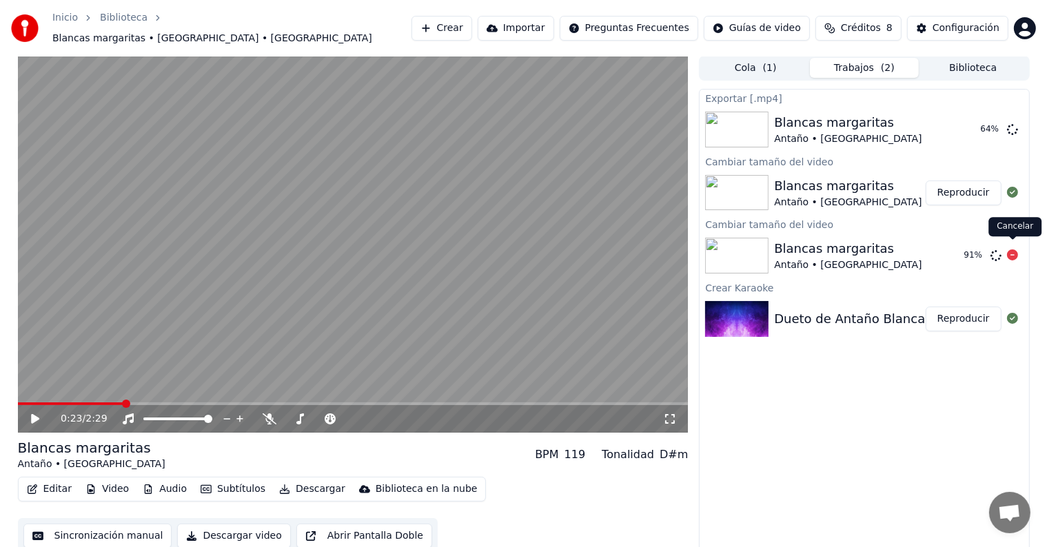
click at [1014, 250] on icon at bounding box center [1012, 255] width 11 height 11
click at [979, 126] on button "Mostrar" at bounding box center [971, 129] width 61 height 25
click at [63, 25] on link "Inicio" at bounding box center [65, 18] width 26 height 14
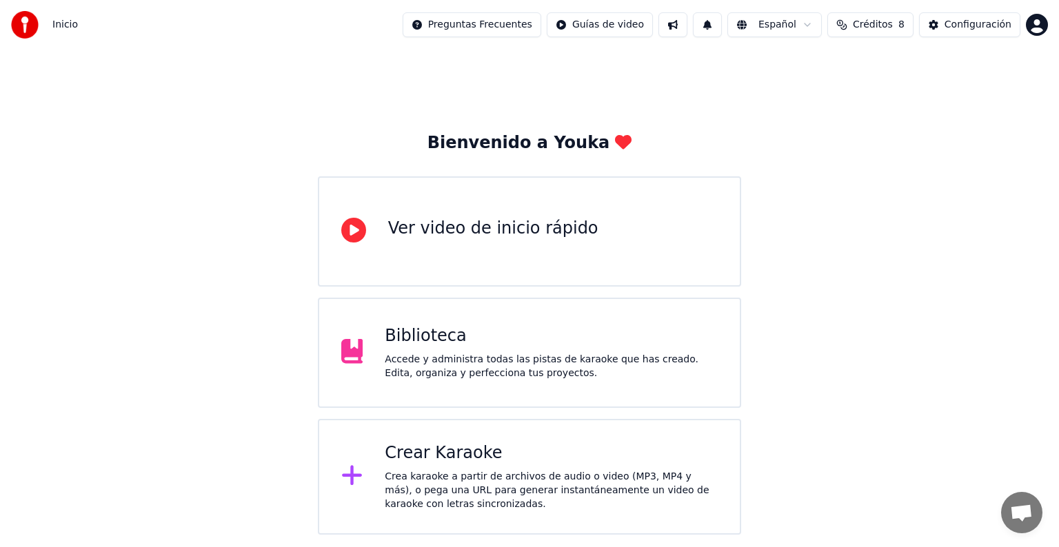
click at [460, 458] on div "Crear Karaoke" at bounding box center [551, 454] width 333 height 22
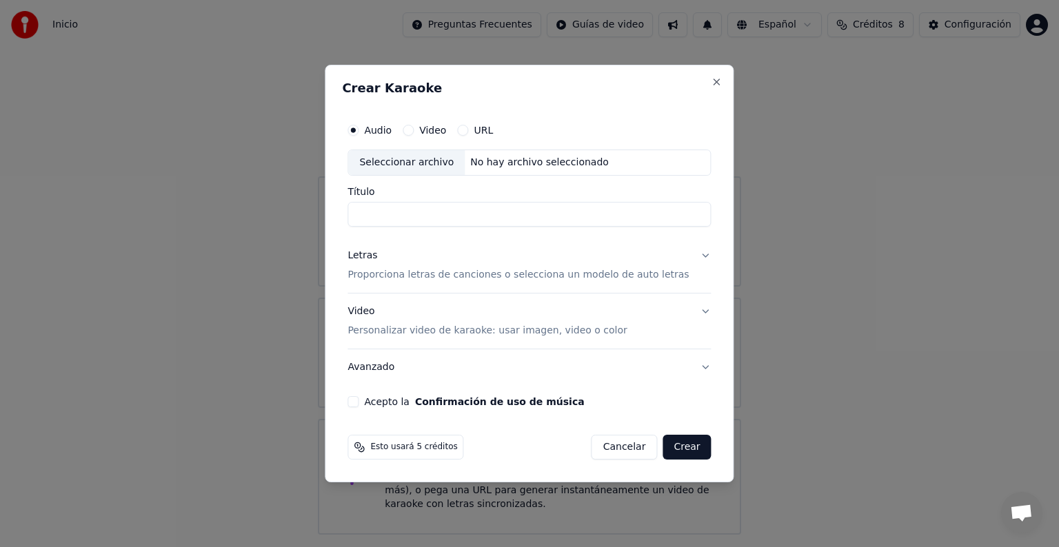
click at [441, 158] on div "Seleccionar archivo" at bounding box center [406, 162] width 116 height 25
type input "**********"
click at [694, 255] on button "Letras Proporciona letras de canciones o selecciona un modelo de auto letras" at bounding box center [528, 265] width 363 height 55
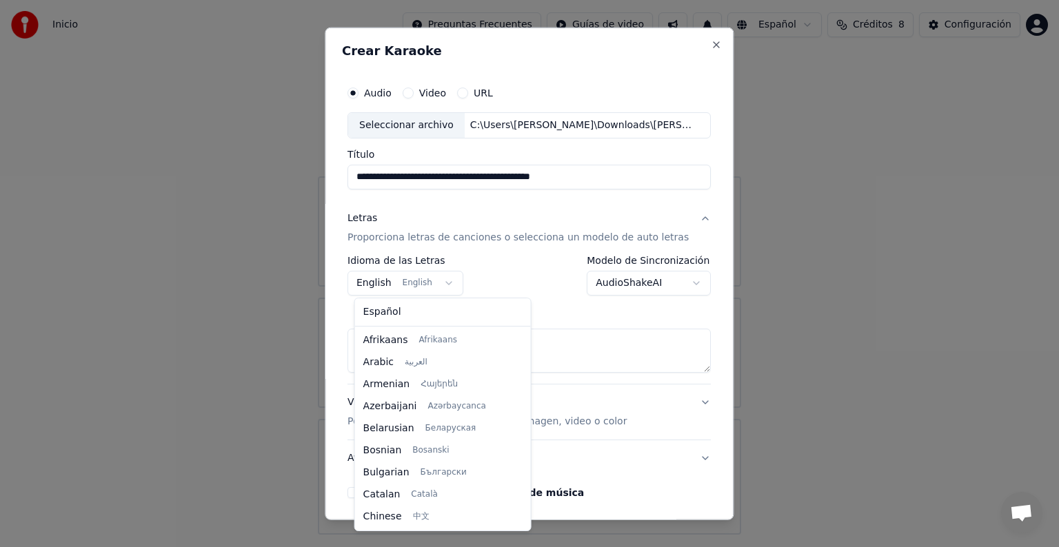
click at [439, 276] on body "**********" at bounding box center [529, 267] width 1059 height 535
select select "**"
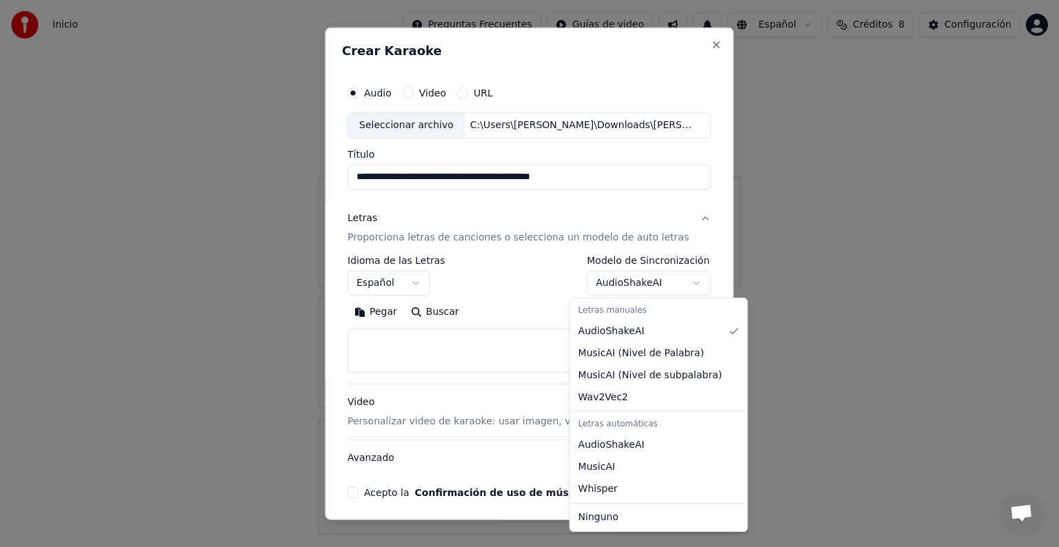
click at [678, 279] on body "**********" at bounding box center [529, 267] width 1059 height 535
select select "**********"
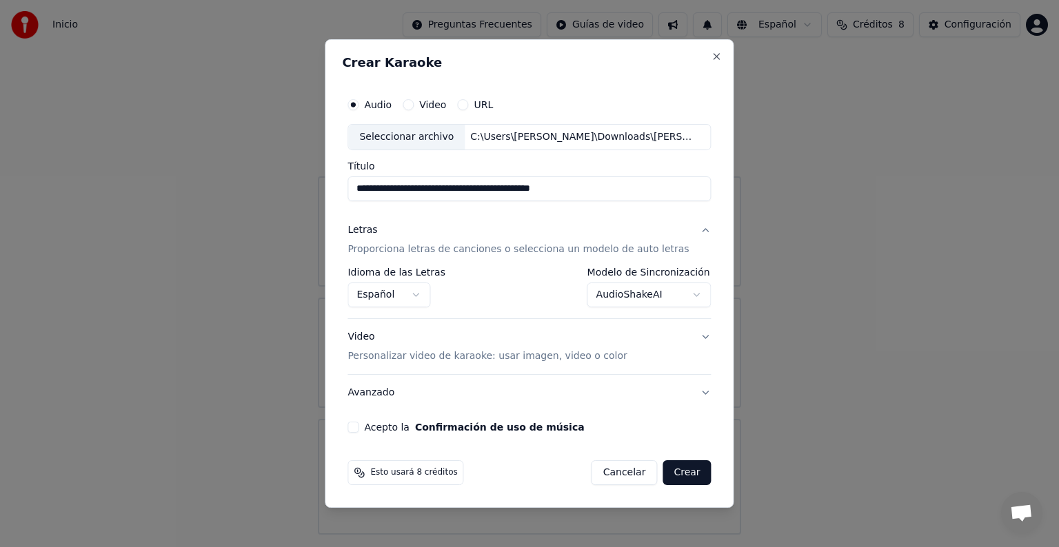
click at [648, 350] on button "Video Personalizar video de karaoke: usar imagen, video o color" at bounding box center [528, 346] width 363 height 55
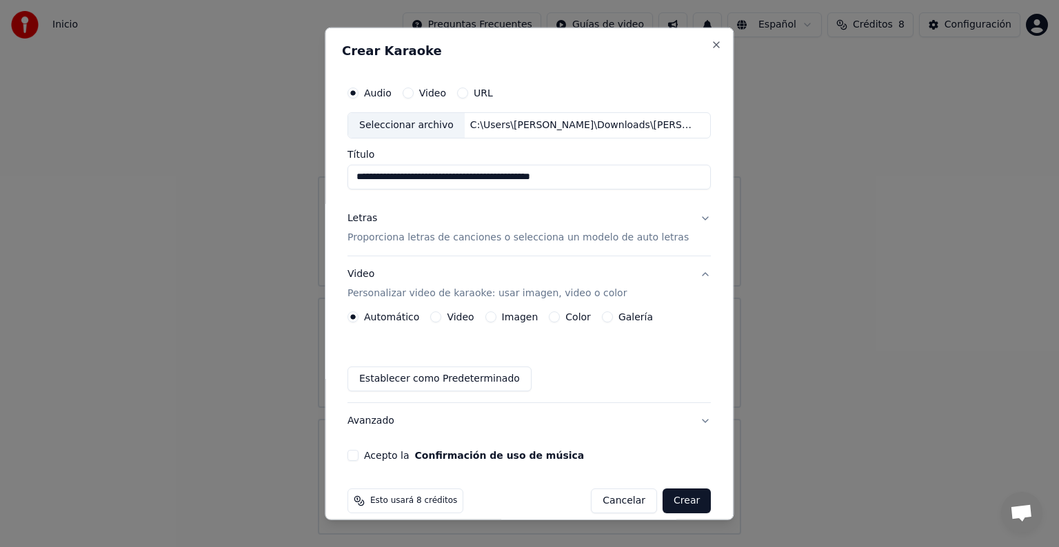
click at [455, 314] on label "Video" at bounding box center [460, 317] width 27 height 10
click at [442, 314] on button "Video" at bounding box center [436, 317] width 11 height 11
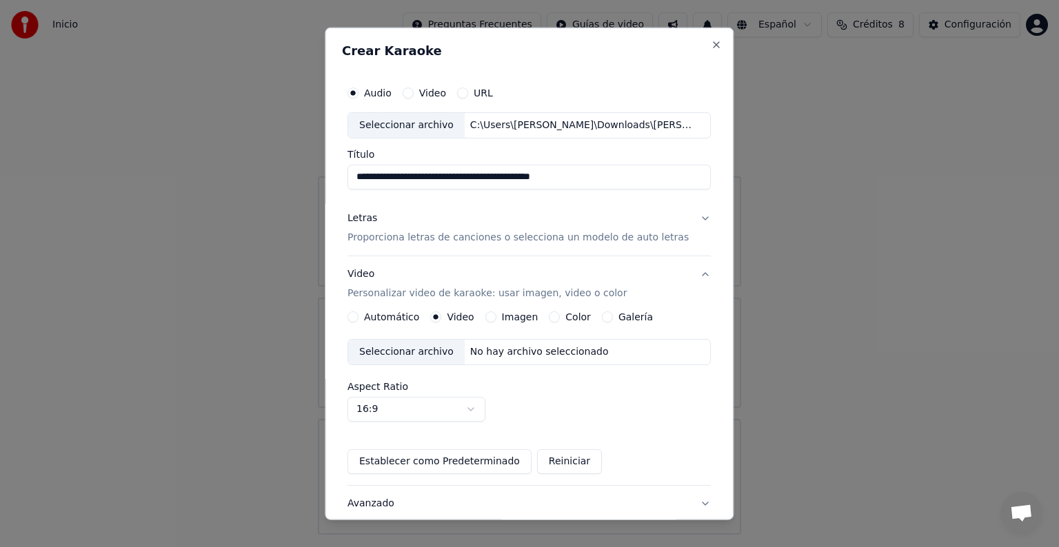
click at [505, 312] on label "Imagen" at bounding box center [520, 317] width 37 height 10
click at [496, 312] on button "Imagen" at bounding box center [490, 317] width 11 height 11
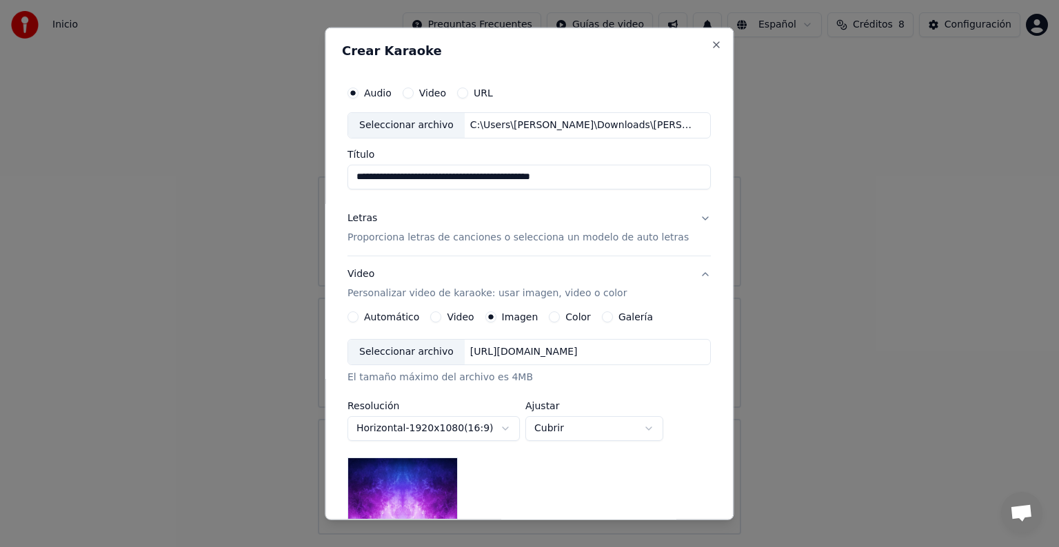
click at [573, 316] on label "Color" at bounding box center [579, 317] width 26 height 10
click at [560, 316] on button "Color" at bounding box center [554, 317] width 11 height 11
click at [573, 316] on label "Color" at bounding box center [579, 317] width 26 height 10
click at [560, 316] on button "Color" at bounding box center [554, 317] width 11 height 11
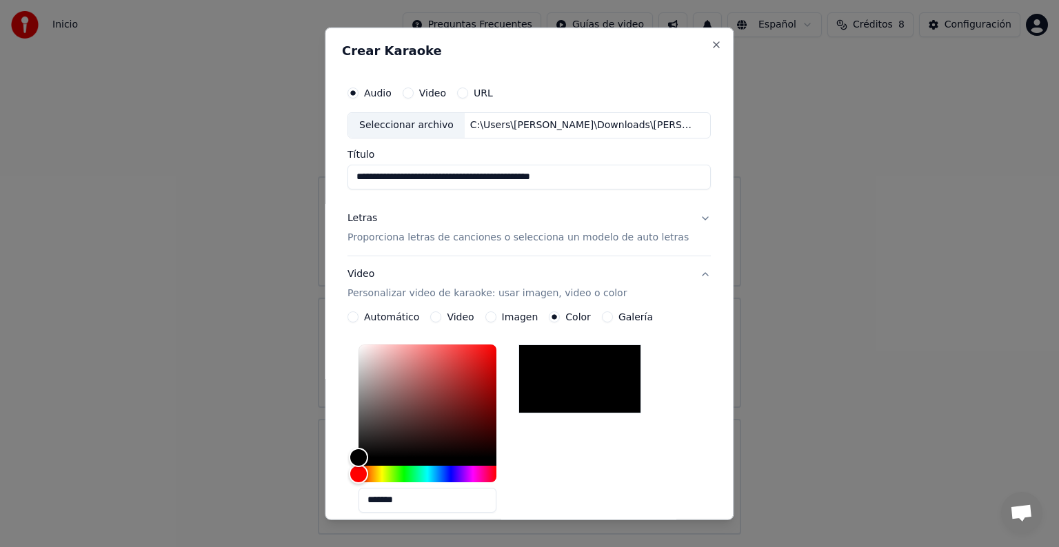
click at [636, 316] on label "Galería" at bounding box center [635, 317] width 34 height 10
click at [613, 316] on button "Galería" at bounding box center [607, 317] width 11 height 11
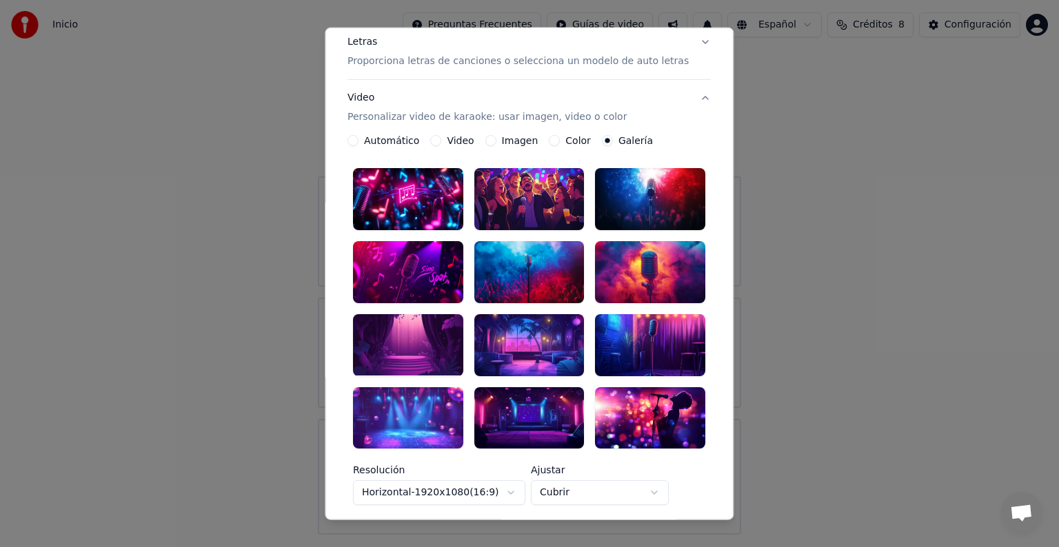
scroll to position [178, 0]
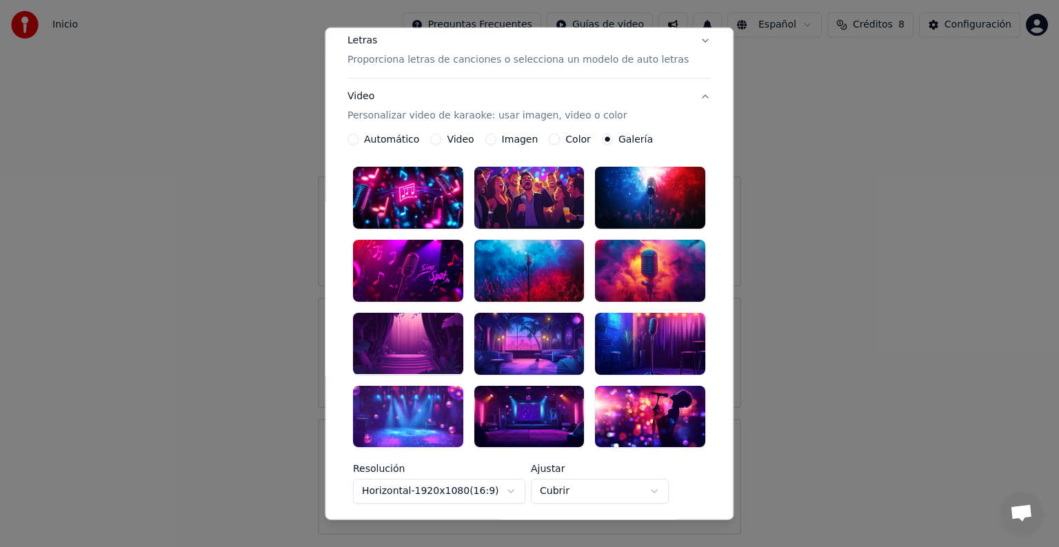
click at [633, 199] on div at bounding box center [651, 198] width 110 height 62
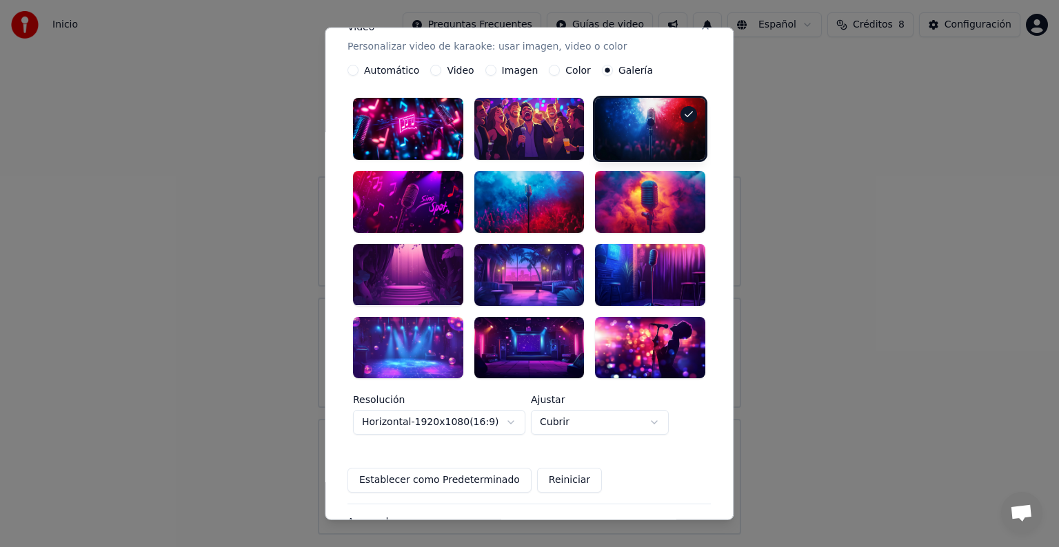
scroll to position [345, 0]
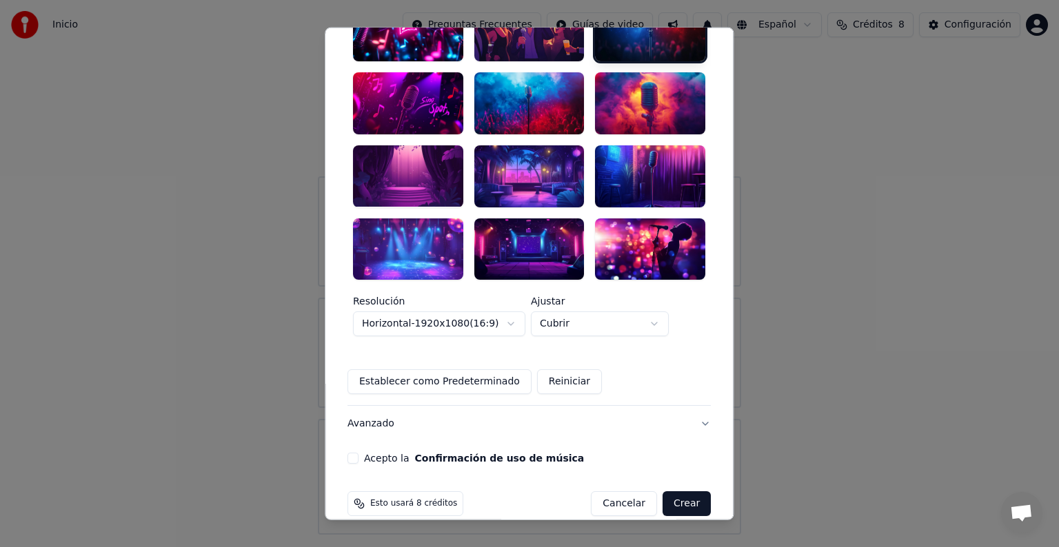
click at [711, 163] on div "**********" at bounding box center [529, 274] width 409 height 493
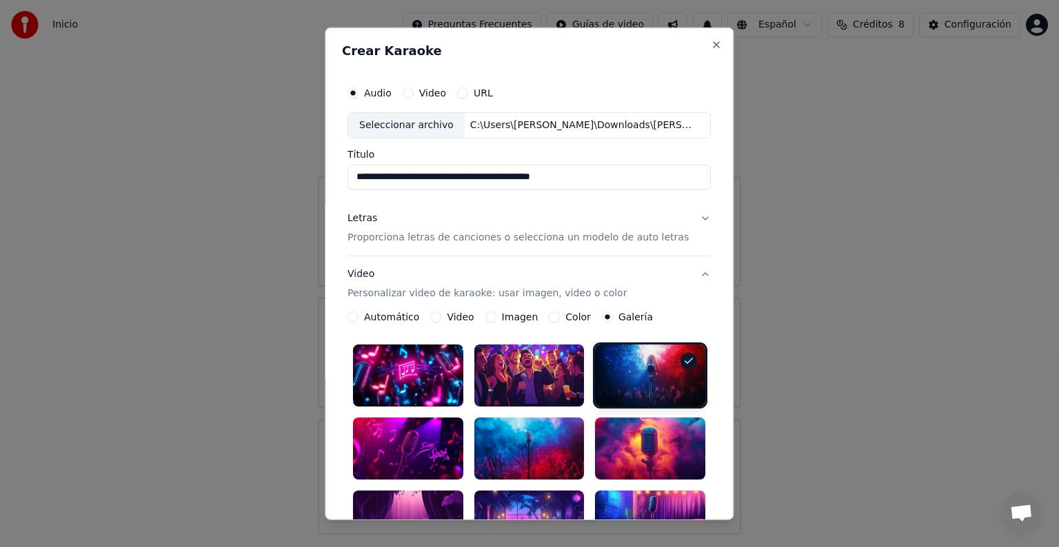
scroll to position [74, 0]
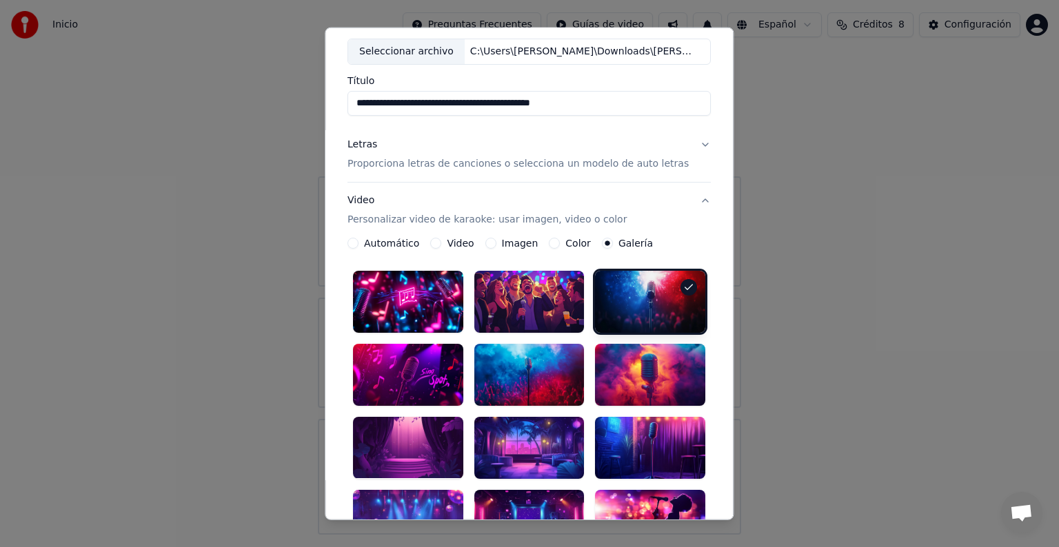
click at [667, 152] on button "Letras Proporciona letras de canciones o selecciona un modelo de auto letras" at bounding box center [528, 154] width 363 height 55
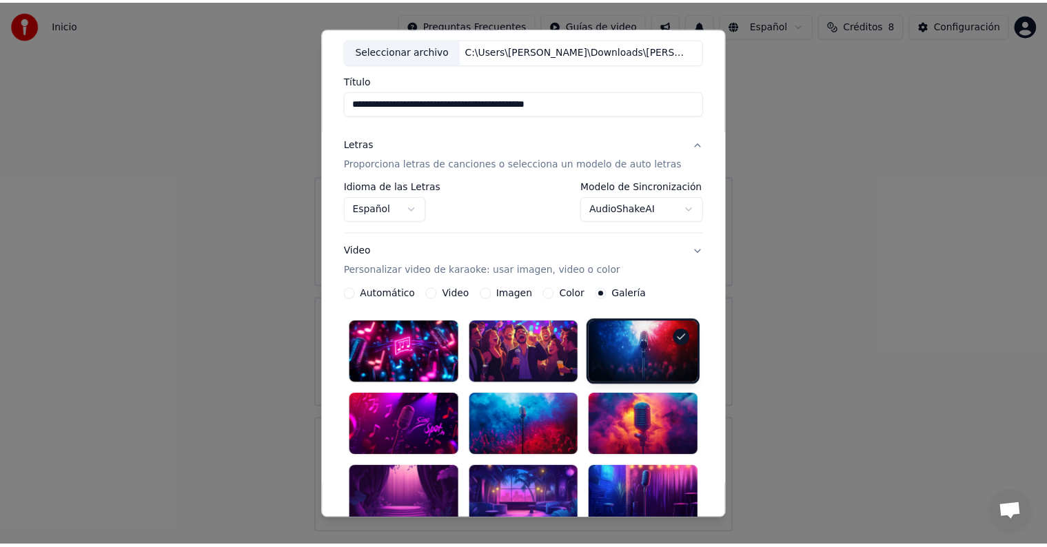
scroll to position [0, 0]
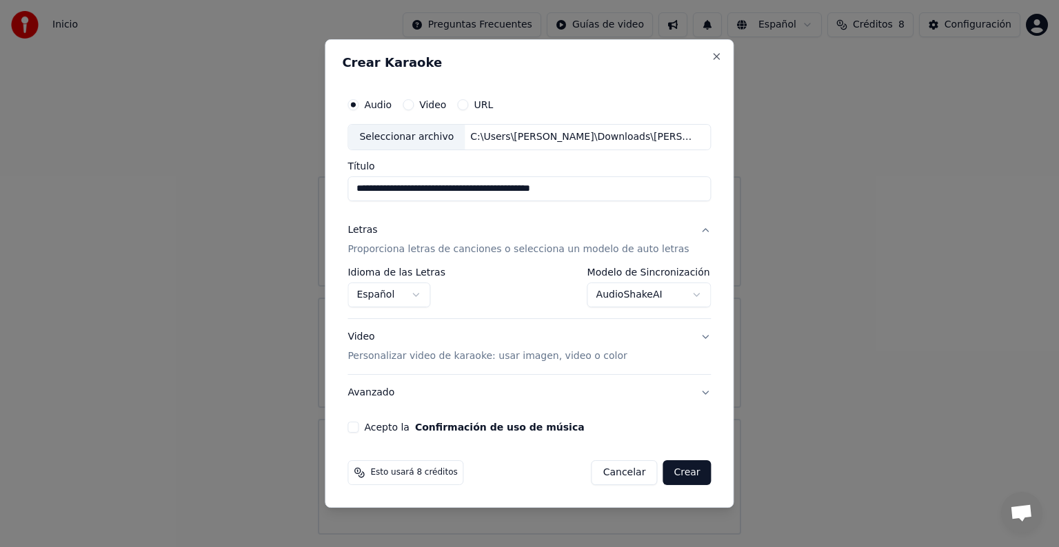
click at [358, 425] on button "Acepto la Confirmación de uso de música" at bounding box center [352, 427] width 11 height 11
click at [676, 469] on button "Crear" at bounding box center [686, 472] width 48 height 25
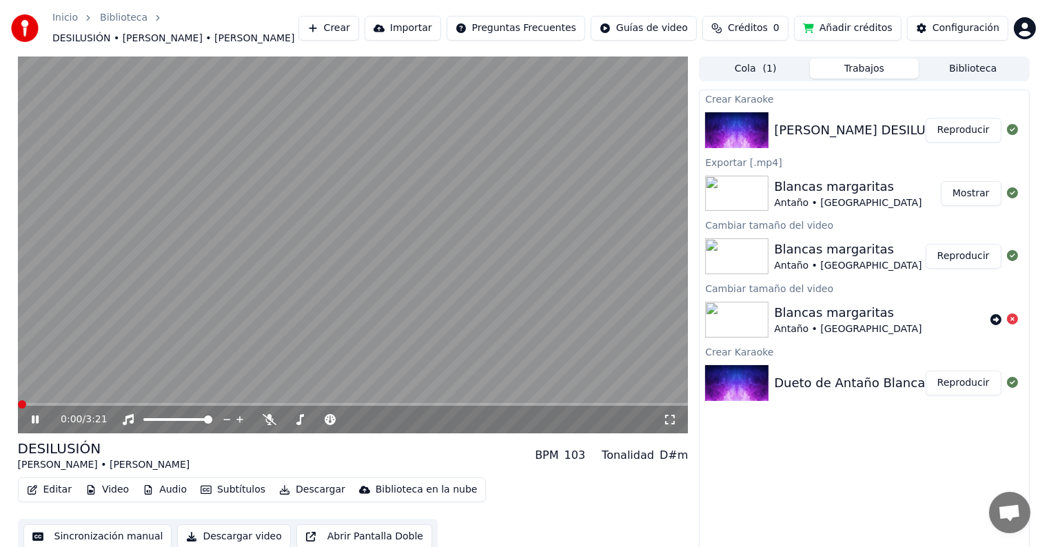
click at [18, 409] on span at bounding box center [22, 404] width 8 height 8
click at [671, 425] on div "0:01 / 3:21" at bounding box center [353, 420] width 660 height 14
click at [672, 422] on icon at bounding box center [670, 419] width 14 height 11
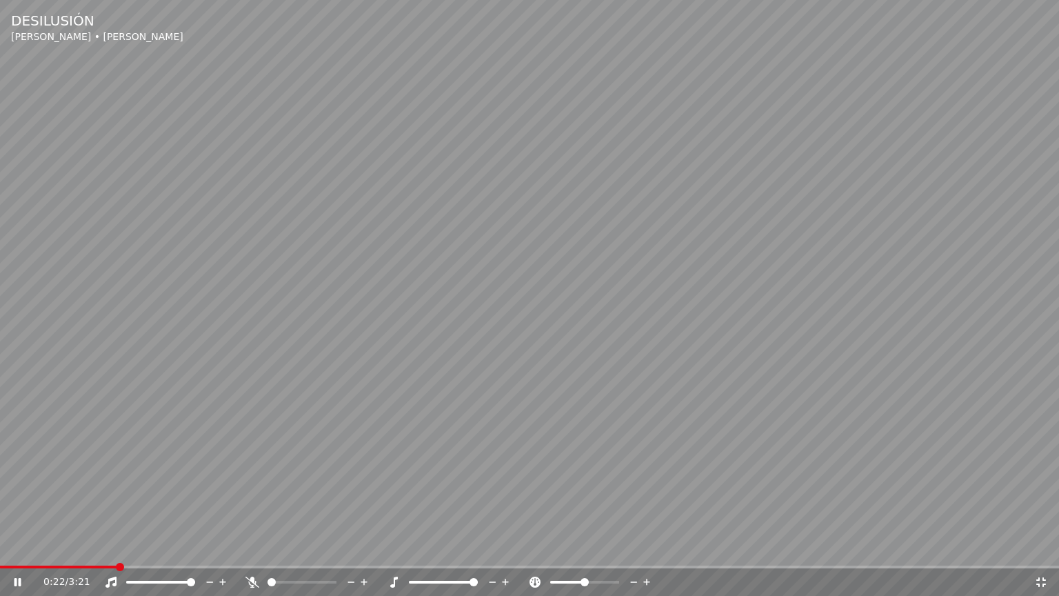
click at [76, 547] on div "0:22 / 3:21" at bounding box center [529, 582] width 1059 height 28
click at [89, 547] on span at bounding box center [60, 566] width 121 height 3
click at [59, 547] on video at bounding box center [529, 298] width 1059 height 596
click at [65, 547] on div "0:17 / 3:21" at bounding box center [529, 582] width 1059 height 28
click at [70, 547] on div "0:17 / 3:21" at bounding box center [529, 582] width 1059 height 28
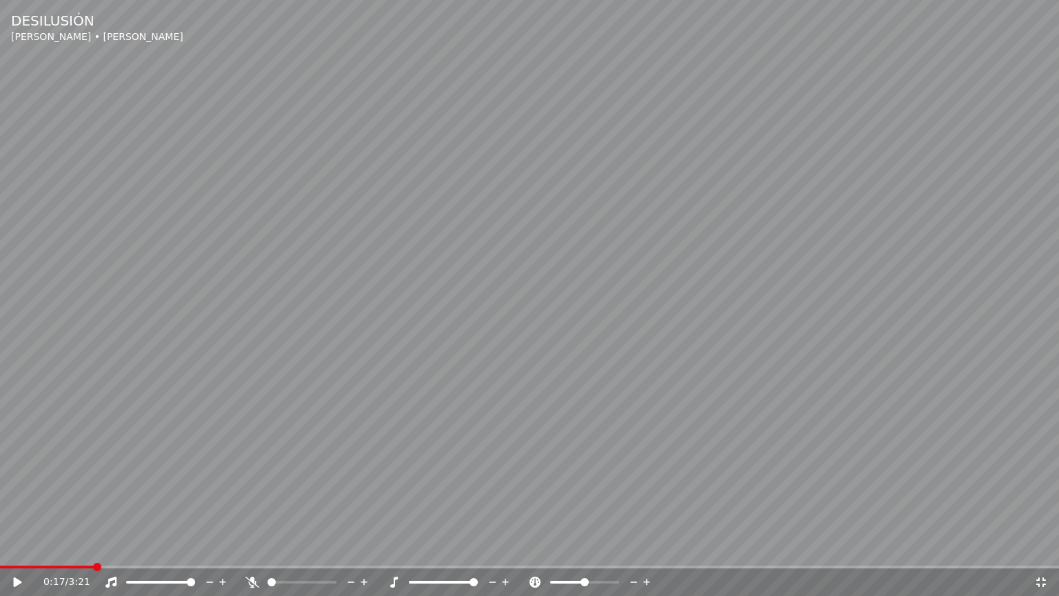
click at [75, 547] on span at bounding box center [47, 566] width 94 height 3
click at [17, 547] on icon at bounding box center [18, 582] width 8 height 10
click at [509, 383] on video at bounding box center [529, 298] width 1059 height 596
click at [353, 349] on video at bounding box center [529, 298] width 1059 height 596
click at [130, 547] on div "DESILUSIÓN [PERSON_NAME] • [PERSON_NAME] 0:32 / 3:21" at bounding box center [529, 298] width 1059 height 596
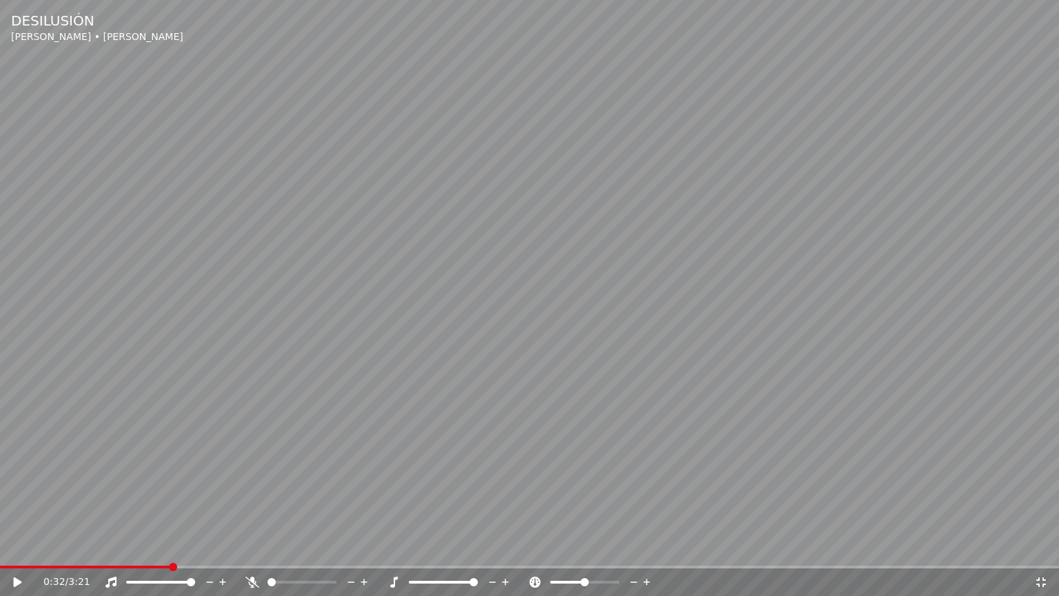
click at [1041, 547] on icon at bounding box center [1041, 581] width 14 height 11
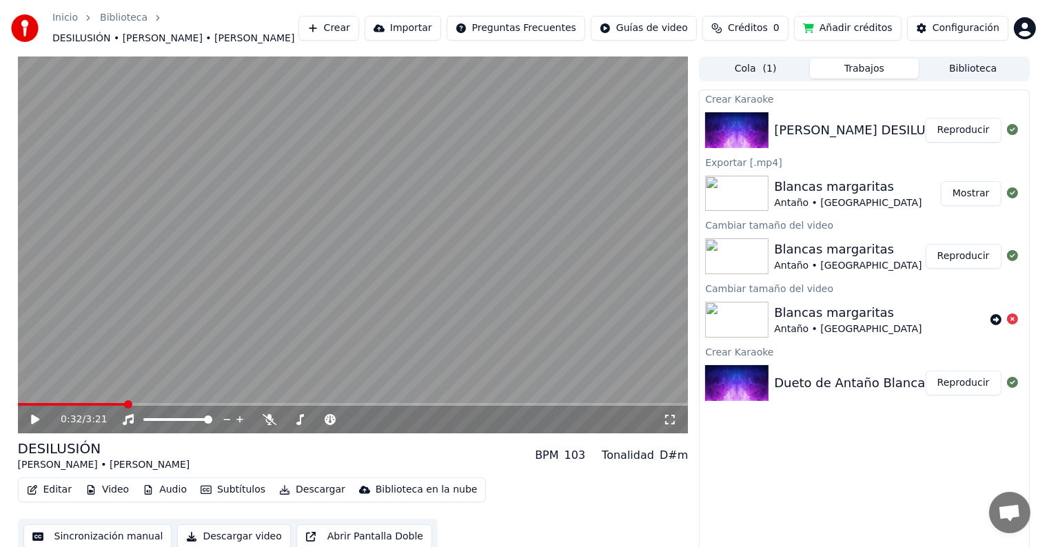
click at [121, 535] on button "Sincronización manual" at bounding box center [97, 537] width 149 height 25
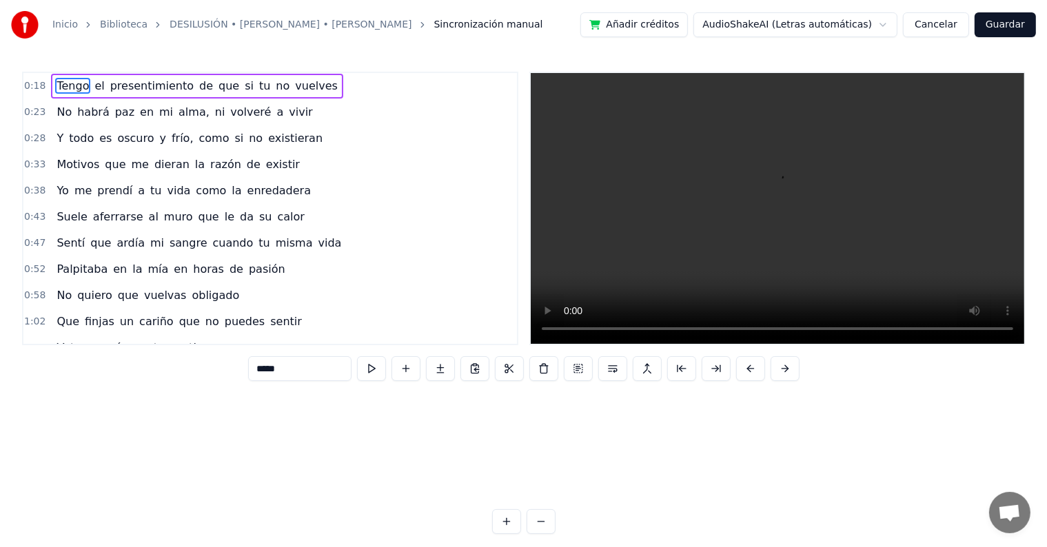
scroll to position [0, 3822]
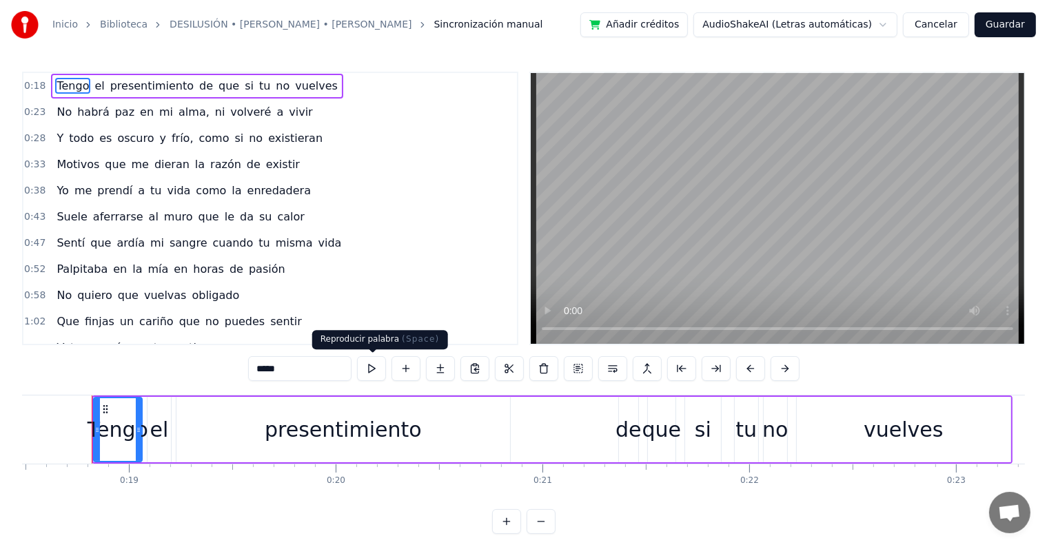
click at [379, 365] on button at bounding box center [371, 368] width 29 height 25
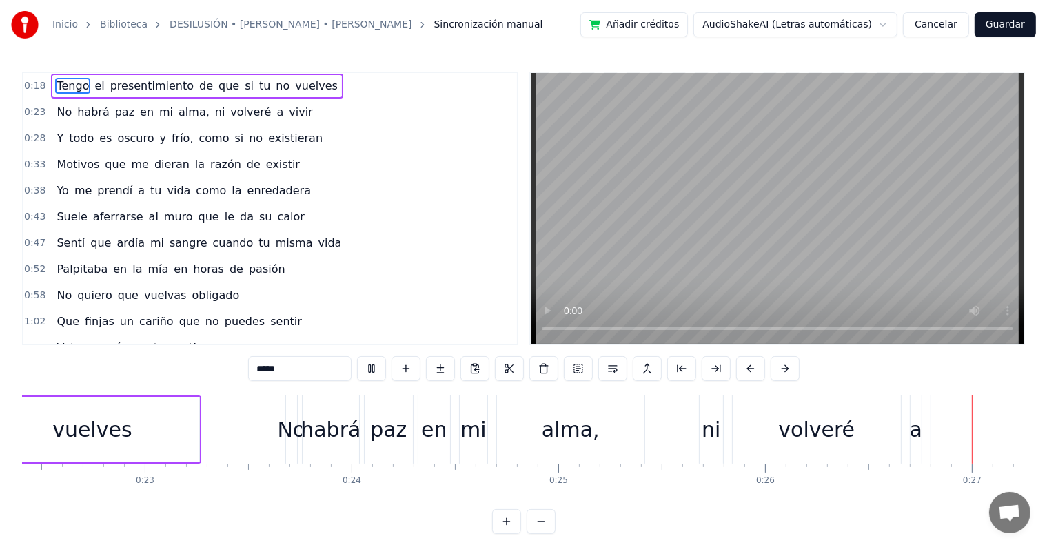
scroll to position [0, 5513]
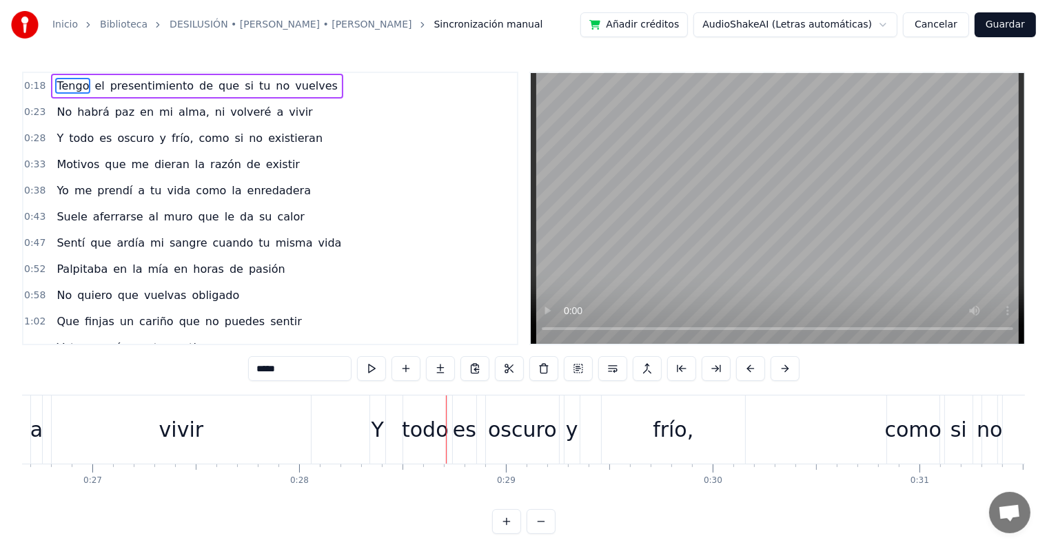
click at [214, 110] on span "ni" at bounding box center [220, 112] width 13 height 16
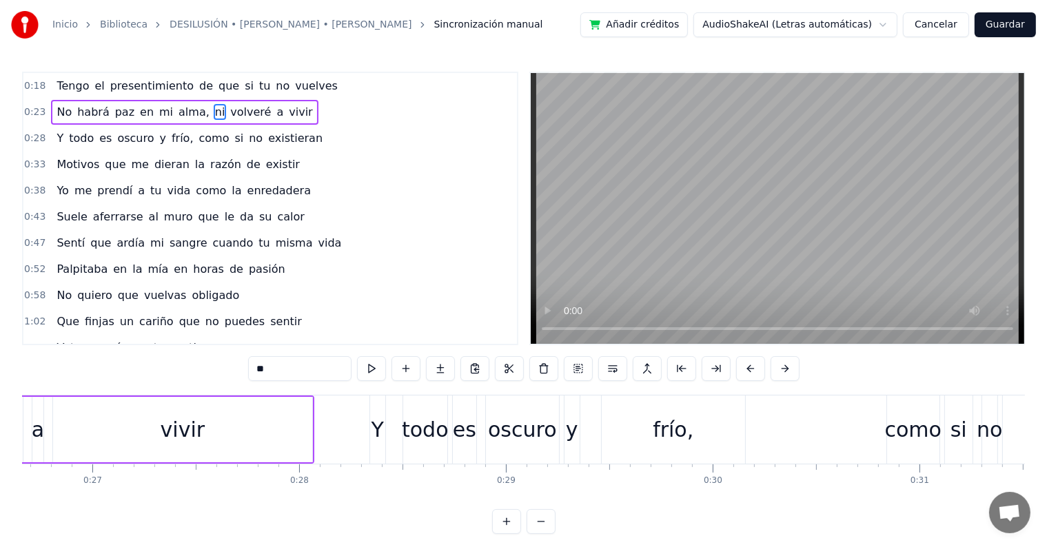
scroll to position [0, 5241]
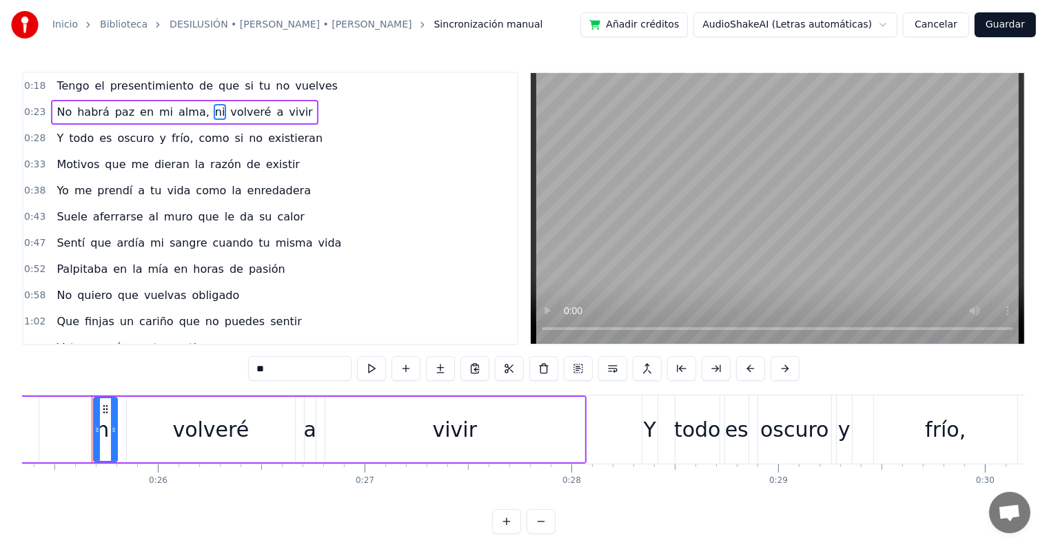
drag, startPoint x: 259, startPoint y: 367, endPoint x: 243, endPoint y: 360, distance: 17.9
click at [245, 360] on div "0:18 Tengo el presentimiento de que si tu no vuelves 0:23 No habrá paz en mi al…" at bounding box center [523, 303] width 1003 height 463
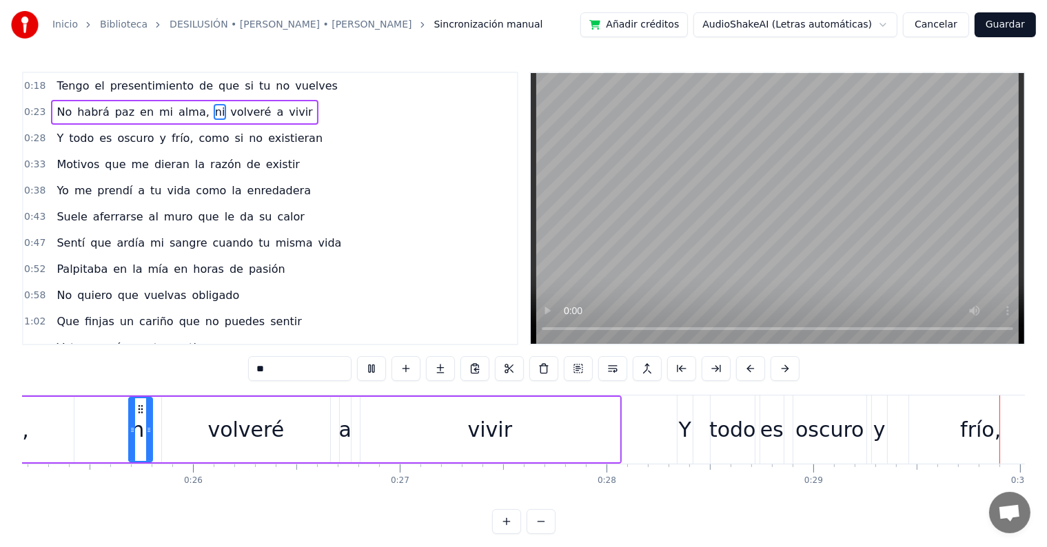
scroll to position [0, 6113]
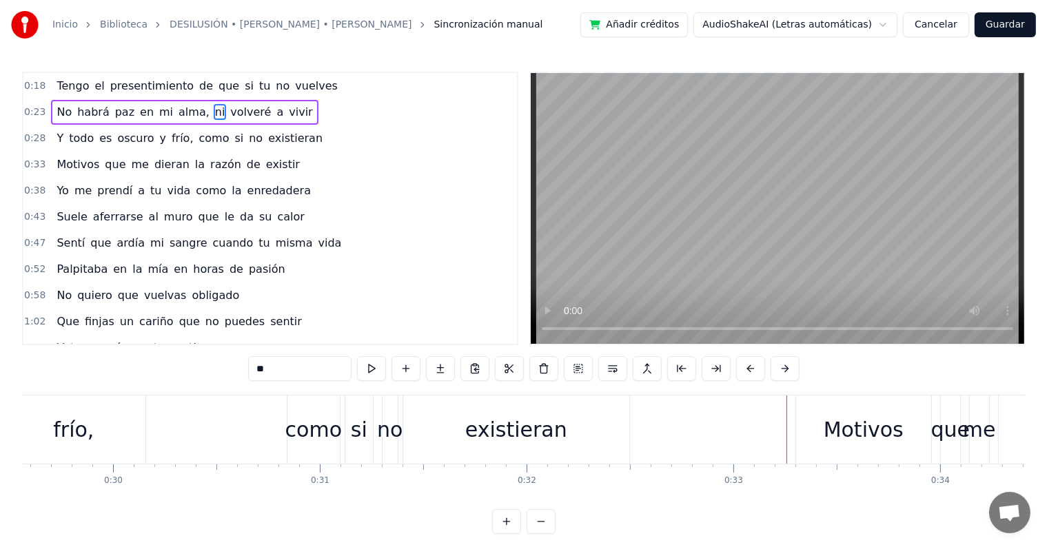
click at [56, 136] on span "Y" at bounding box center [60, 138] width 10 height 16
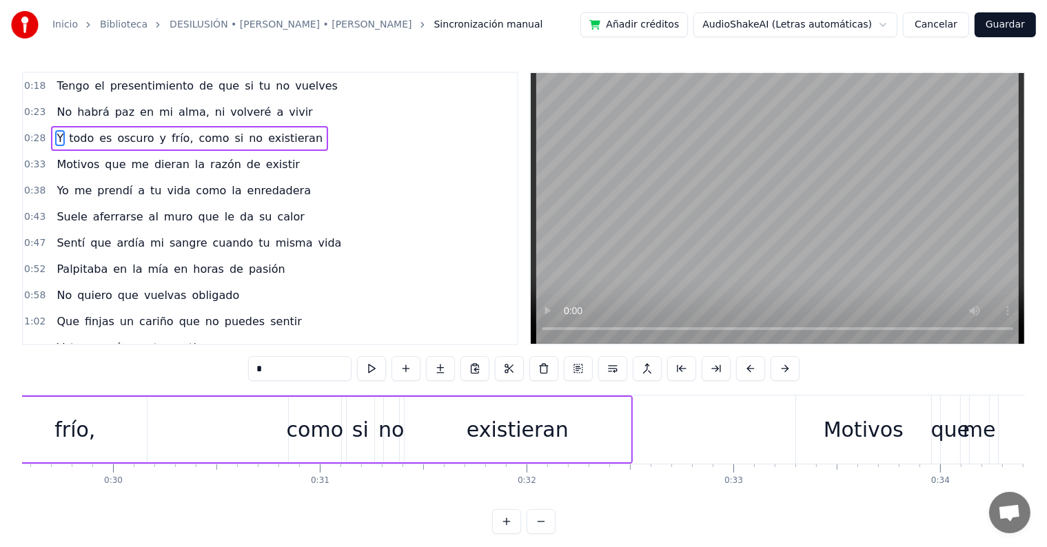
scroll to position [0, 5791]
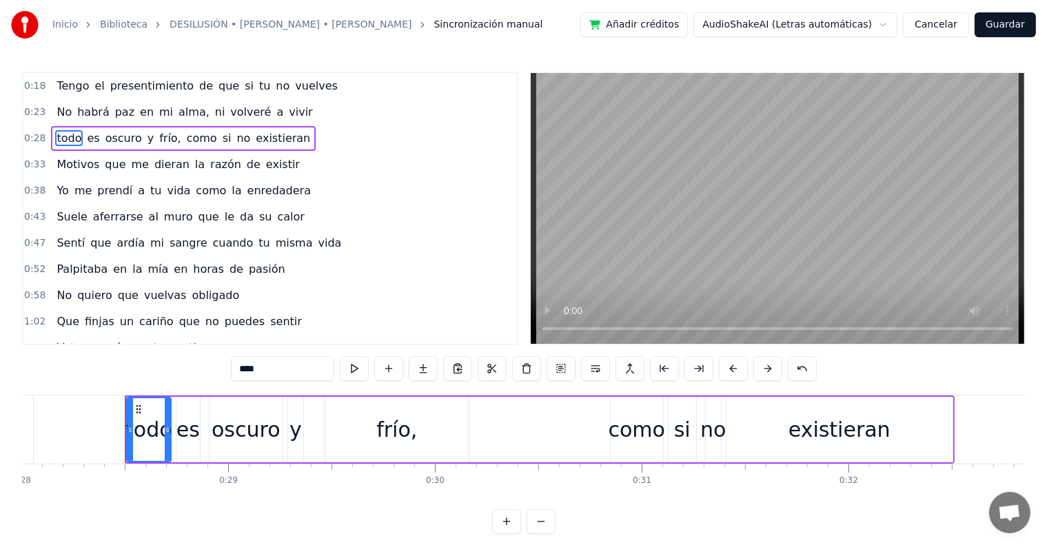
click at [55, 136] on span "todo" at bounding box center [69, 138] width 28 height 16
click at [246, 368] on input "****" at bounding box center [282, 368] width 103 height 25
type input "*"
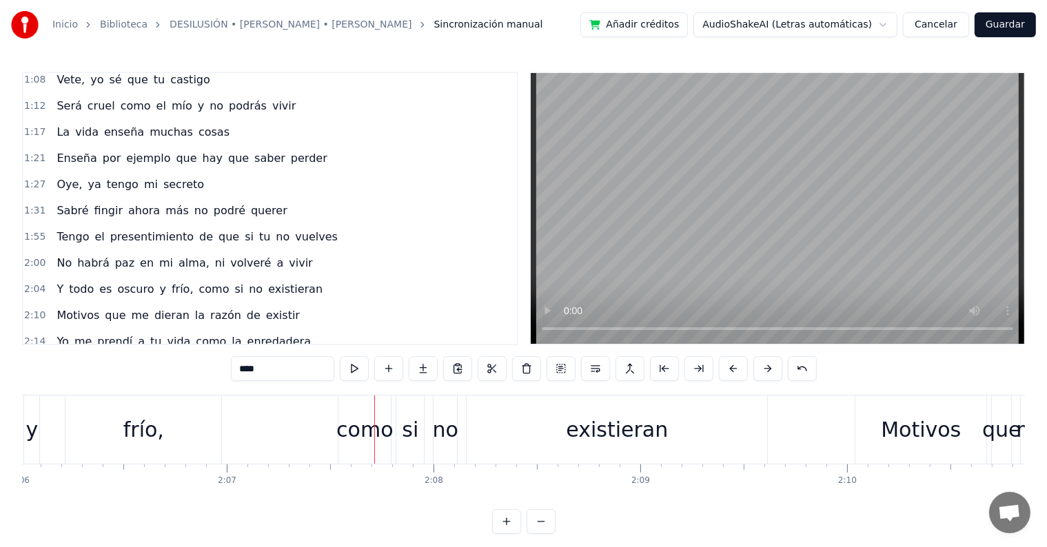
scroll to position [272, 0]
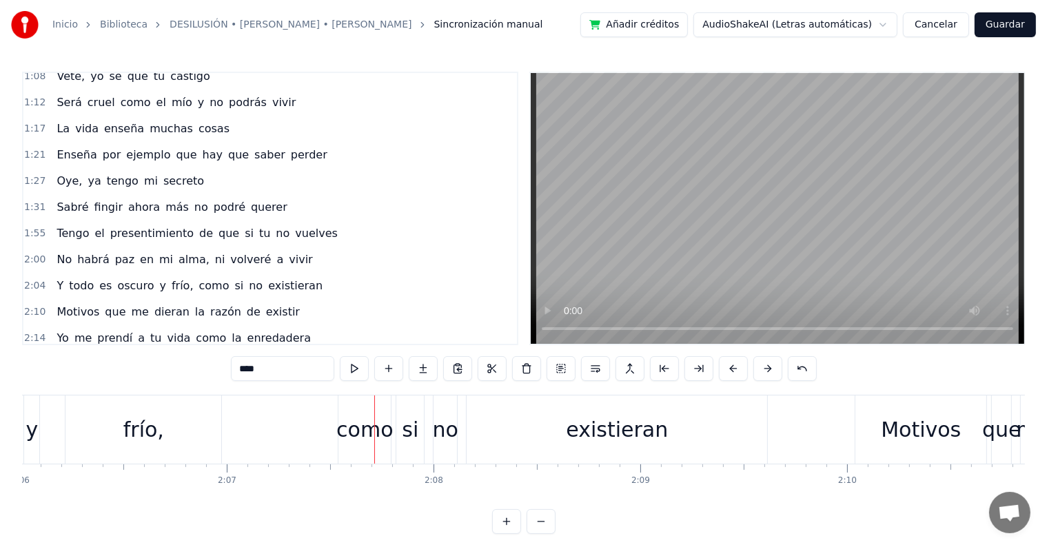
drag, startPoint x: 47, startPoint y: 222, endPoint x: 53, endPoint y: 268, distance: 46.6
click at [53, 268] on div "0:18 Tengo el presentimiento de que si tu no vuelves 0:23 No habrá paz en mi al…" at bounding box center [270, 209] width 496 height 274
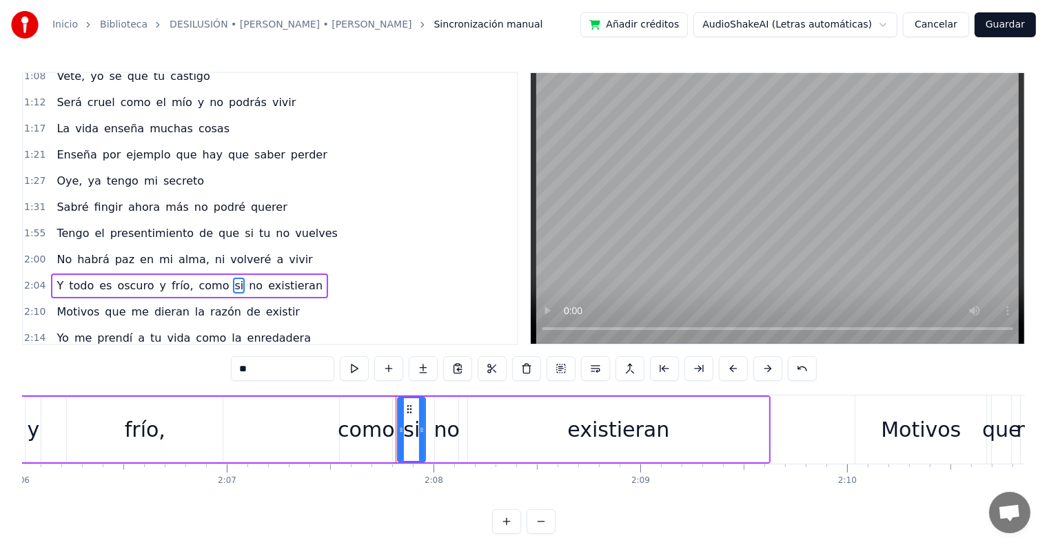
scroll to position [334, 0]
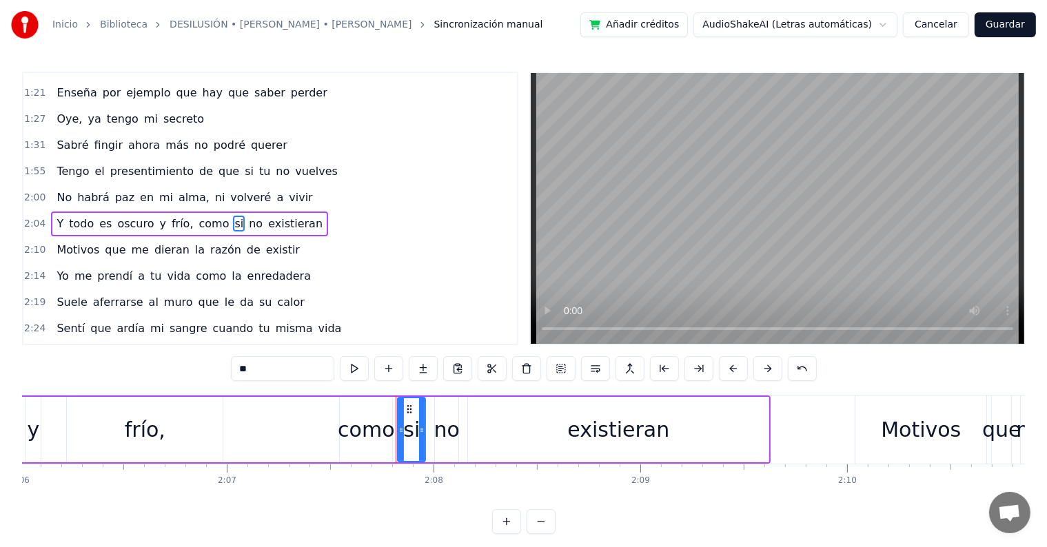
click at [55, 216] on span "Y" at bounding box center [60, 224] width 10 height 16
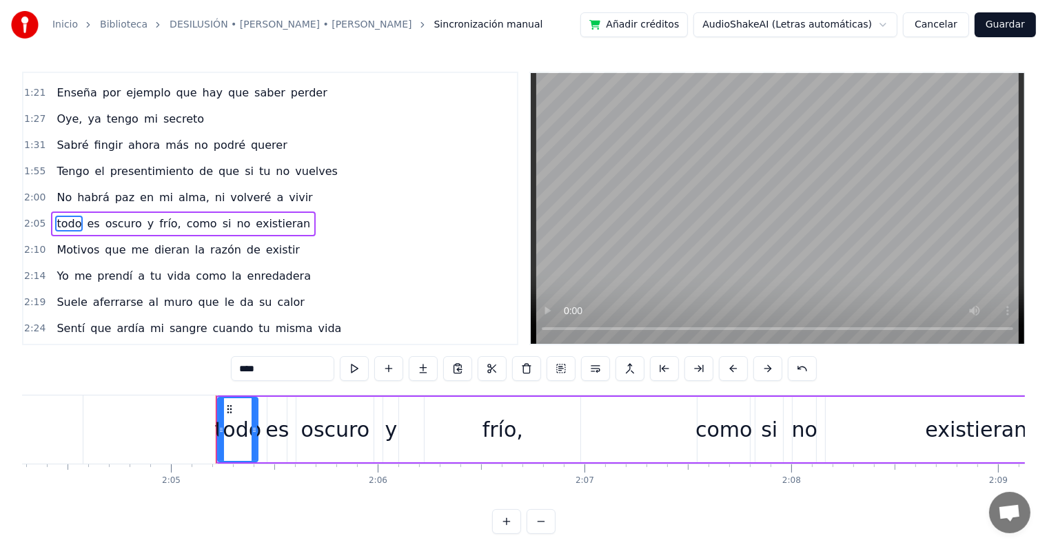
click at [245, 369] on input "****" at bounding box center [282, 368] width 103 height 25
type input "*"
type input "****"
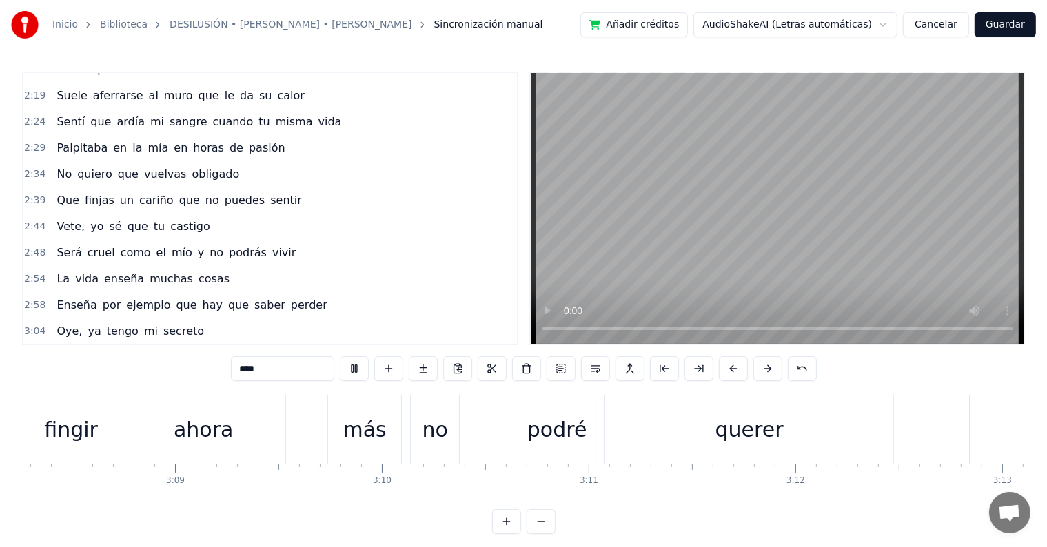
scroll to position [0, 39807]
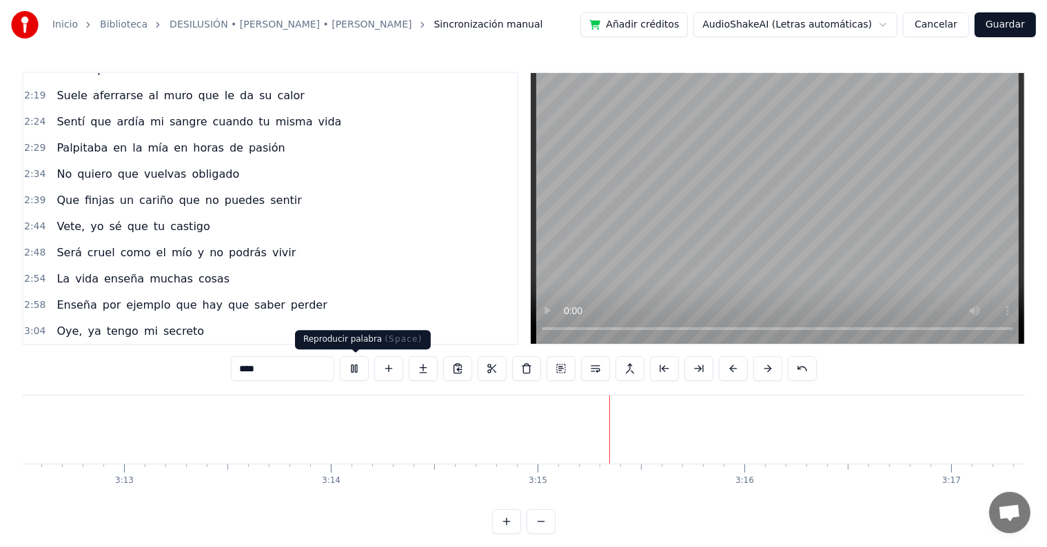
click at [356, 372] on button at bounding box center [354, 368] width 29 height 25
click at [1017, 30] on button "Guardar" at bounding box center [1005, 24] width 61 height 25
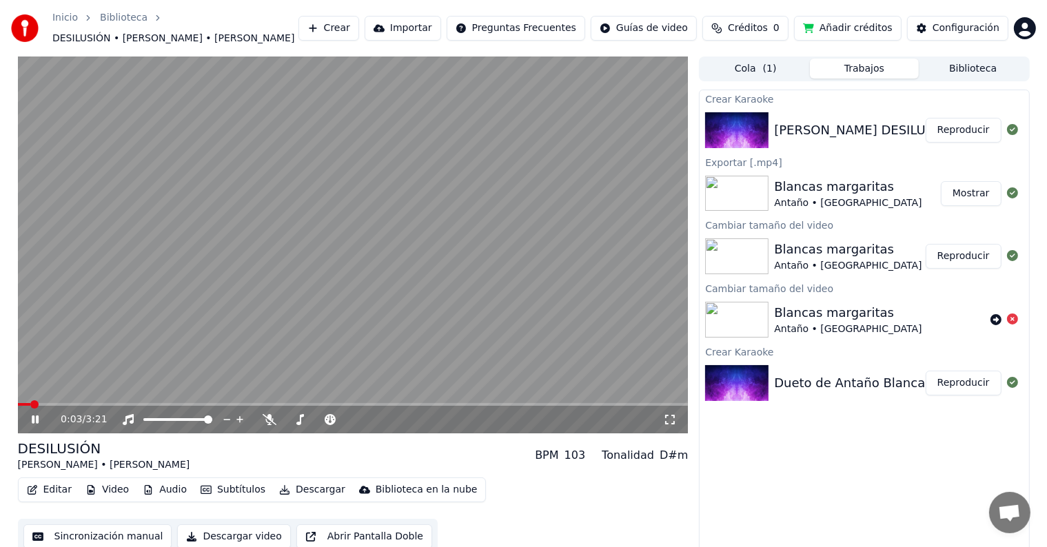
click at [33, 422] on icon at bounding box center [35, 420] width 7 height 8
click at [143, 467] on div "[PERSON_NAME] • [PERSON_NAME]" at bounding box center [104, 465] width 172 height 14
click at [267, 39] on span "DESILUSIÓN • [PERSON_NAME] • [PERSON_NAME]" at bounding box center [173, 39] width 242 height 14
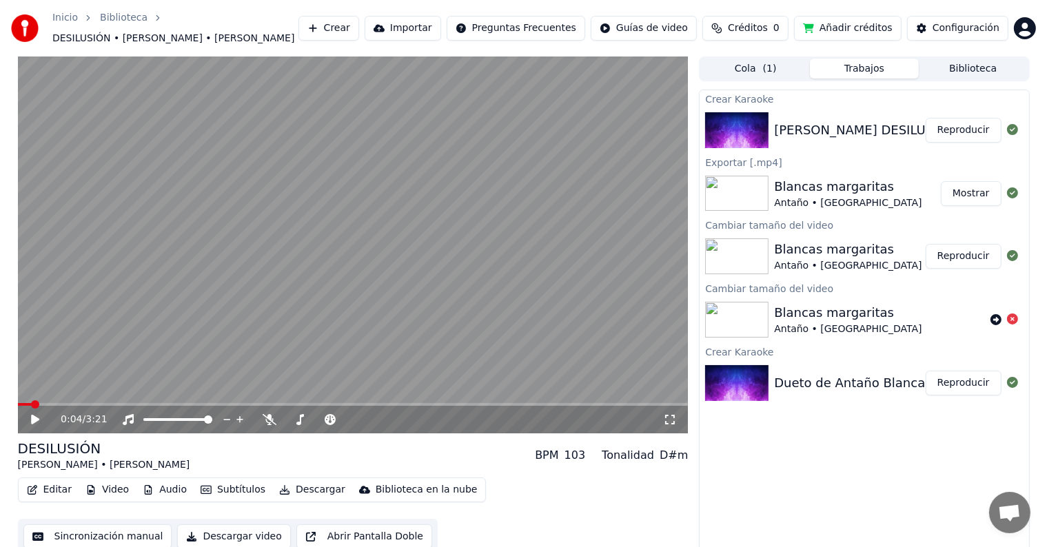
click at [267, 39] on span "DESILUSIÓN • [PERSON_NAME] • [PERSON_NAME]" at bounding box center [173, 39] width 242 height 14
click at [268, 39] on span "DESILUSIÓN • [PERSON_NAME] • [PERSON_NAME]" at bounding box center [173, 39] width 242 height 14
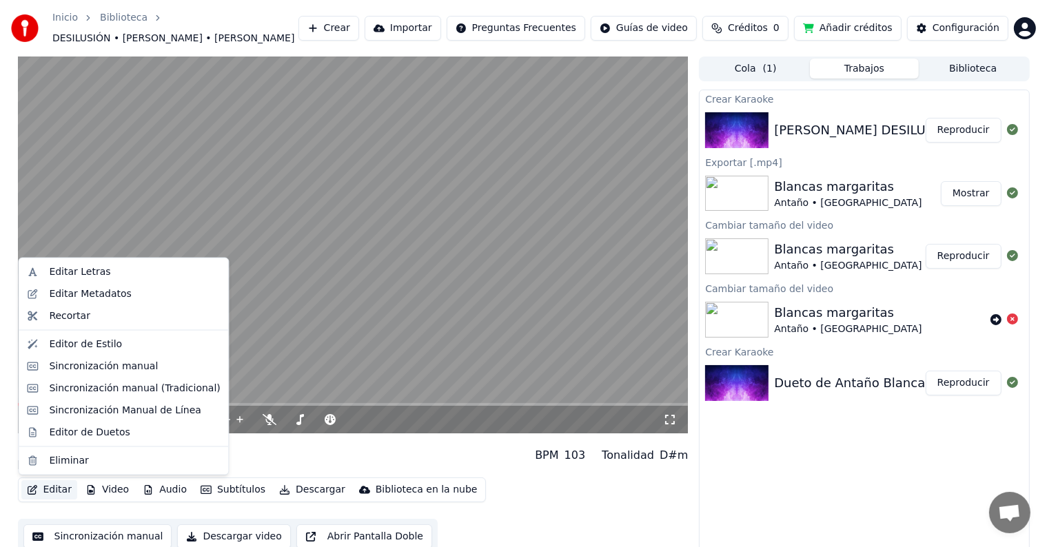
click at [52, 495] on button "Editar" at bounding box center [49, 489] width 56 height 19
click at [70, 290] on div "Editar Metadatos" at bounding box center [90, 294] width 82 height 14
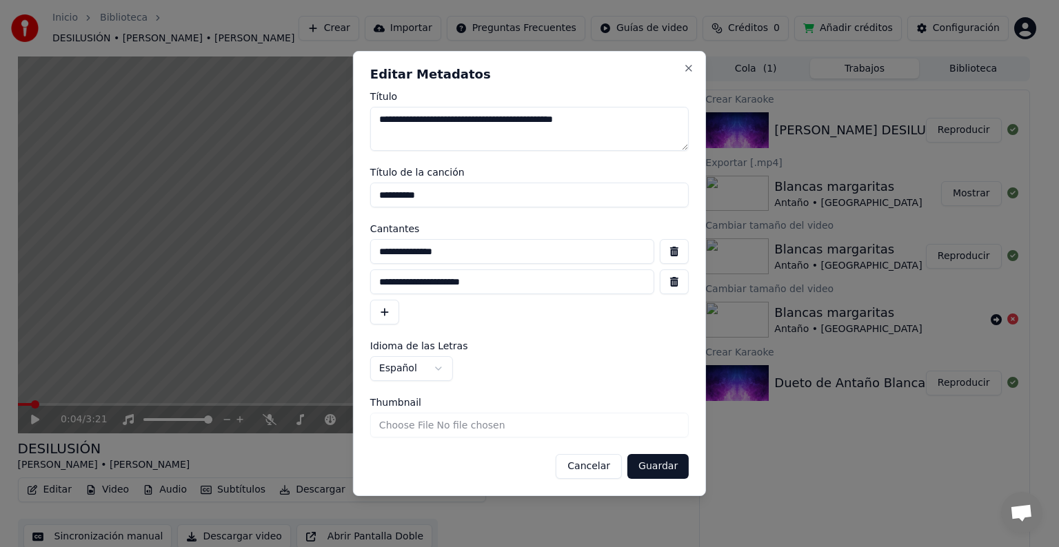
click at [514, 116] on textarea "**********" at bounding box center [529, 129] width 318 height 44
drag, startPoint x: 514, startPoint y: 119, endPoint x: 715, endPoint y: 113, distance: 201.3
click at [715, 113] on body "**********" at bounding box center [523, 273] width 1047 height 547
click at [626, 136] on textarea "**********" at bounding box center [529, 129] width 318 height 44
click at [678, 288] on button "button" at bounding box center [674, 282] width 29 height 25
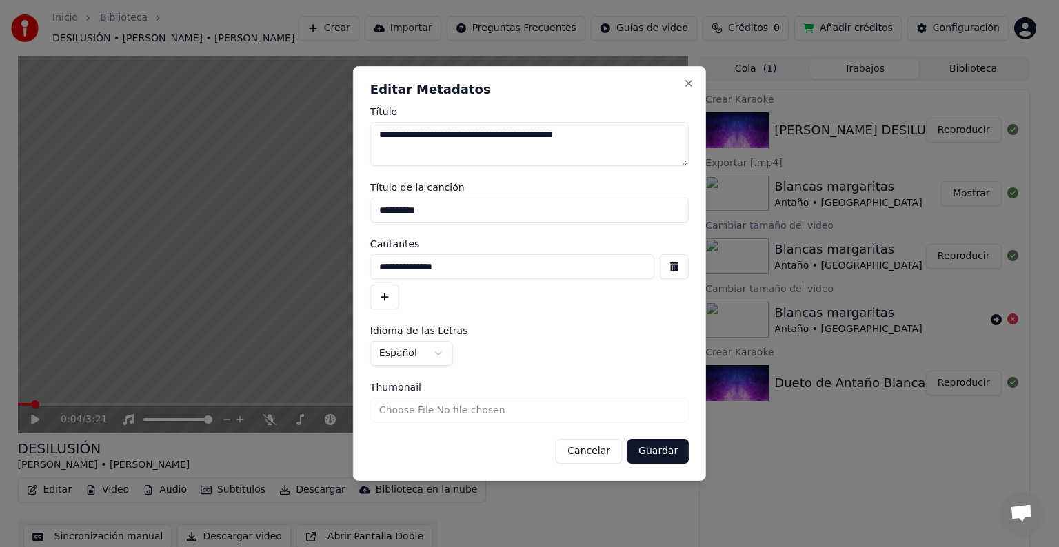
drag, startPoint x: 594, startPoint y: 130, endPoint x: 518, endPoint y: 132, distance: 76.6
click at [518, 132] on textarea "**********" at bounding box center [529, 144] width 318 height 44
type textarea "**********"
click at [662, 447] on button "Guardar" at bounding box center [657, 451] width 61 height 25
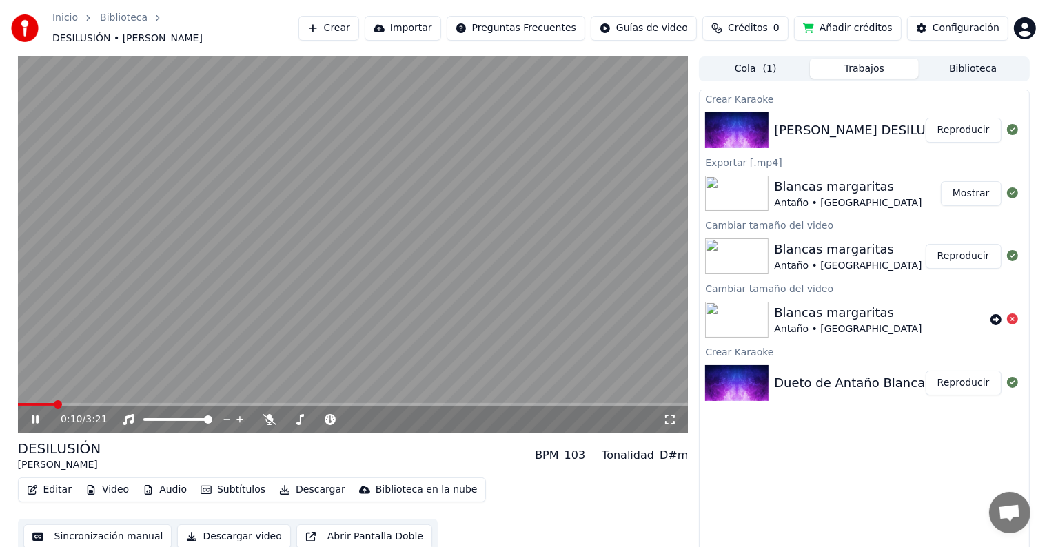
click at [39, 414] on icon at bounding box center [45, 419] width 32 height 11
click at [287, 483] on button "Descargar" at bounding box center [312, 489] width 77 height 19
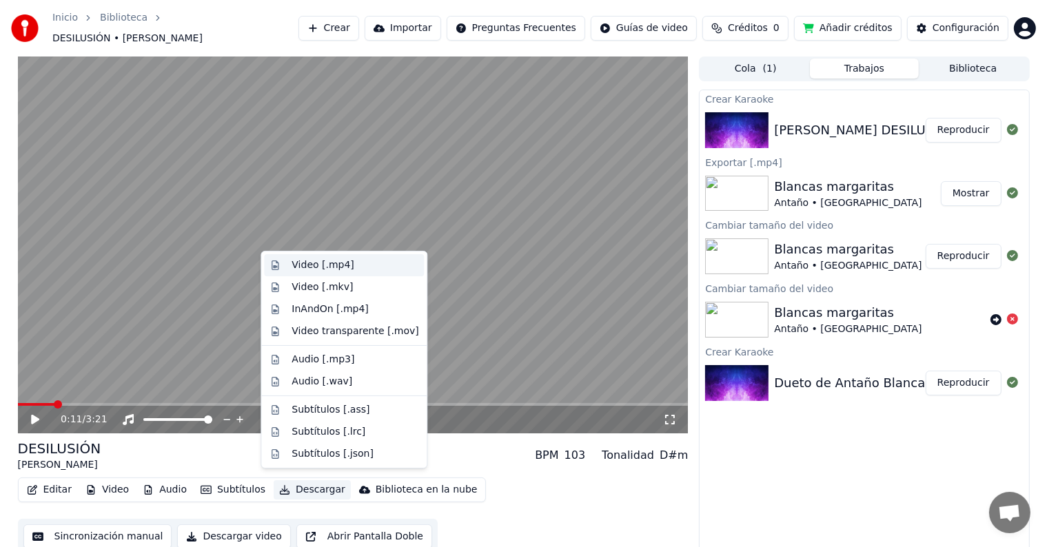
click at [325, 266] on div "Video [.mp4]" at bounding box center [323, 265] width 62 height 14
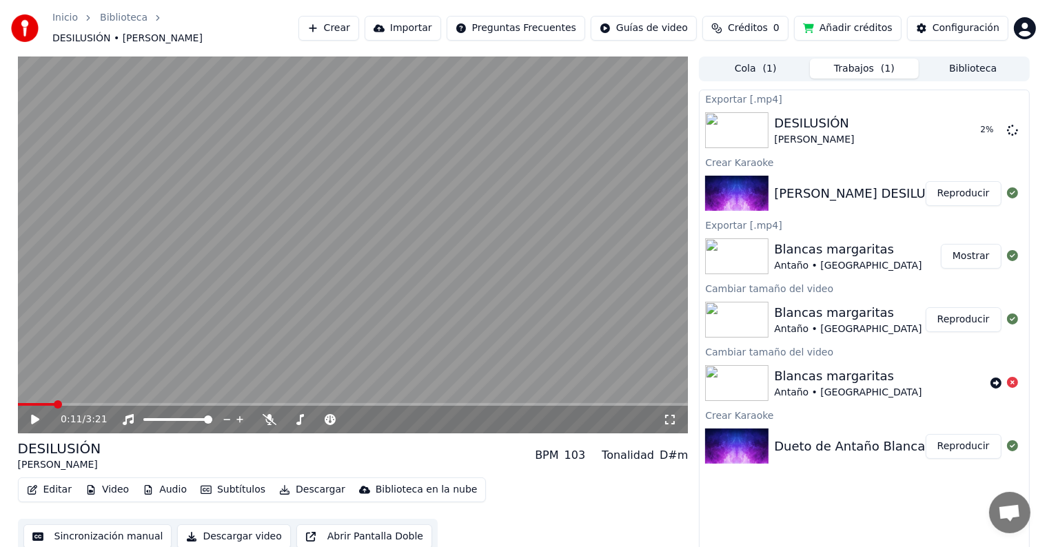
click at [857, 26] on button "Añadir créditos" at bounding box center [848, 28] width 108 height 25
click at [837, 118] on div "DESILUSIÓN" at bounding box center [814, 123] width 80 height 19
